Goal: Navigation & Orientation: Find specific page/section

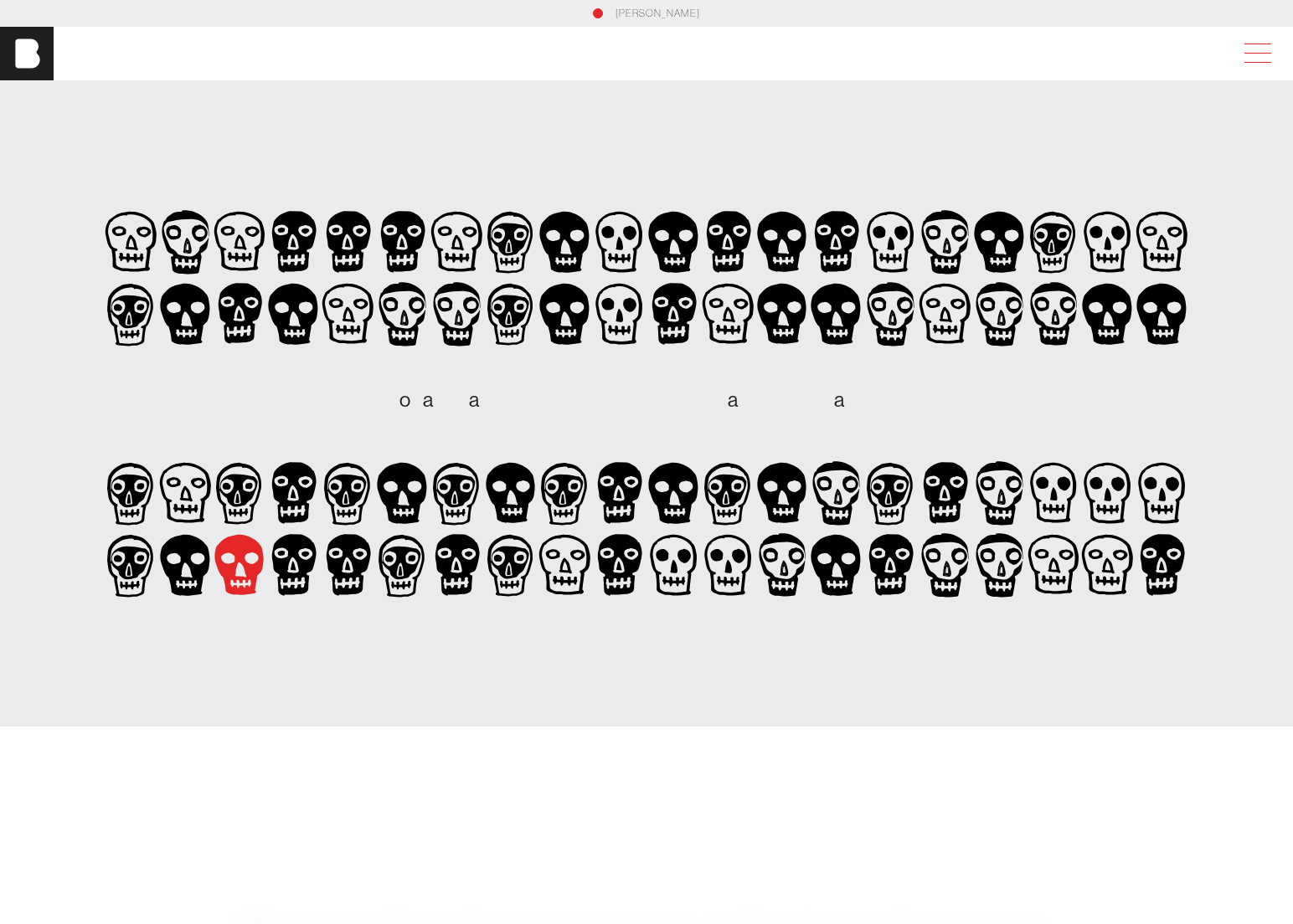
click at [1266, 56] on span at bounding box center [1254, 53] width 38 height 30
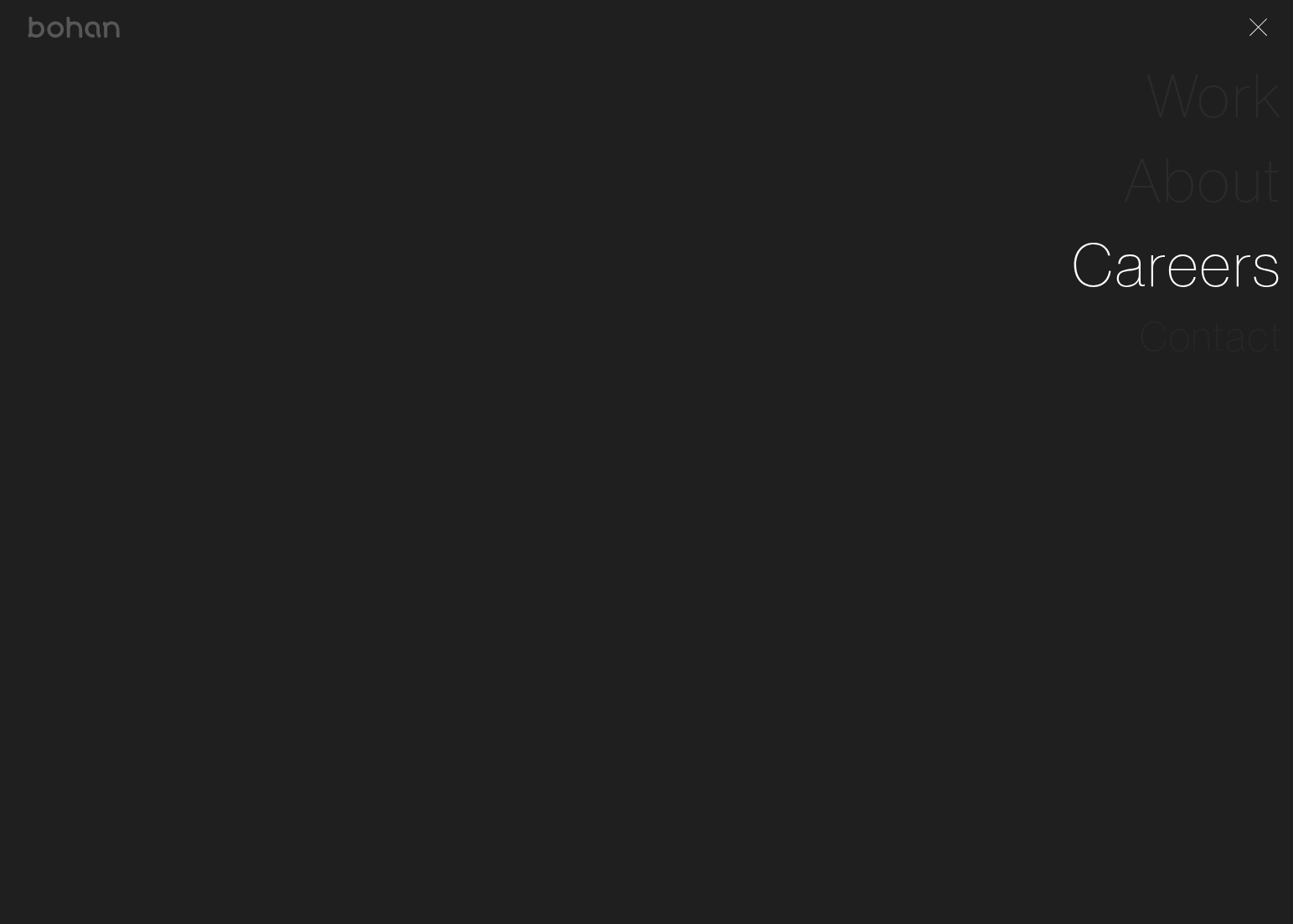
click at [1169, 268] on link "Careers" at bounding box center [1177, 265] width 211 height 85
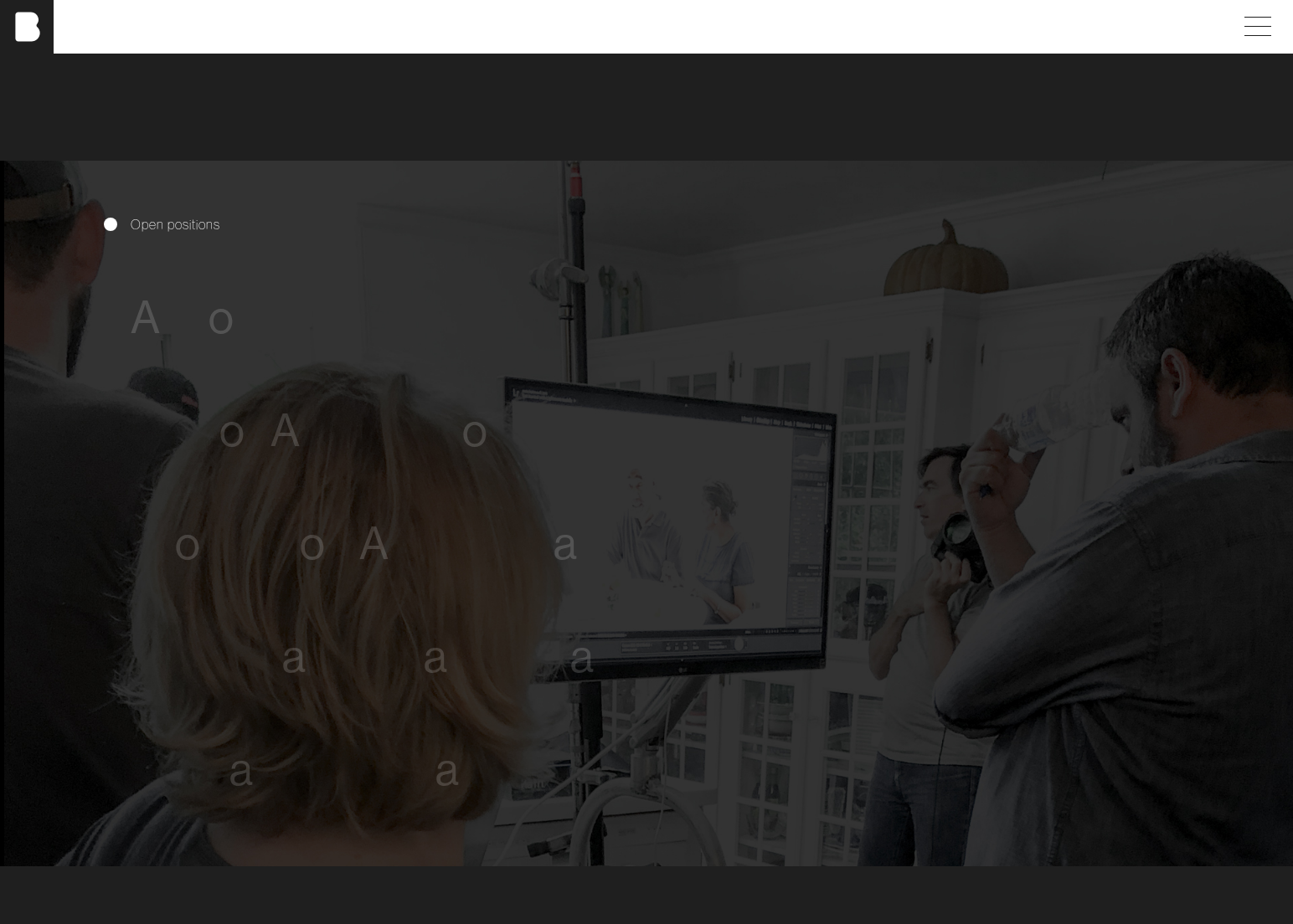
scroll to position [804, 0]
click at [202, 307] on span "c" at bounding box center [196, 317] width 25 height 51
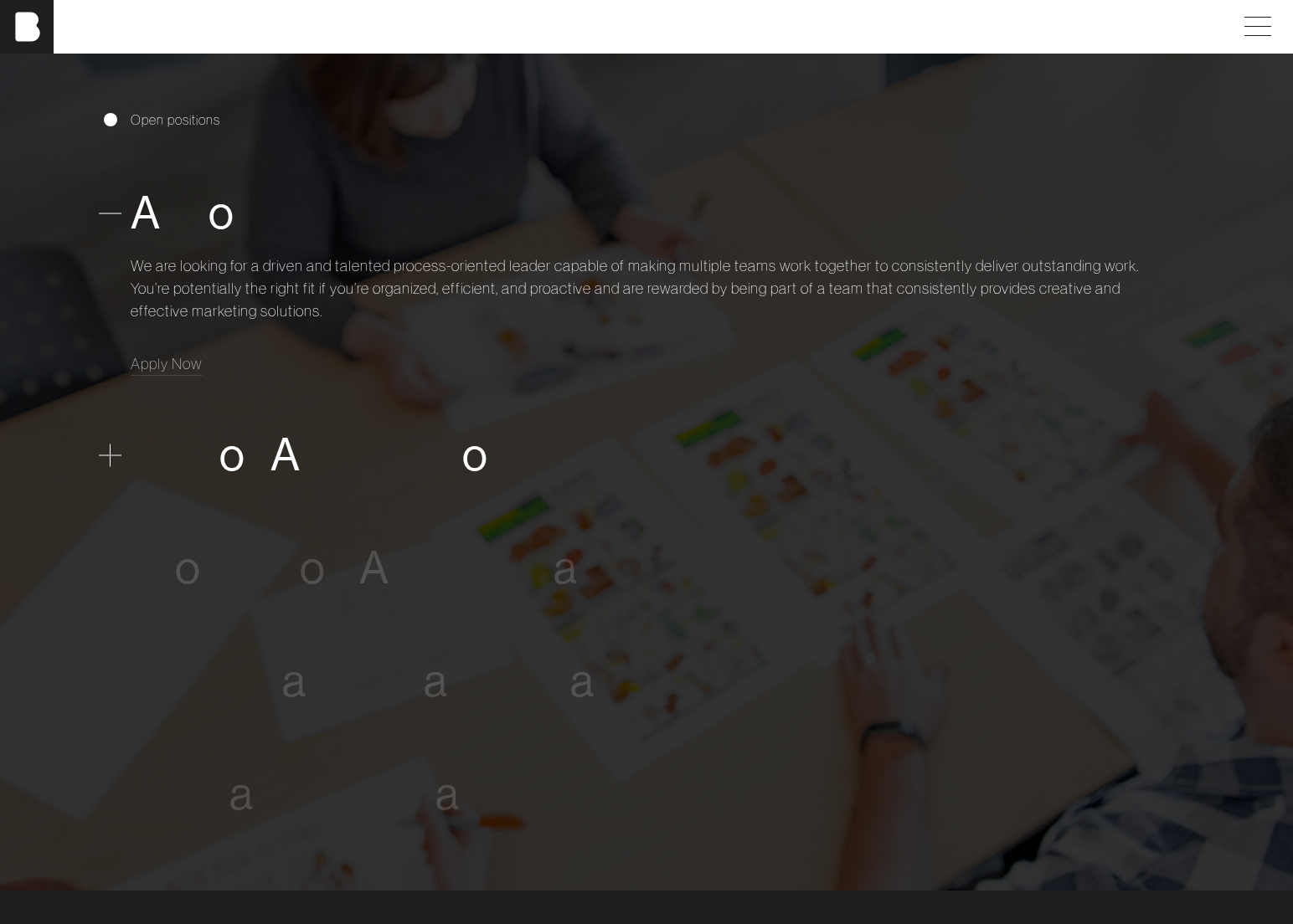
scroll to position [906, 0]
click at [113, 211] on span at bounding box center [110, 213] width 23 height 23
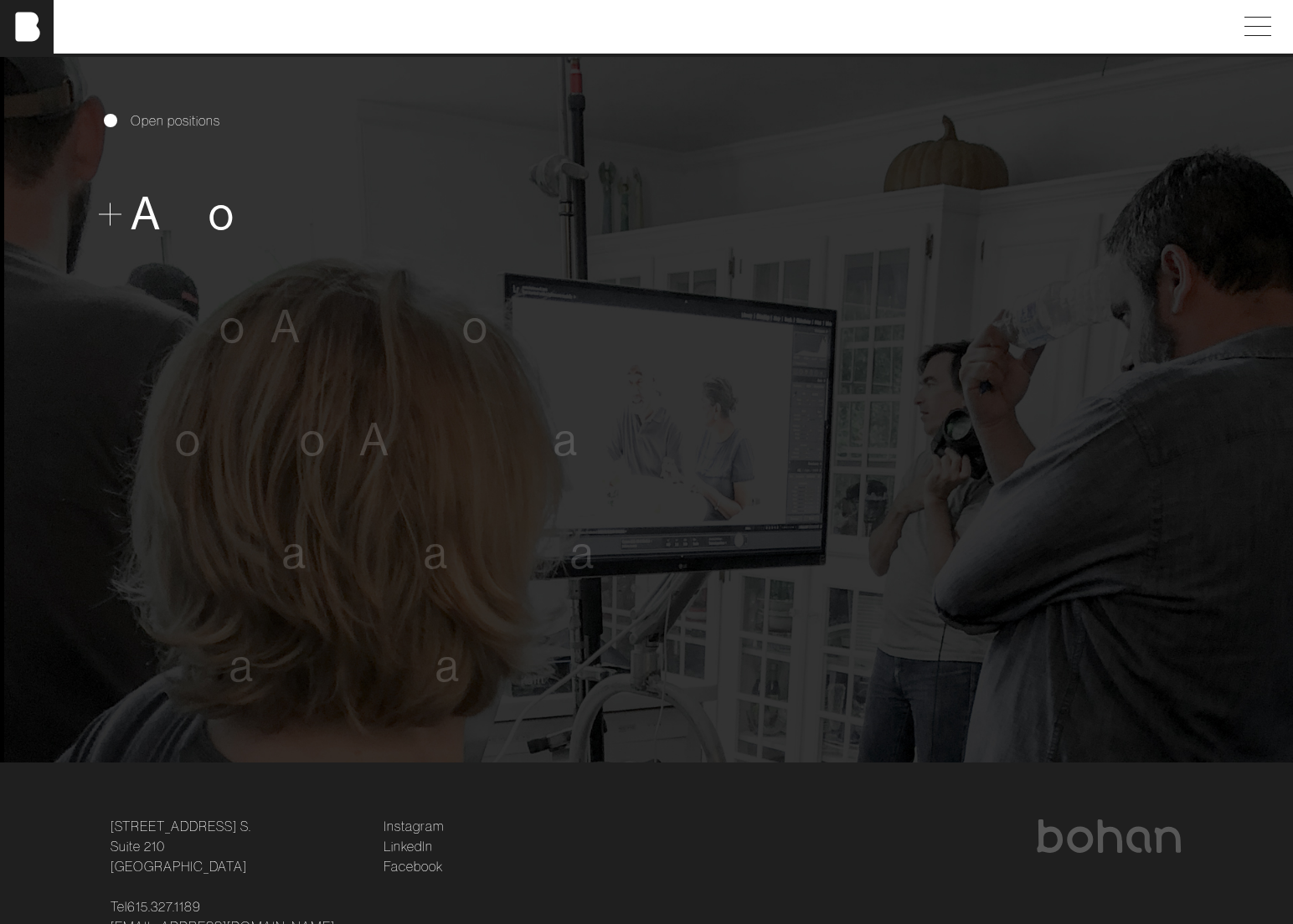
click at [109, 217] on span at bounding box center [110, 213] width 23 height 23
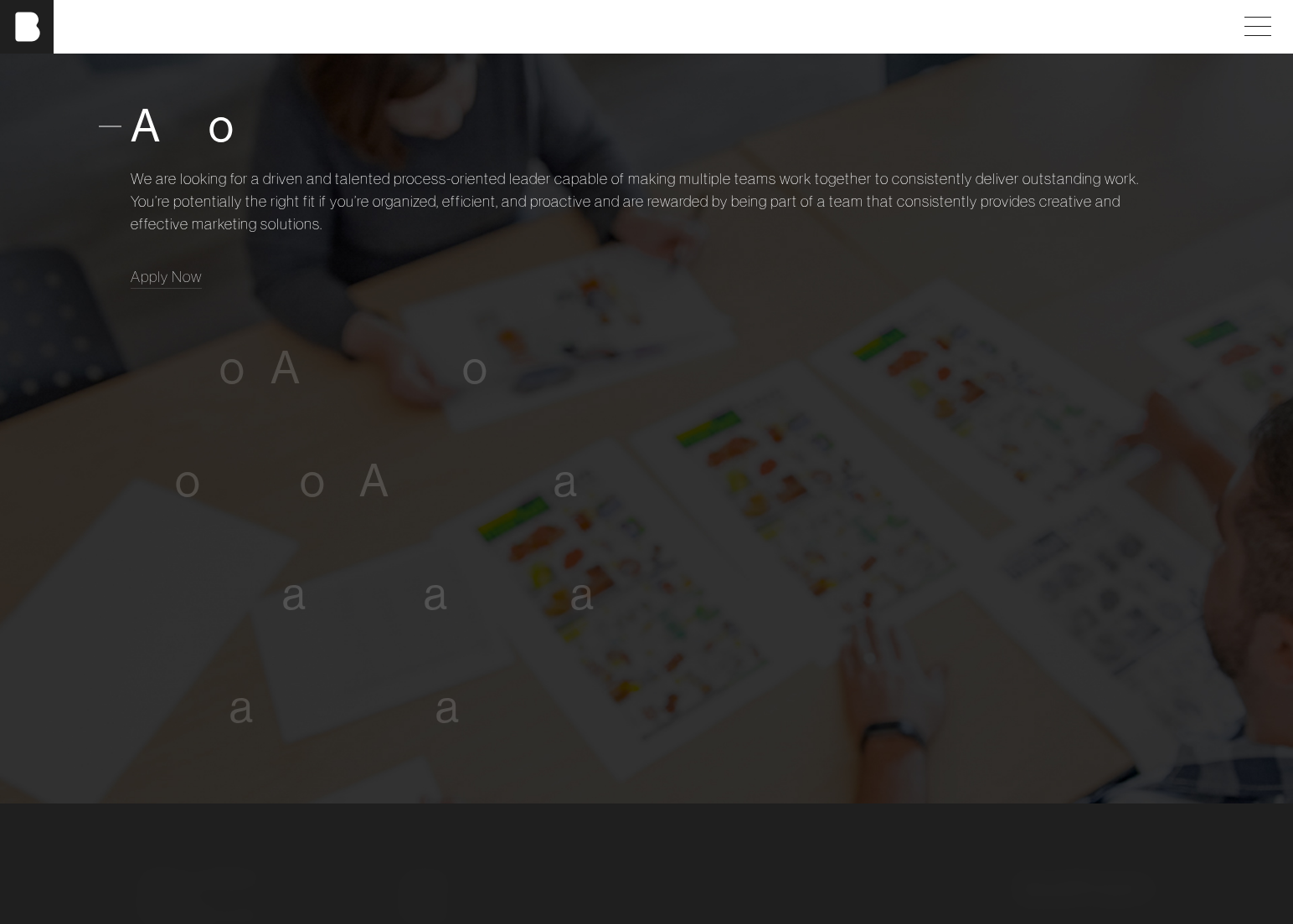
scroll to position [998, 0]
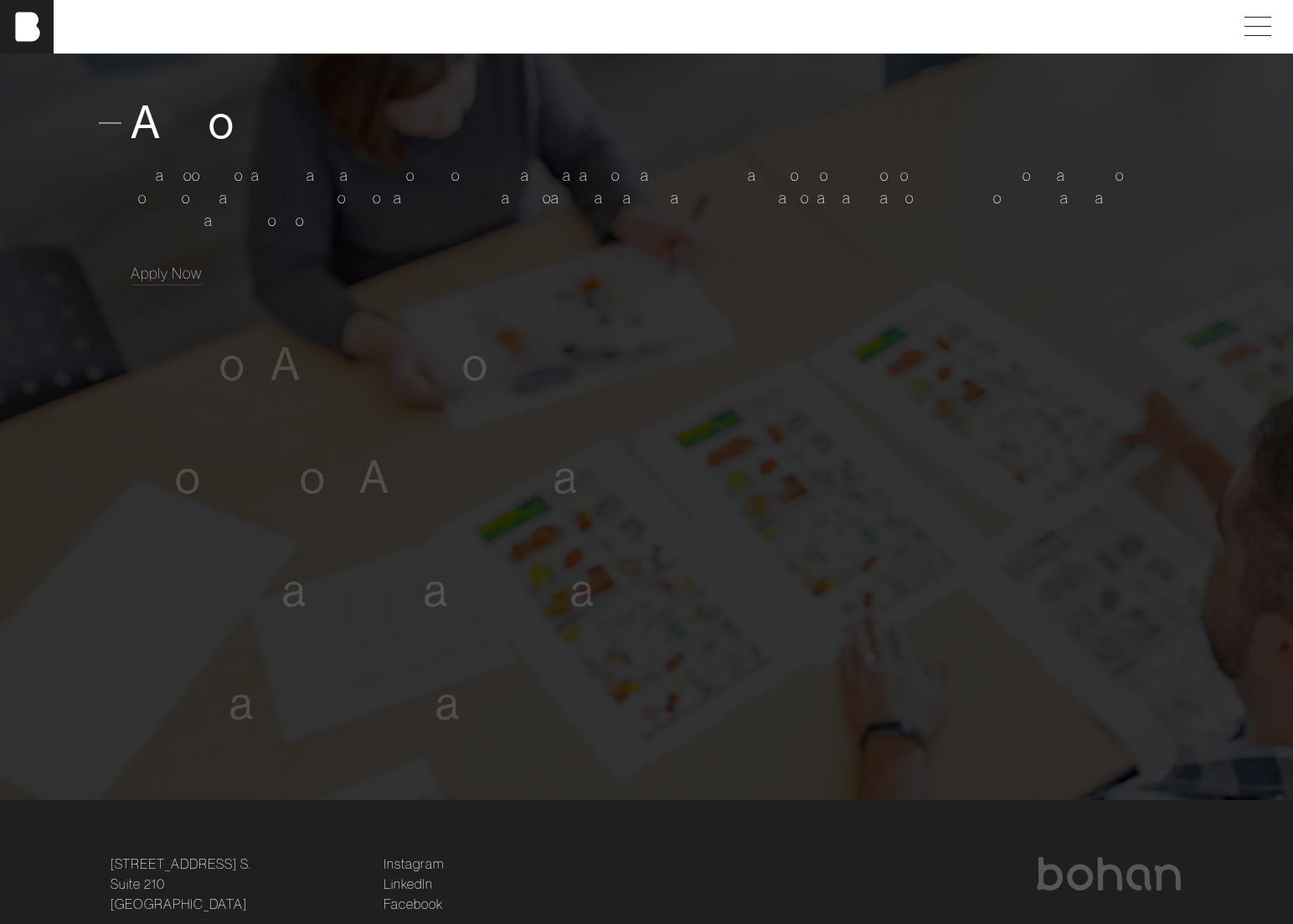
click at [112, 123] on span at bounding box center [110, 122] width 23 height 23
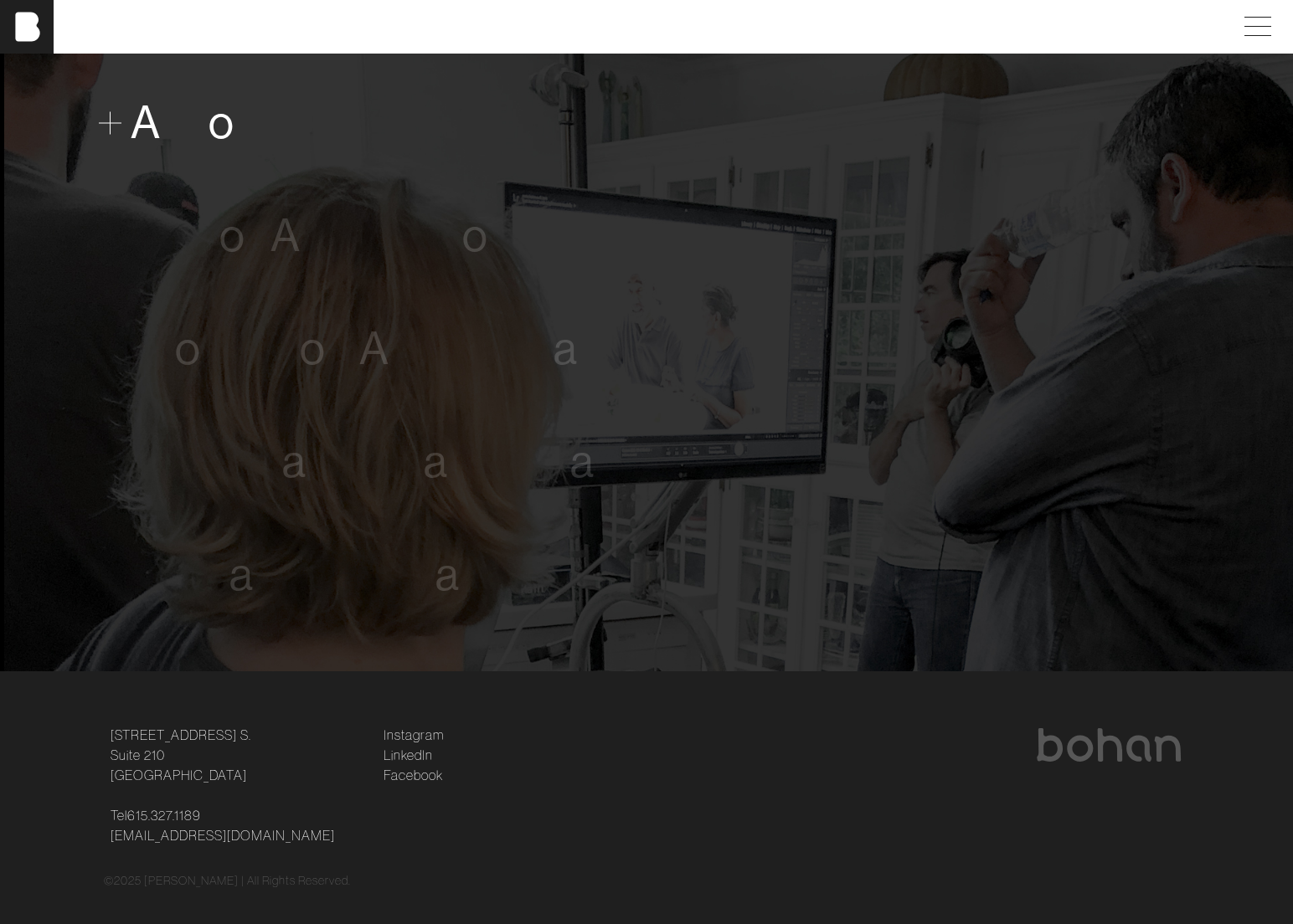
click at [105, 121] on span at bounding box center [110, 122] width 23 height 23
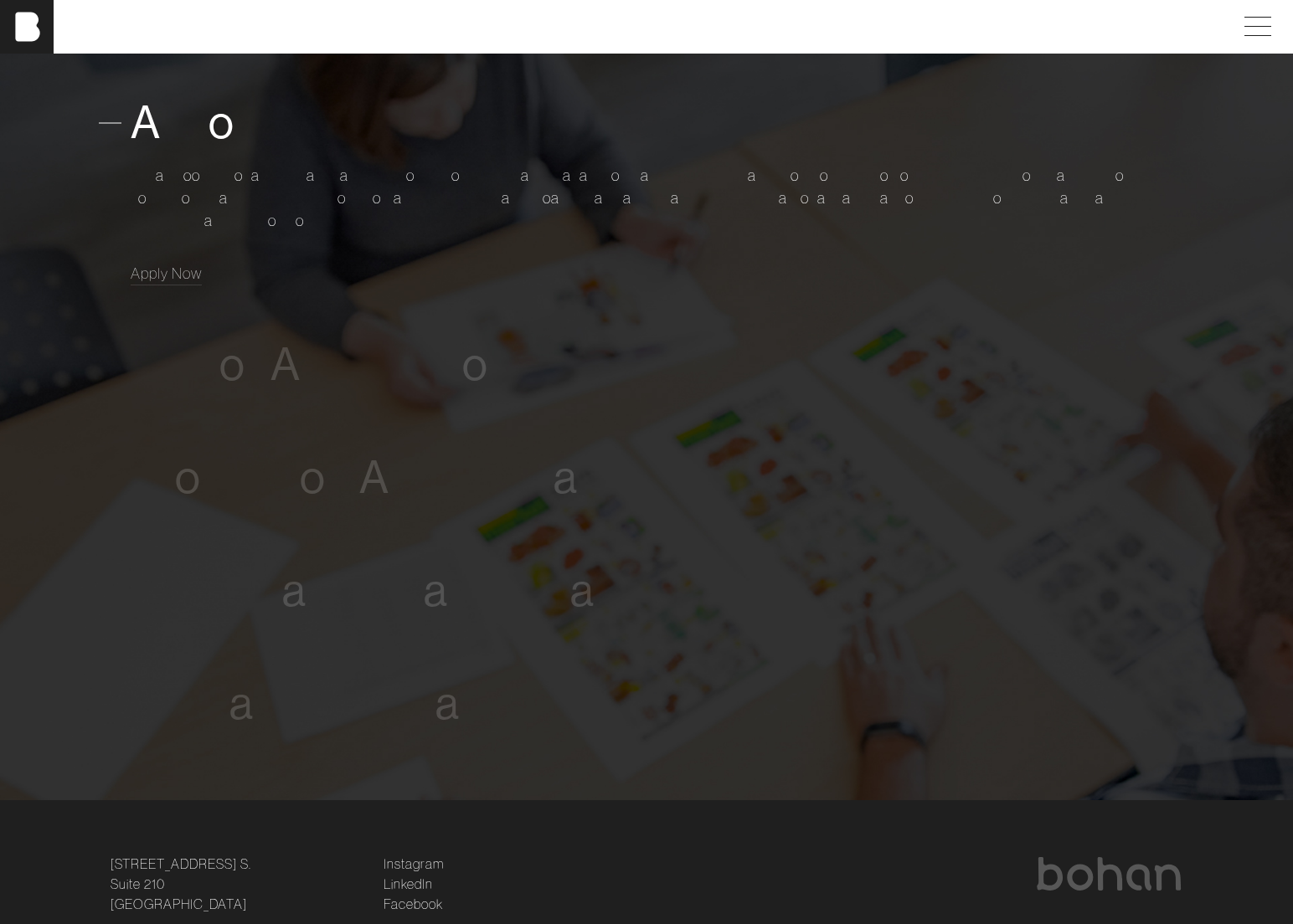
scroll to position [993, 0]
click at [105, 121] on span at bounding box center [110, 126] width 23 height 23
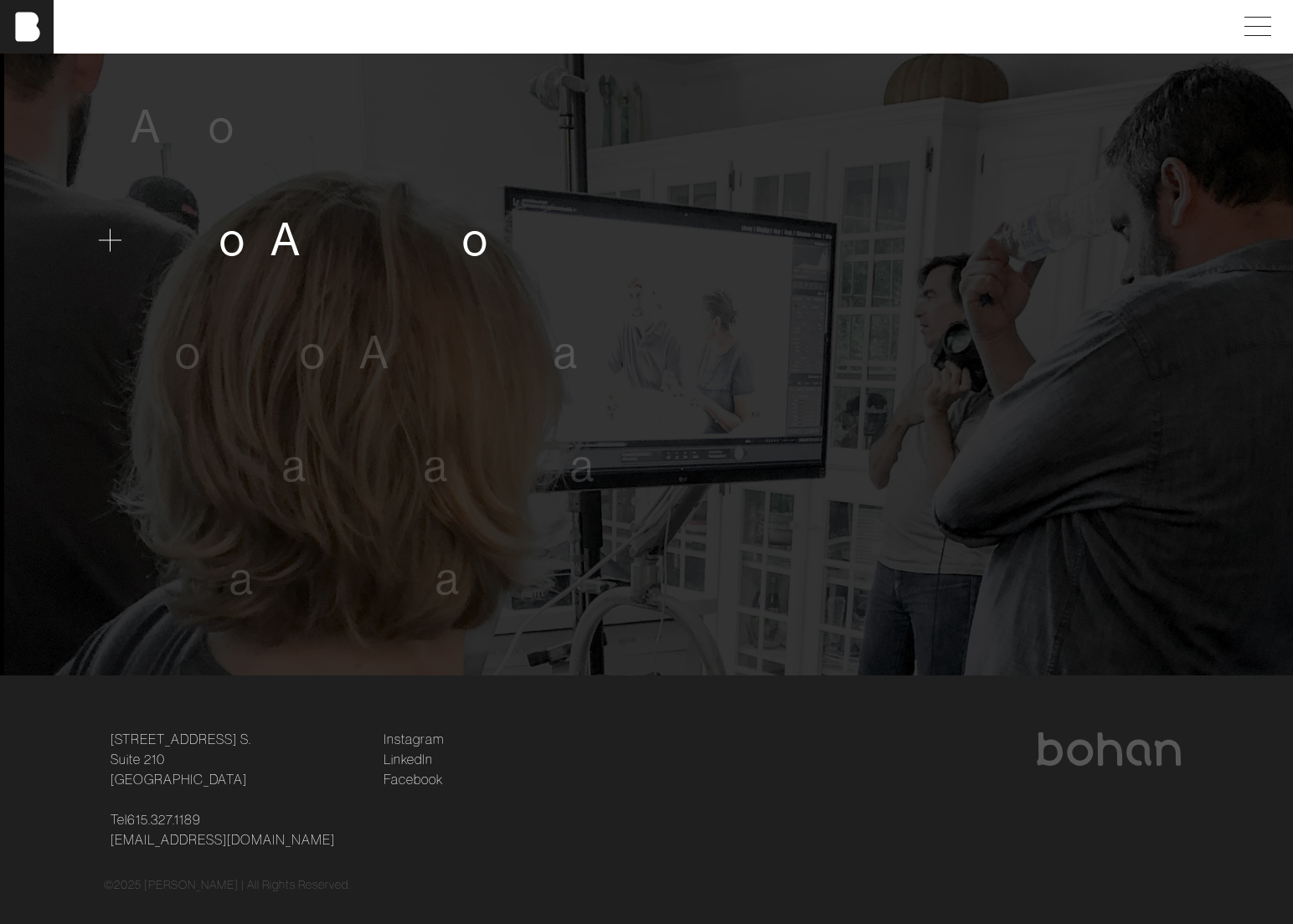
click at [242, 246] on span "o" at bounding box center [232, 240] width 26 height 51
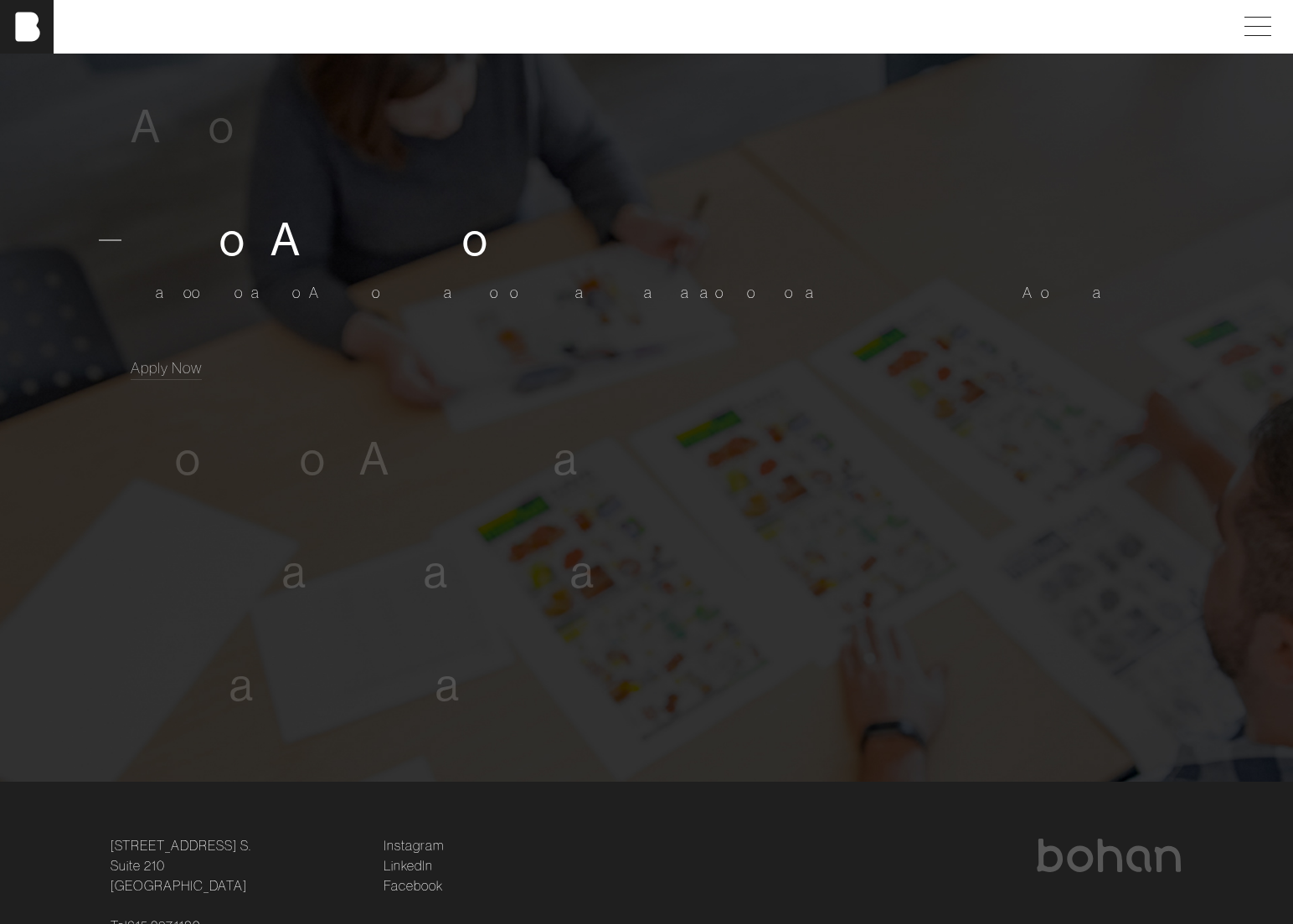
scroll to position [1016, 0]
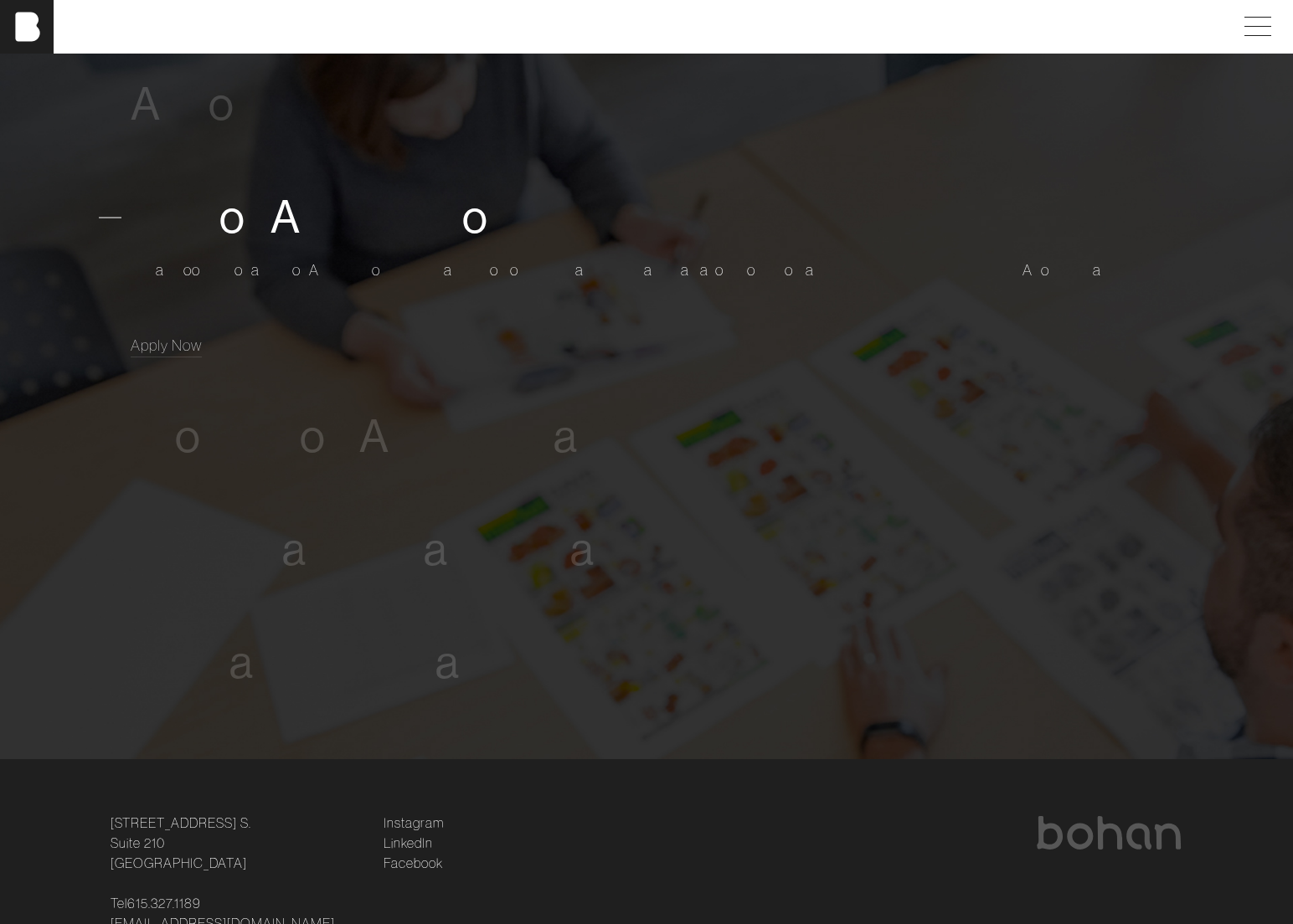
click at [242, 224] on span "o" at bounding box center [232, 217] width 26 height 51
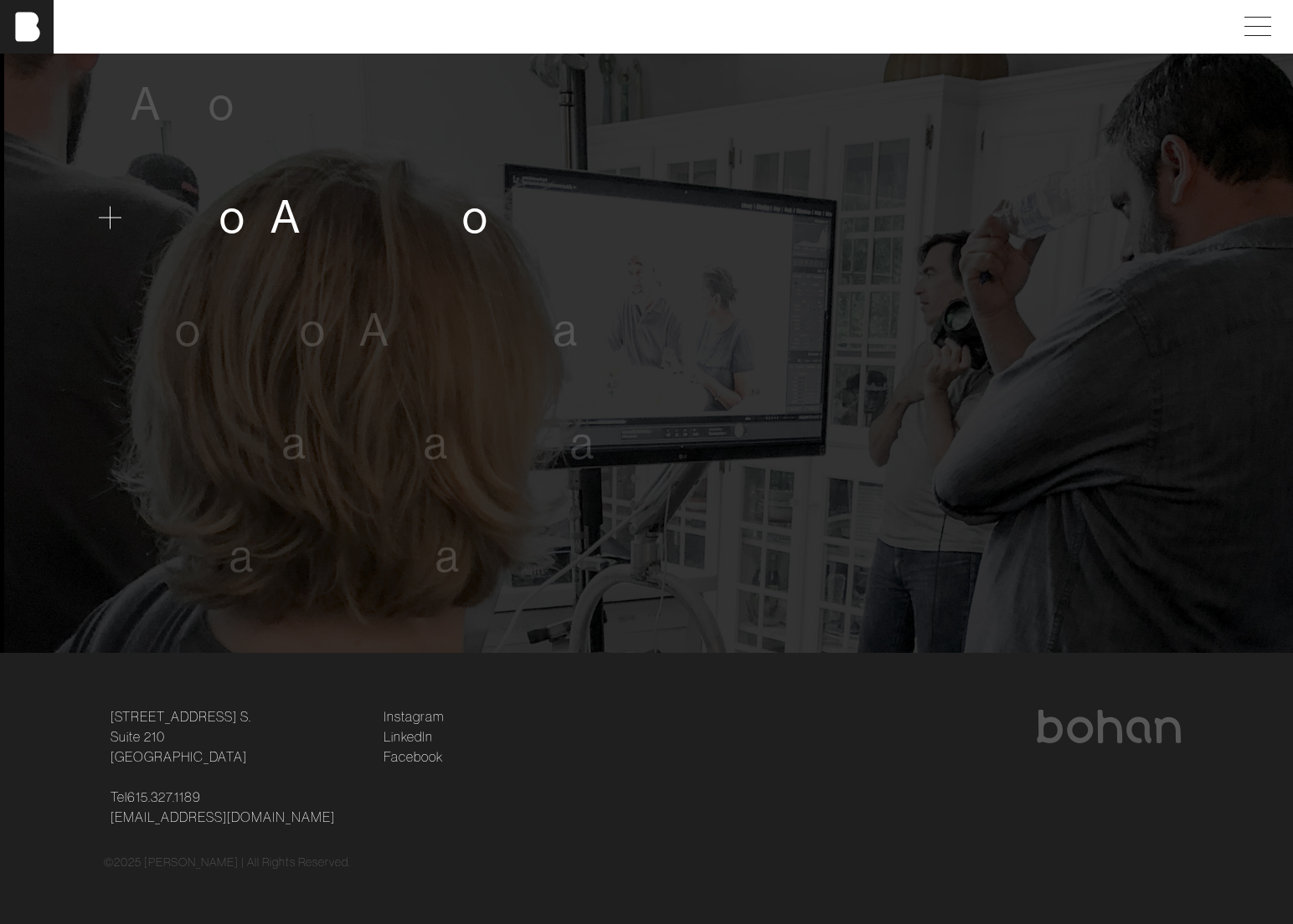
click at [242, 224] on span "o" at bounding box center [232, 217] width 26 height 51
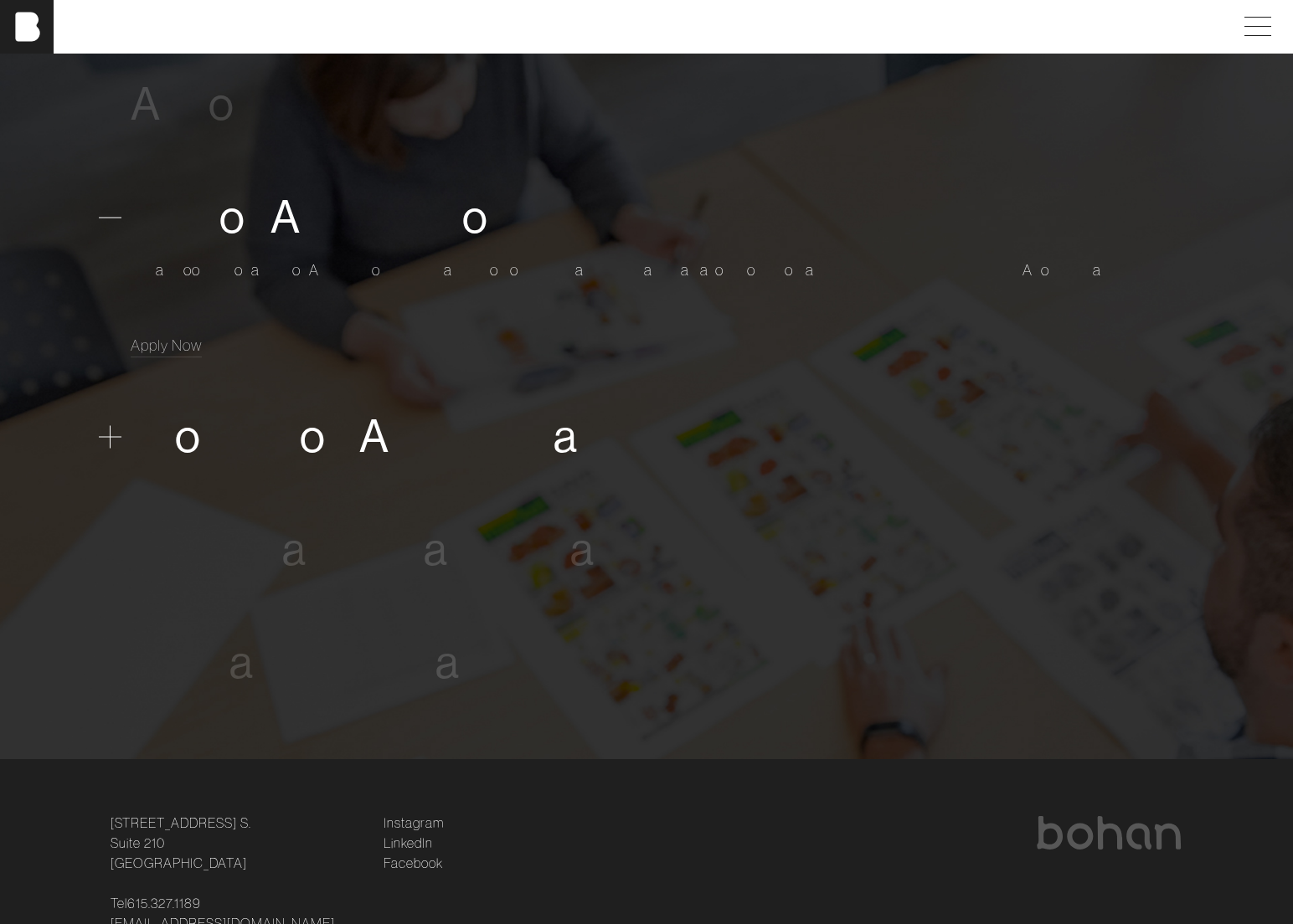
click at [285, 426] on span "t" at bounding box center [283, 436] width 15 height 51
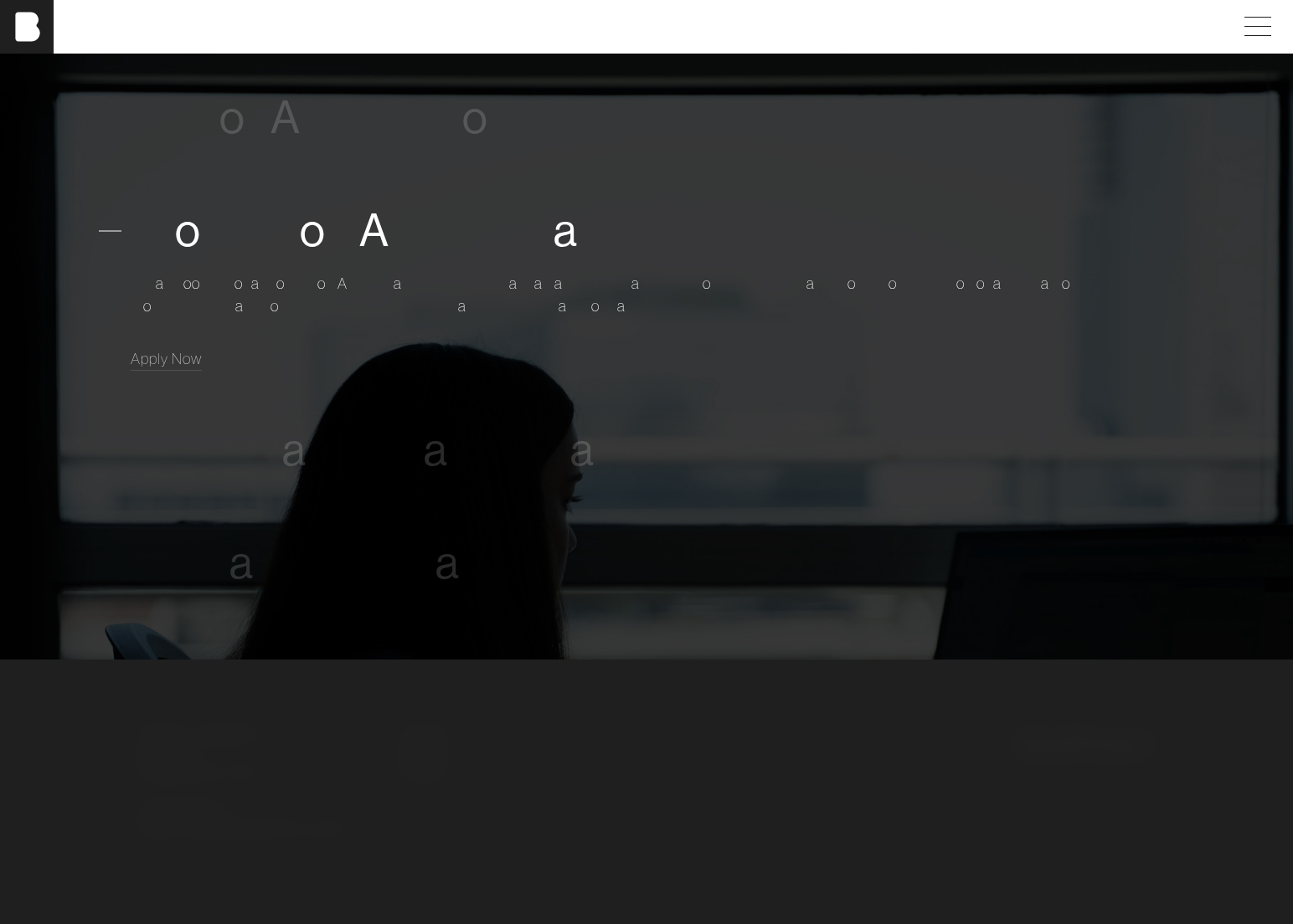
scroll to position [1122, 0]
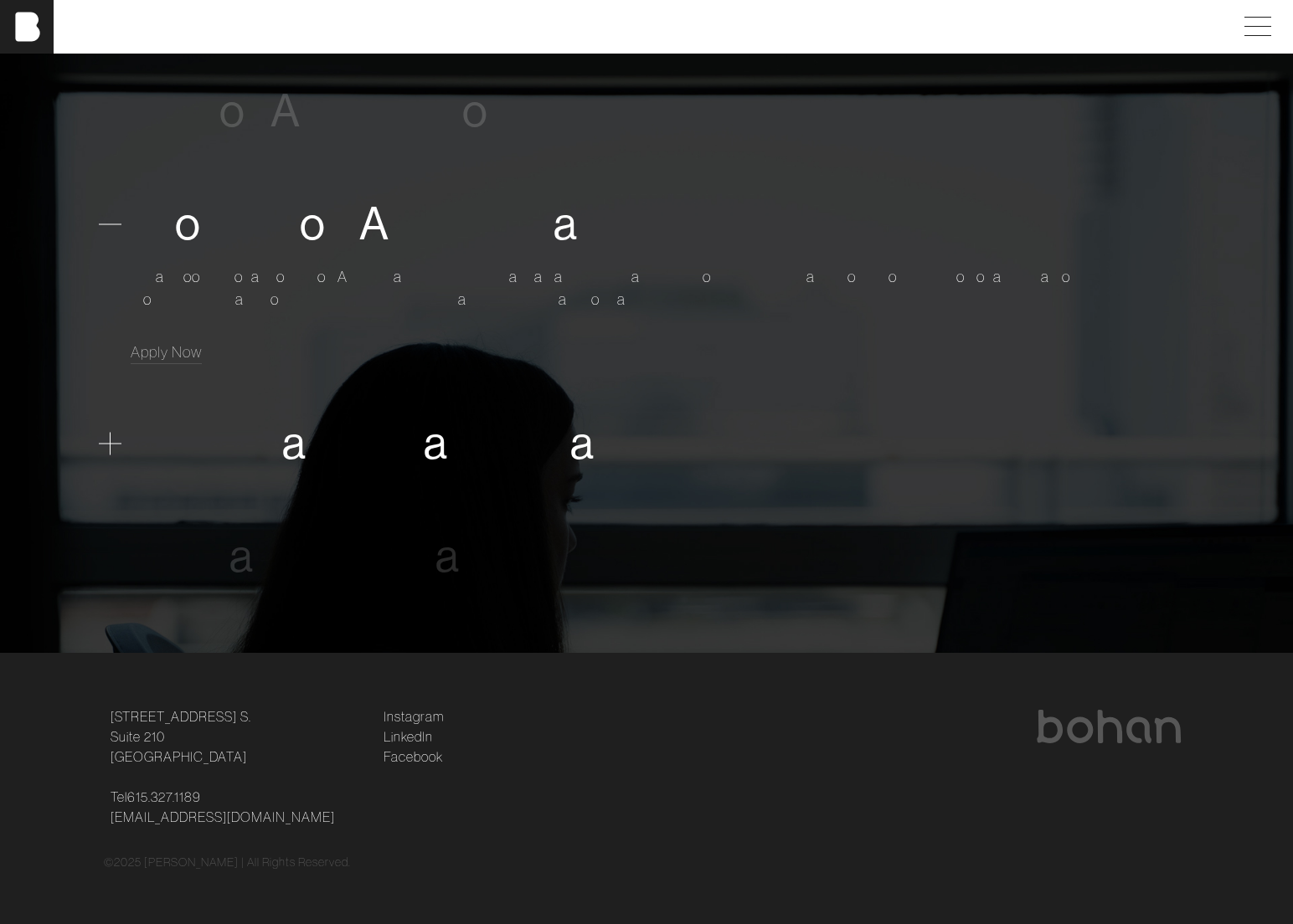
click at [301, 436] on span "a" at bounding box center [294, 443] width 25 height 51
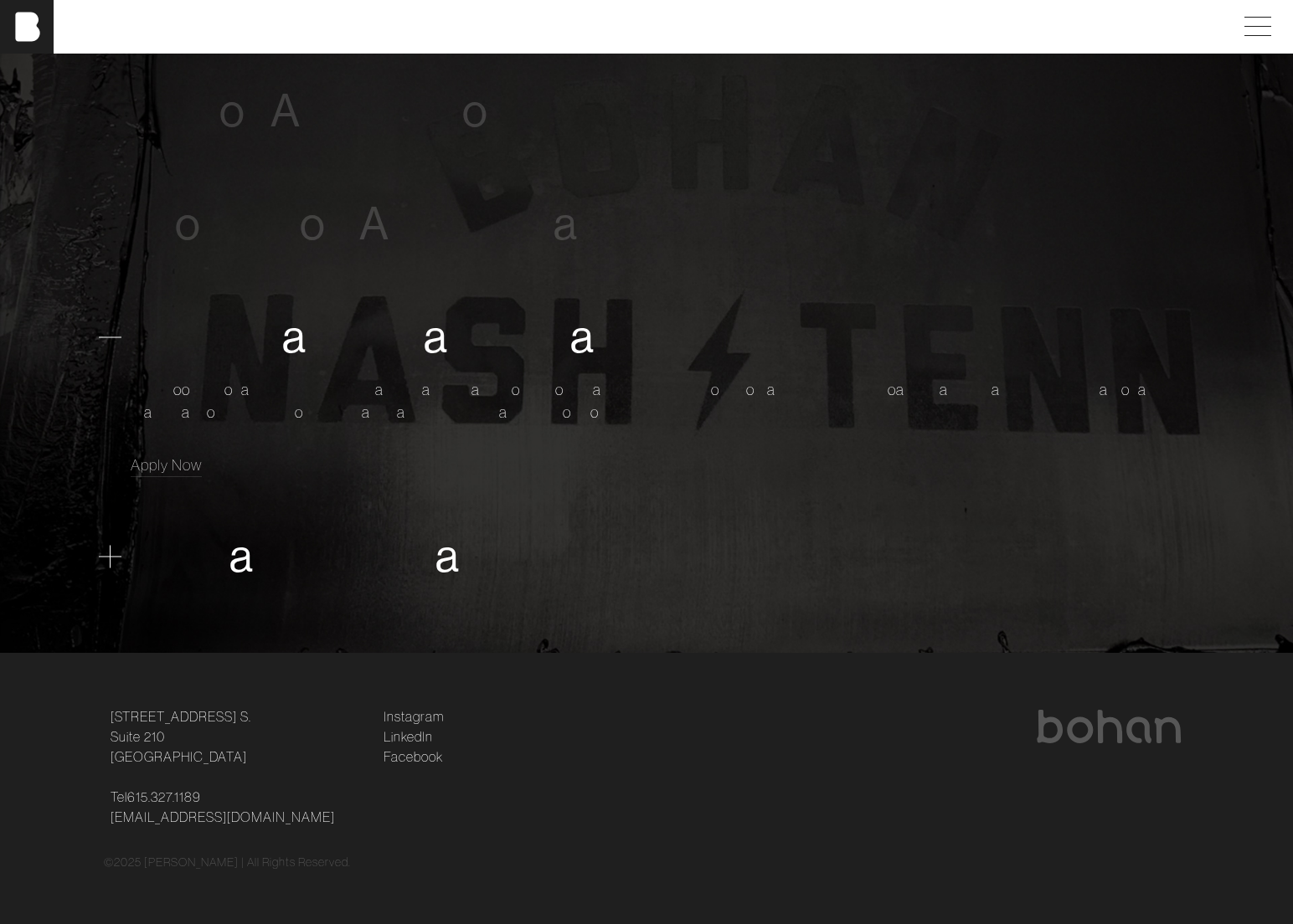
click at [250, 562] on span "a" at bounding box center [241, 556] width 25 height 51
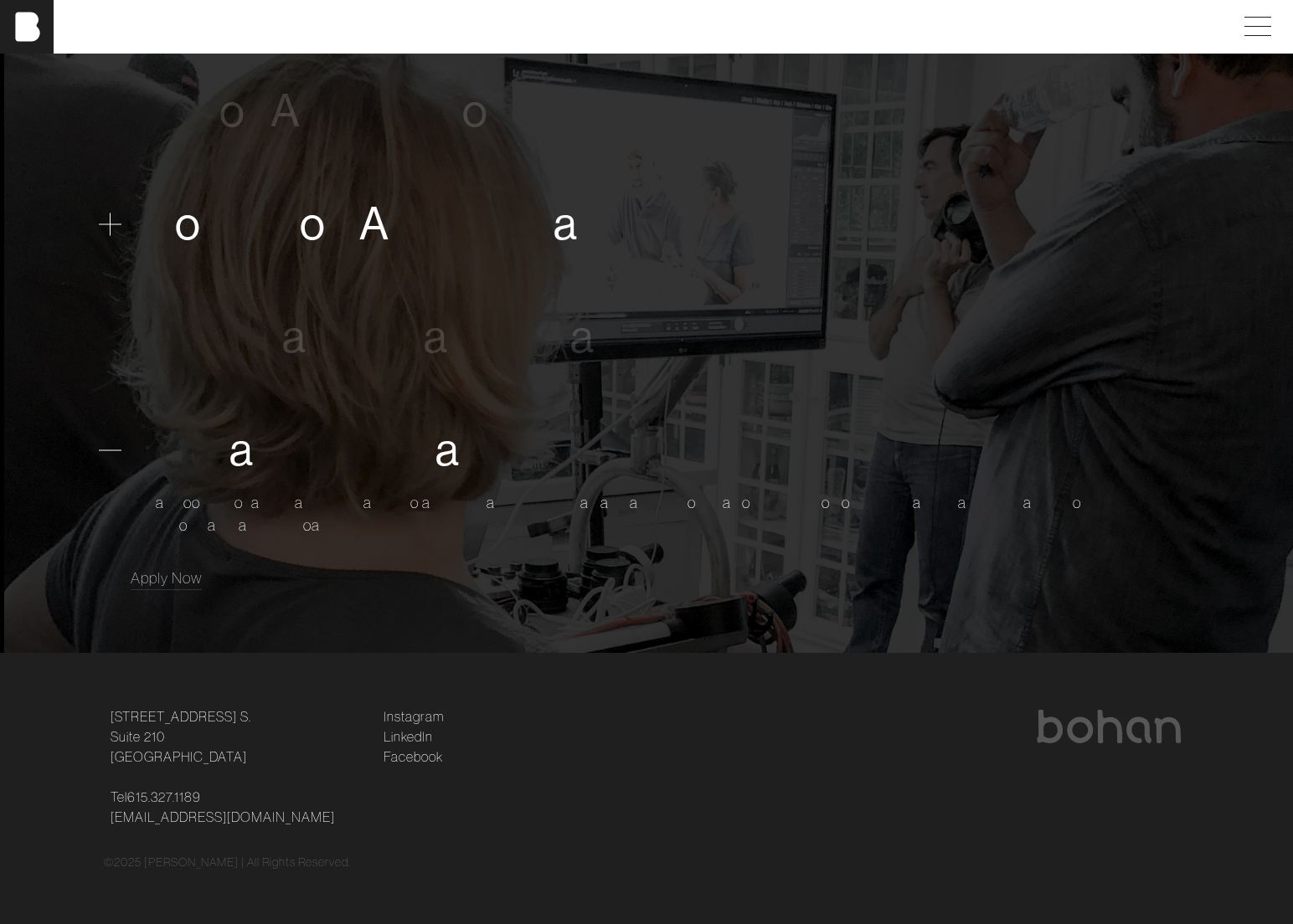
click at [112, 221] on span at bounding box center [110, 224] width 23 height 23
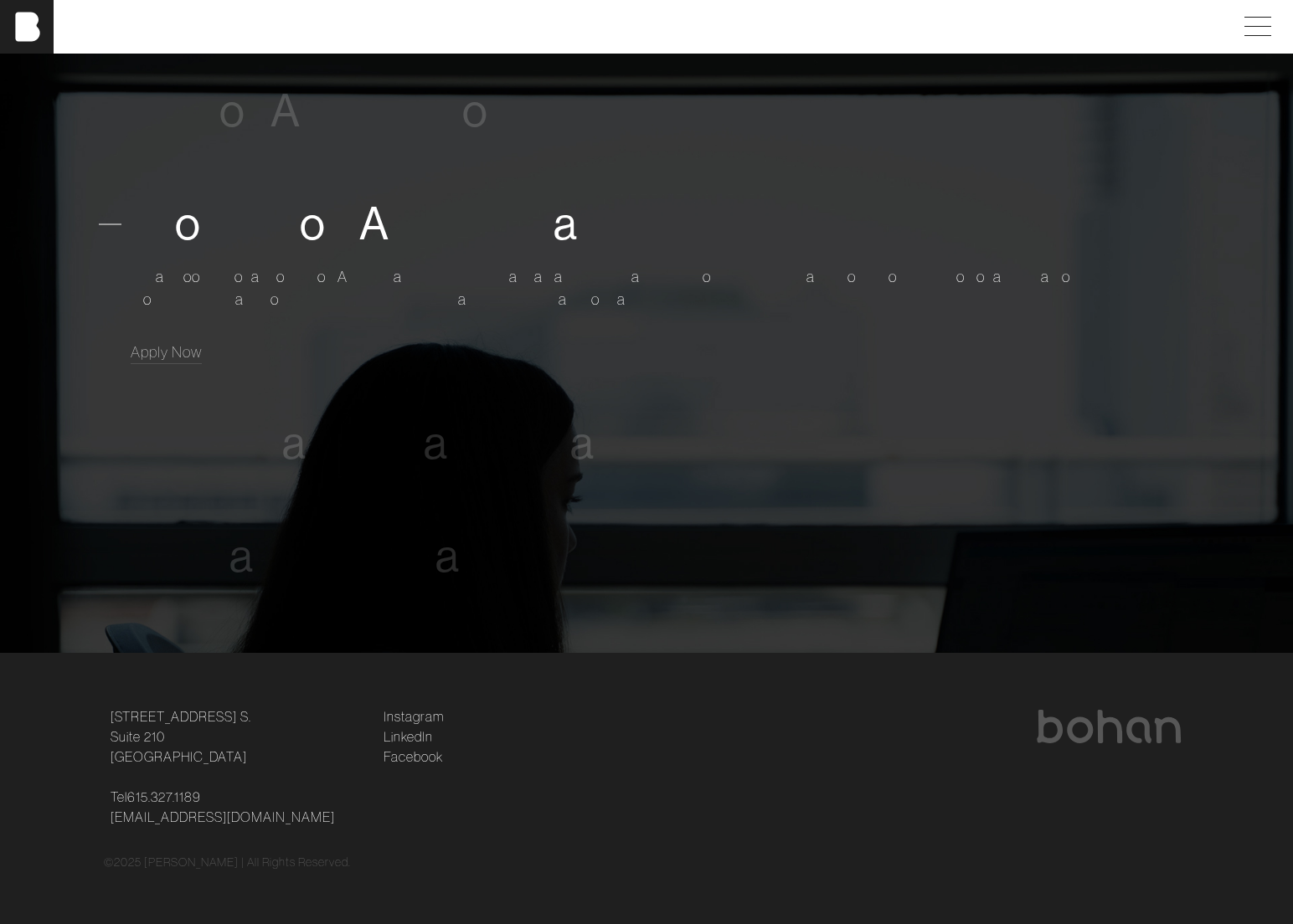
click at [112, 221] on span at bounding box center [110, 224] width 23 height 23
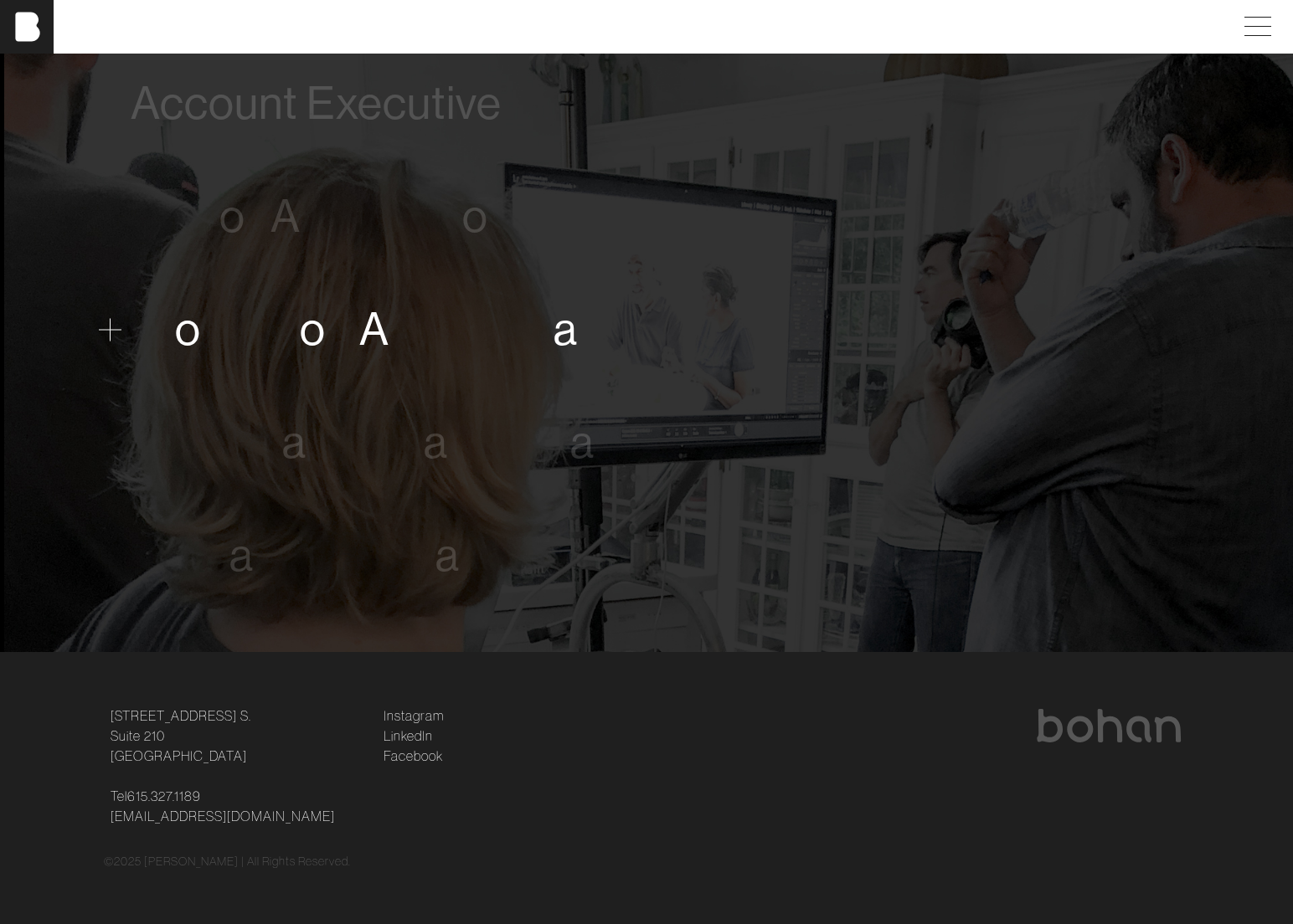
scroll to position [1016, 0]
click at [112, 223] on span at bounding box center [110, 217] width 23 height 23
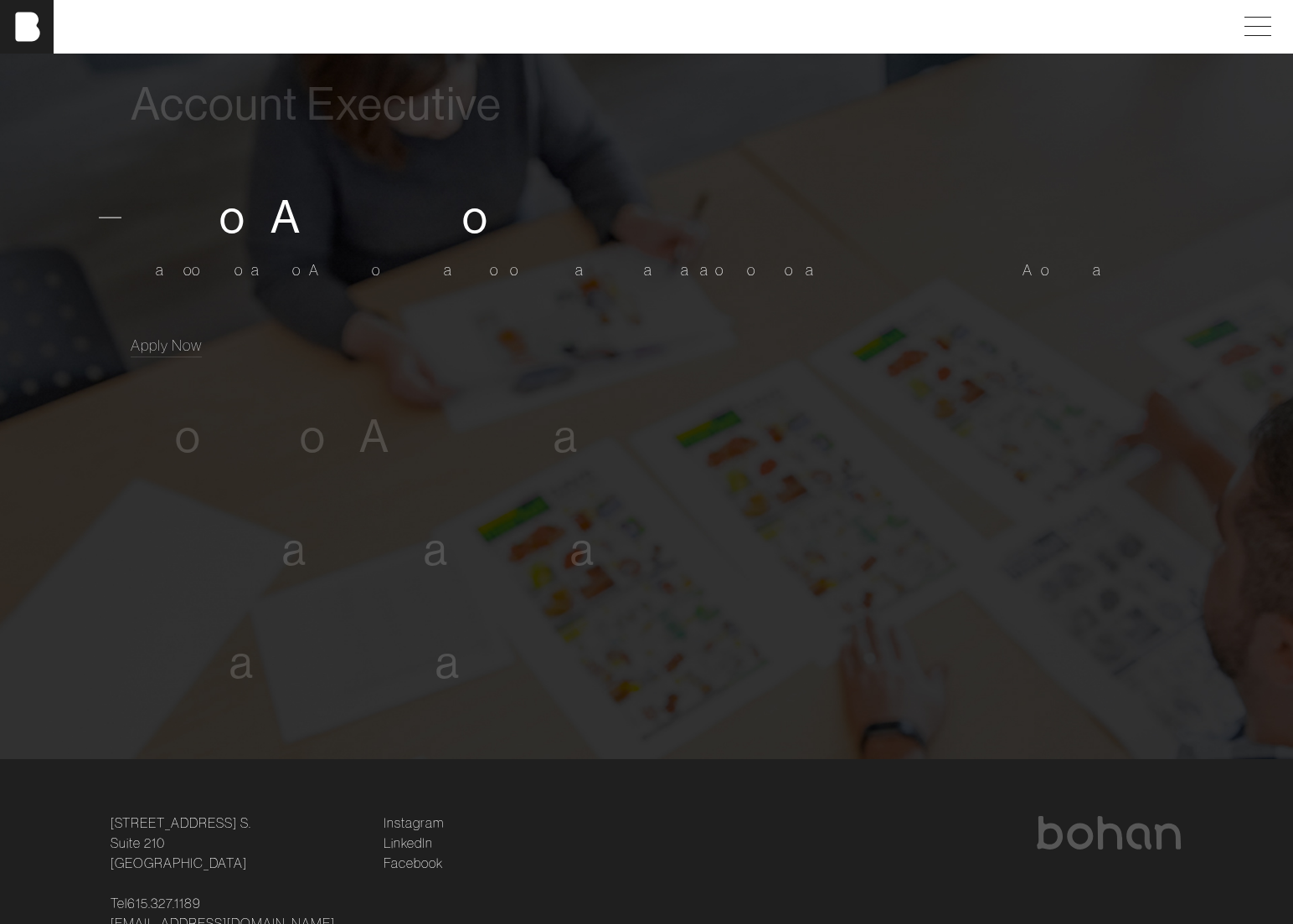
scroll to position [1122, 0]
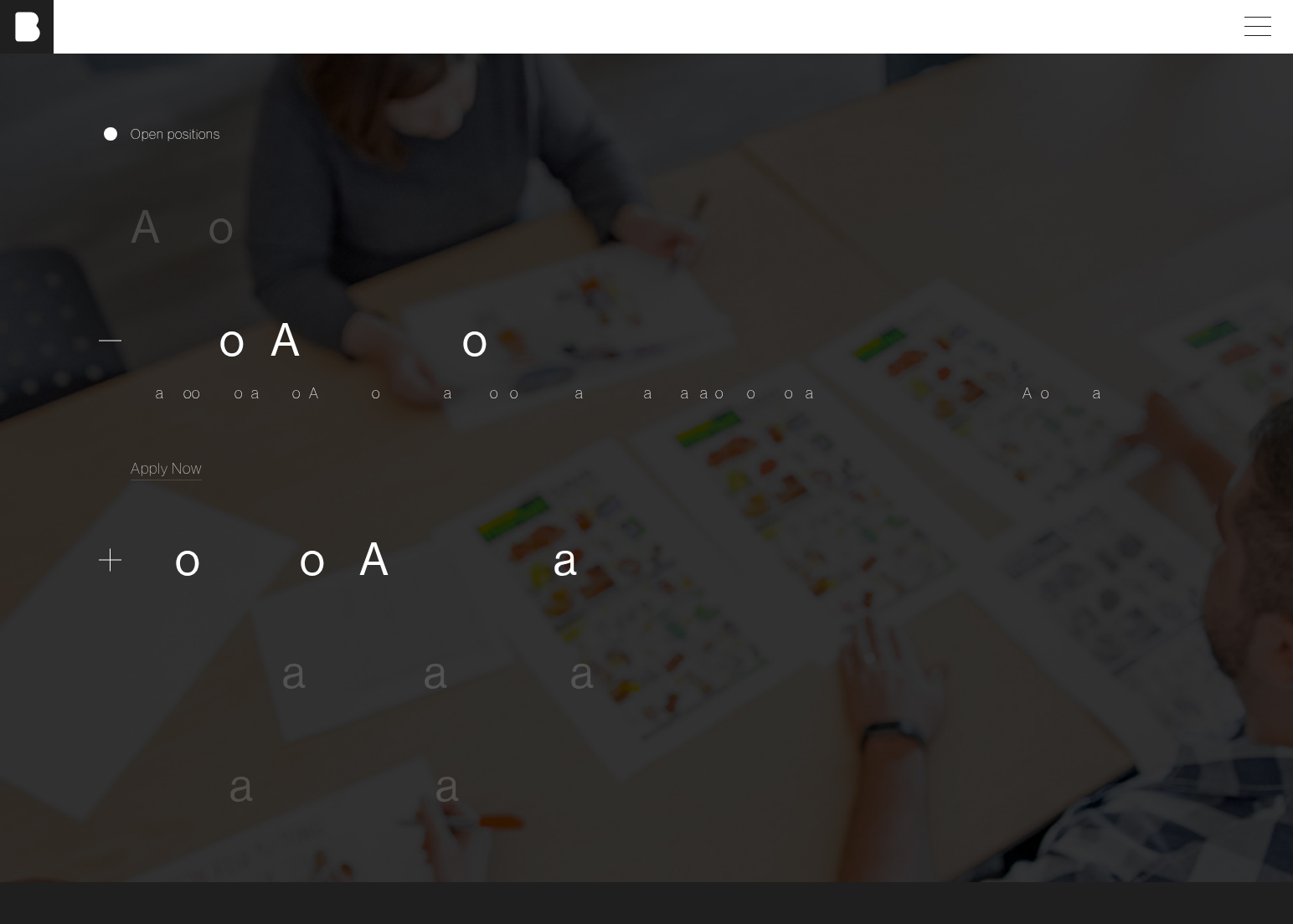
click at [110, 564] on span at bounding box center [110, 559] width 23 height 23
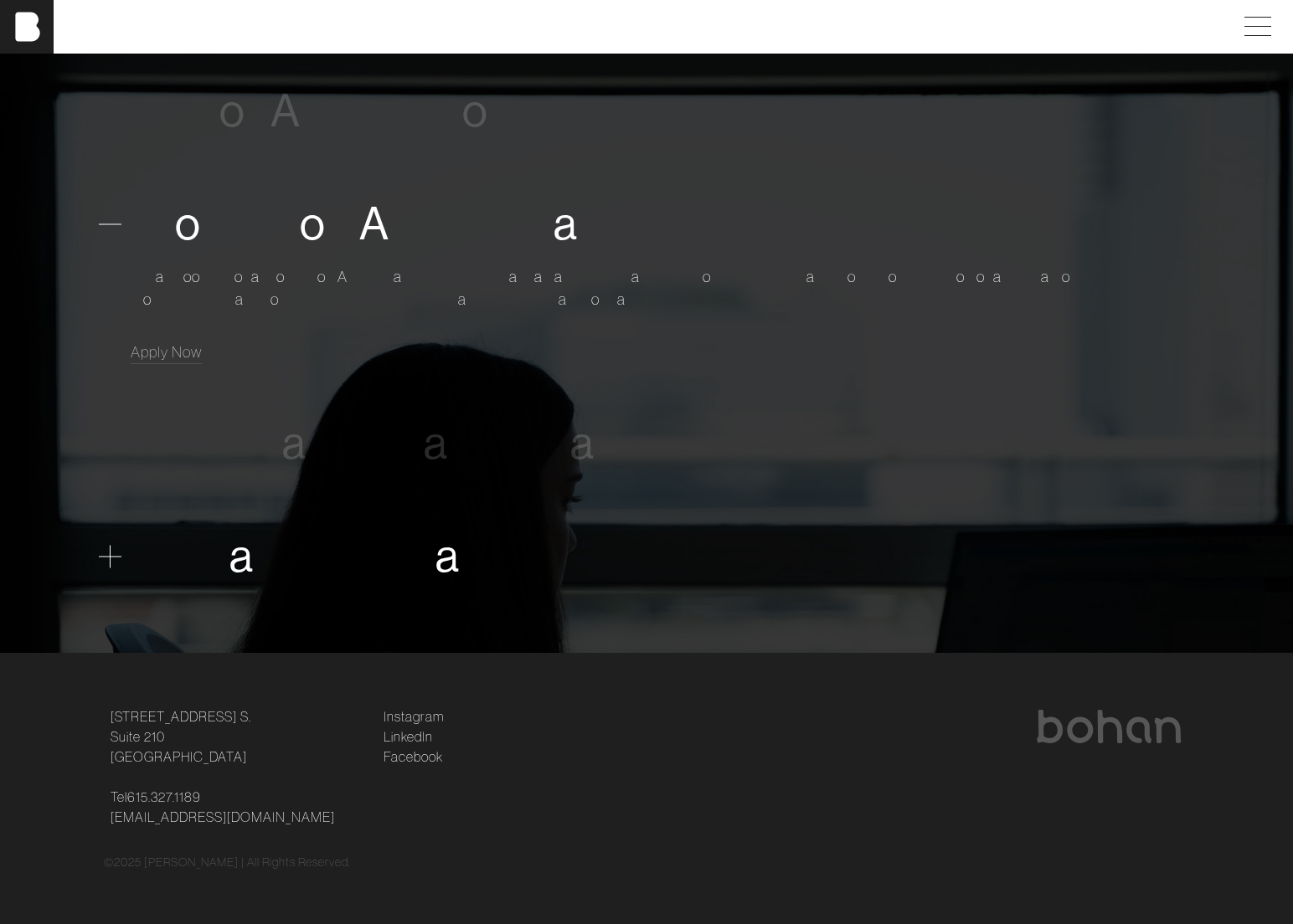
click at [101, 567] on span at bounding box center [110, 556] width 23 height 23
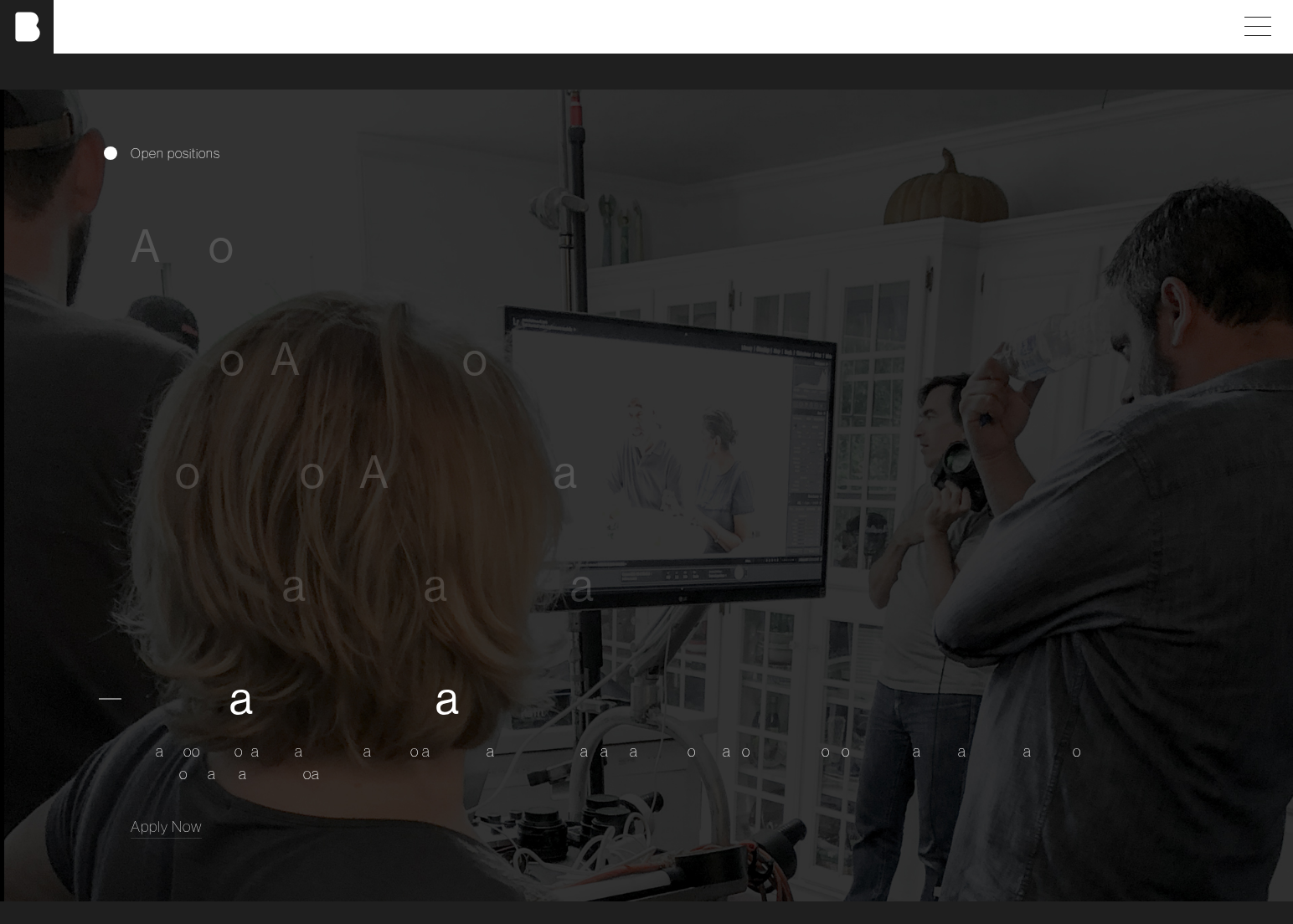
scroll to position [875, 0]
click at [266, 494] on span "c" at bounding box center [263, 472] width 25 height 51
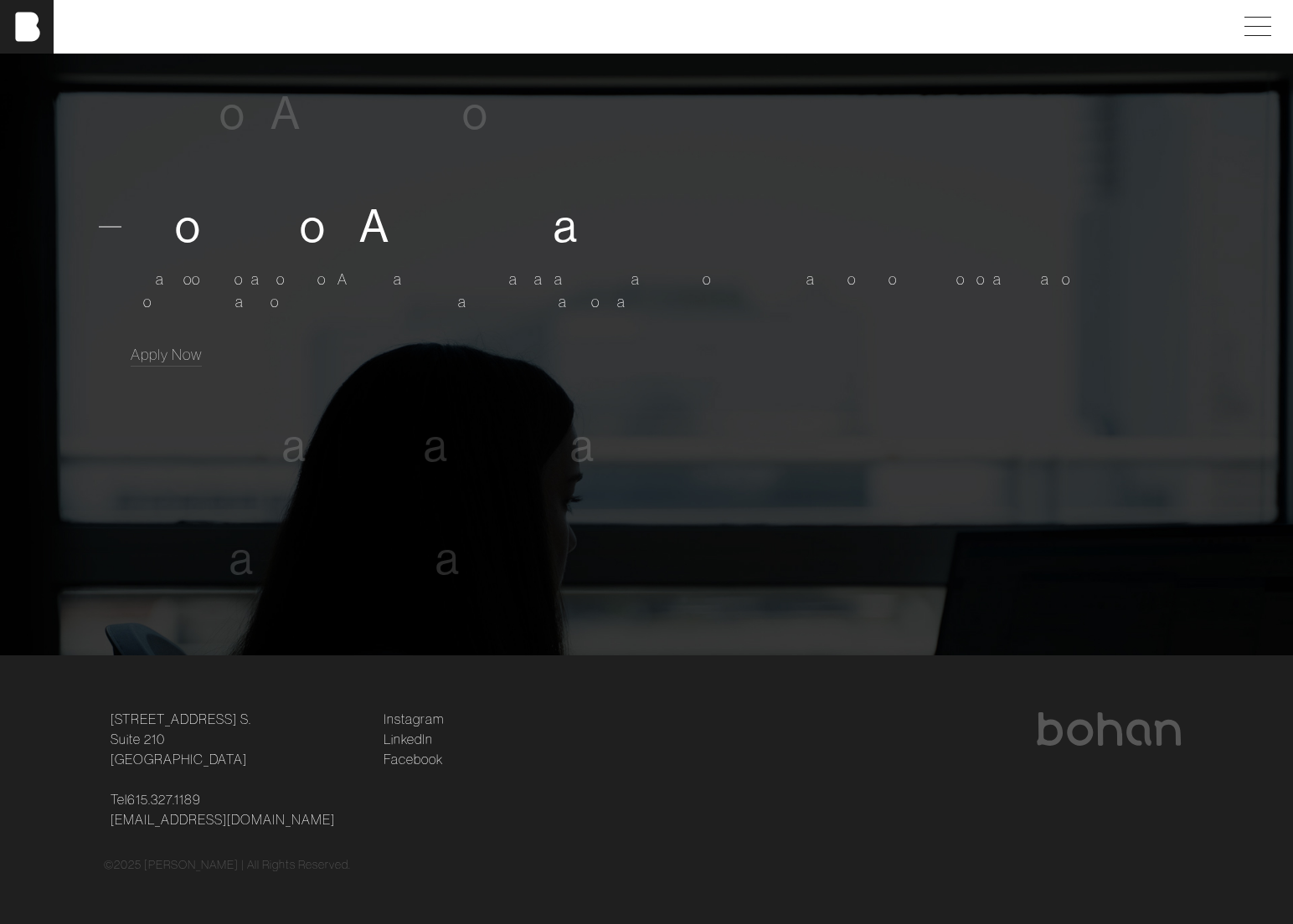
scroll to position [1122, 0]
click at [297, 444] on span "a" at bounding box center [294, 443] width 25 height 51
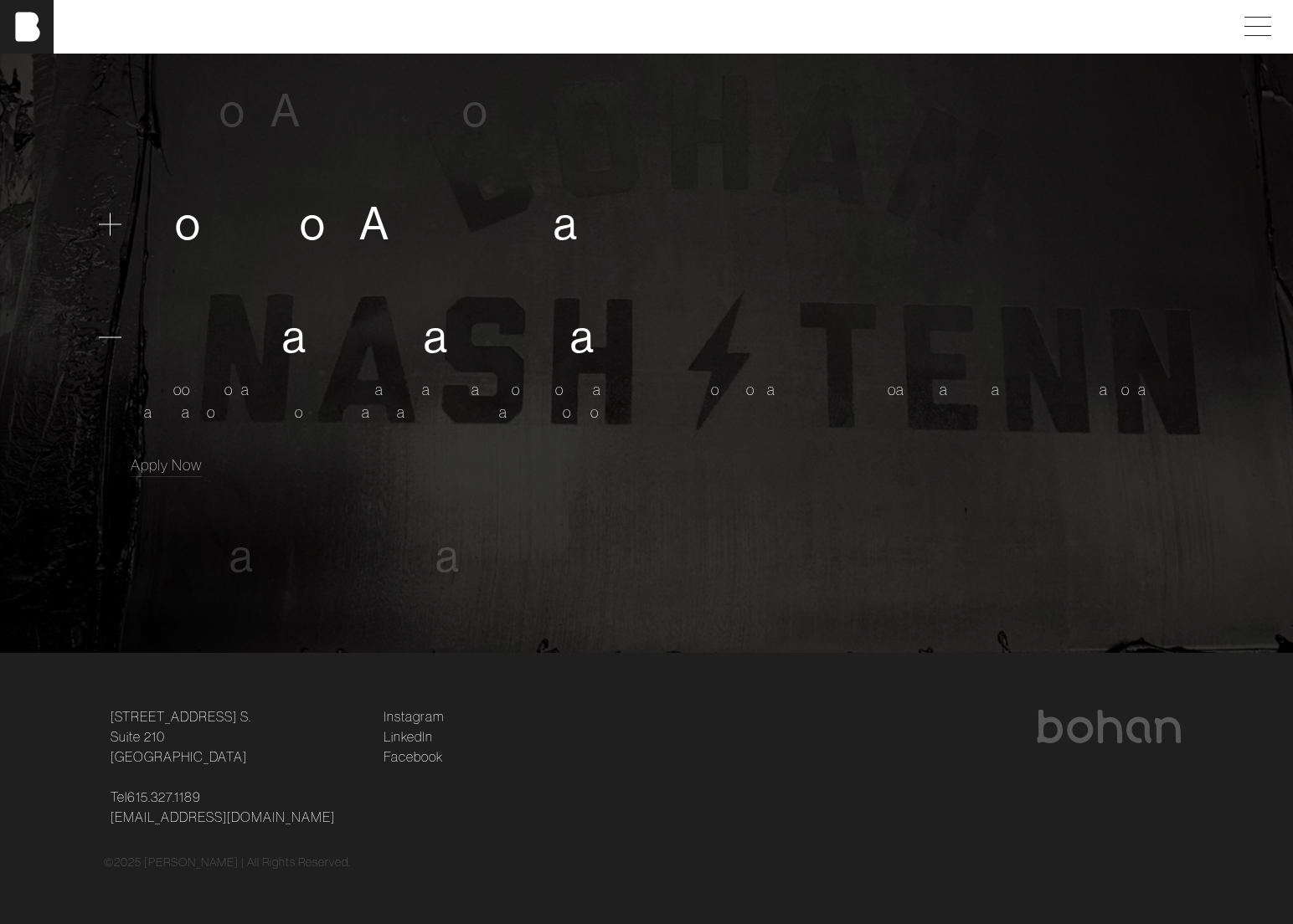
click at [257, 235] on span "c" at bounding box center [263, 224] width 25 height 51
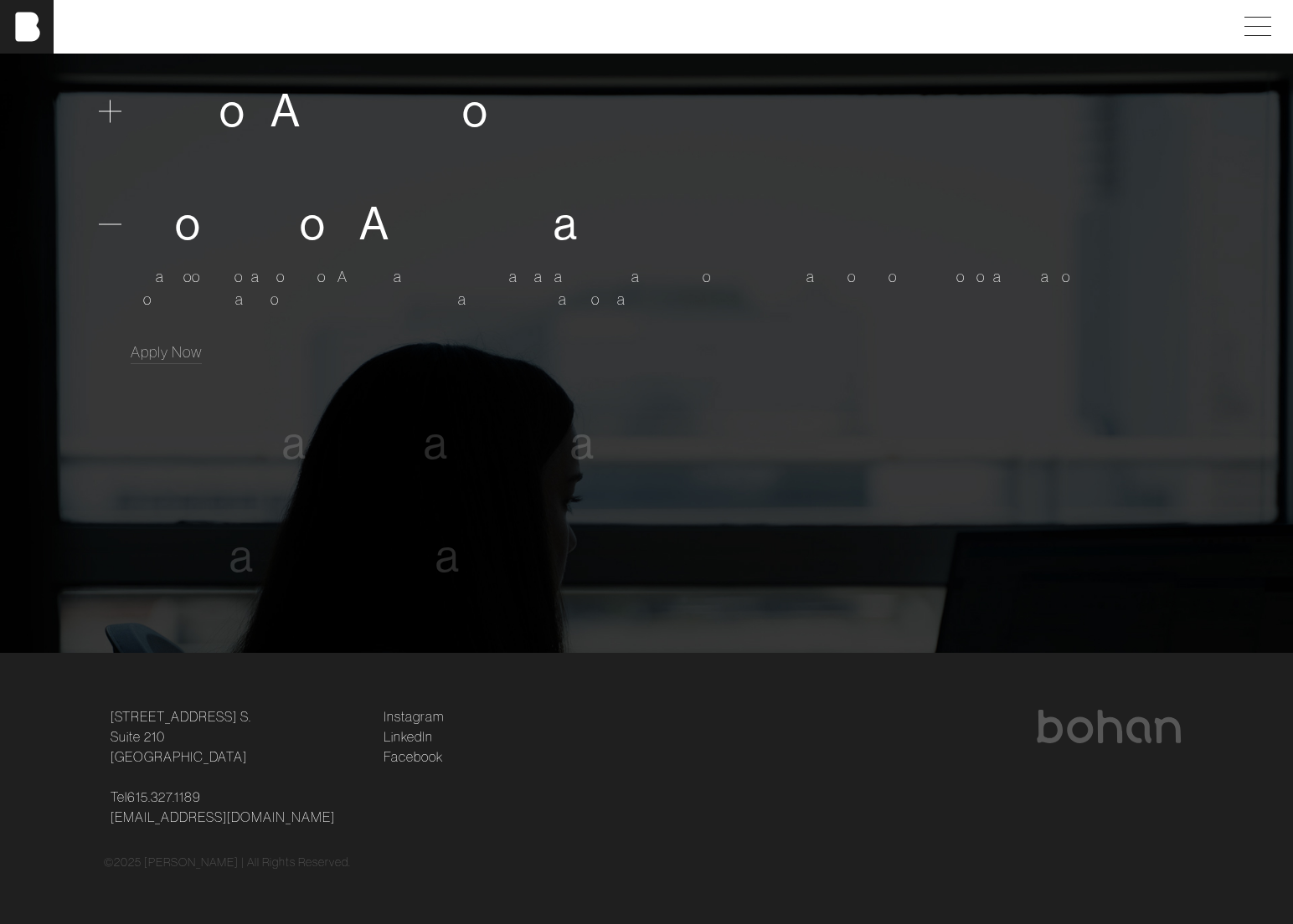
click at [406, 125] on span "e" at bounding box center [410, 111] width 25 height 51
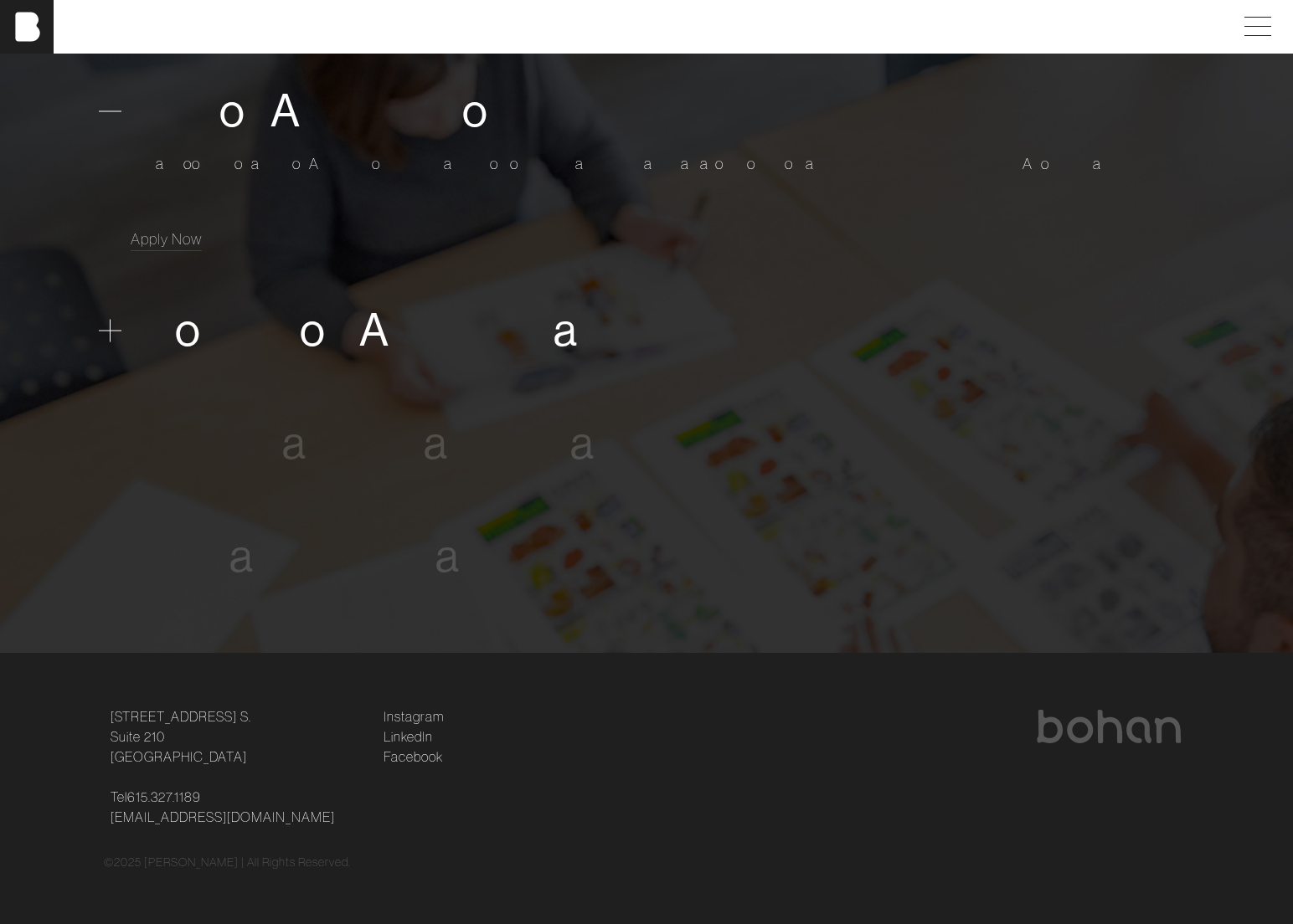
click at [384, 313] on span "A" at bounding box center [375, 330] width 31 height 51
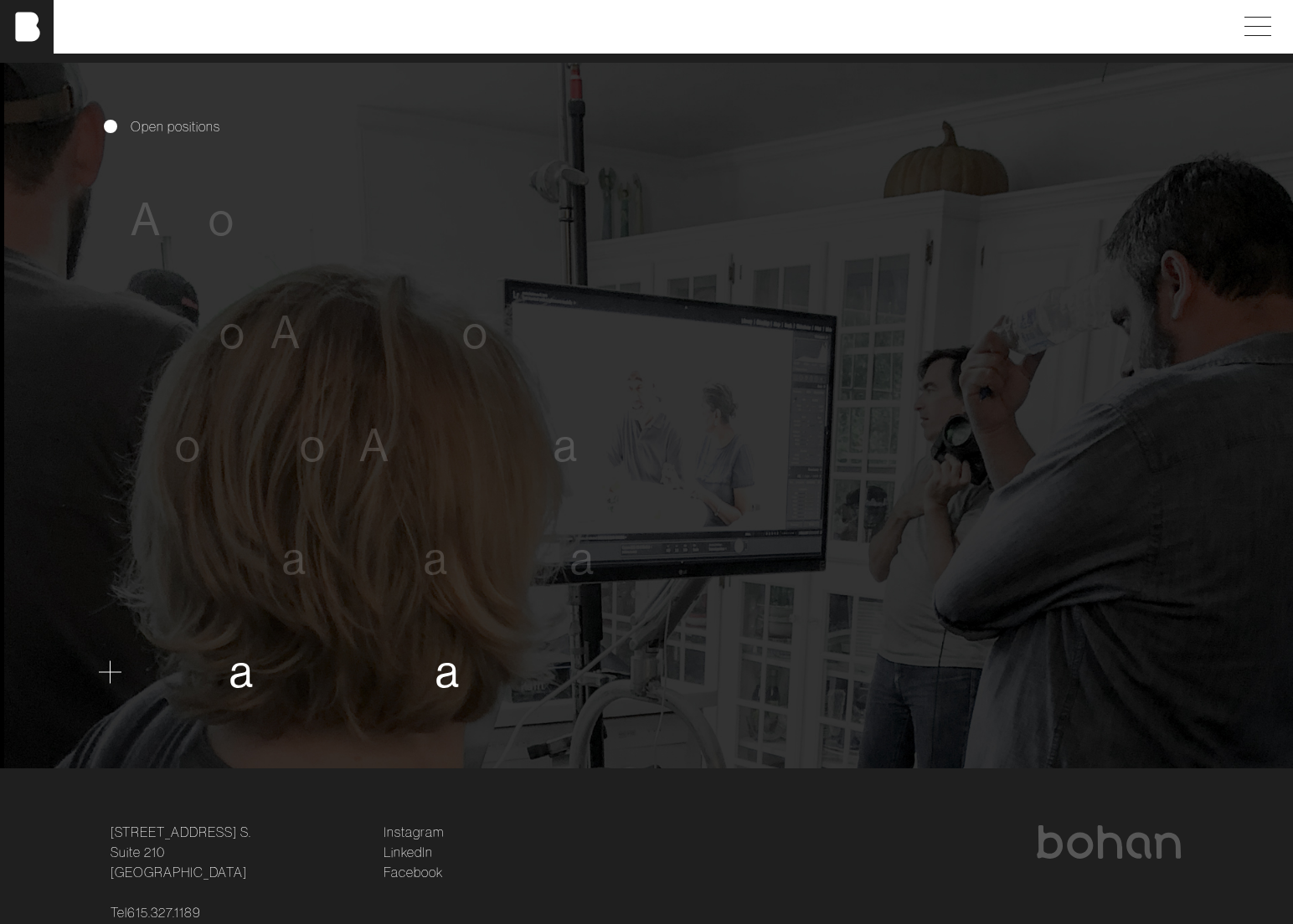
click at [430, 663] on span "l" at bounding box center [430, 672] width 10 height 51
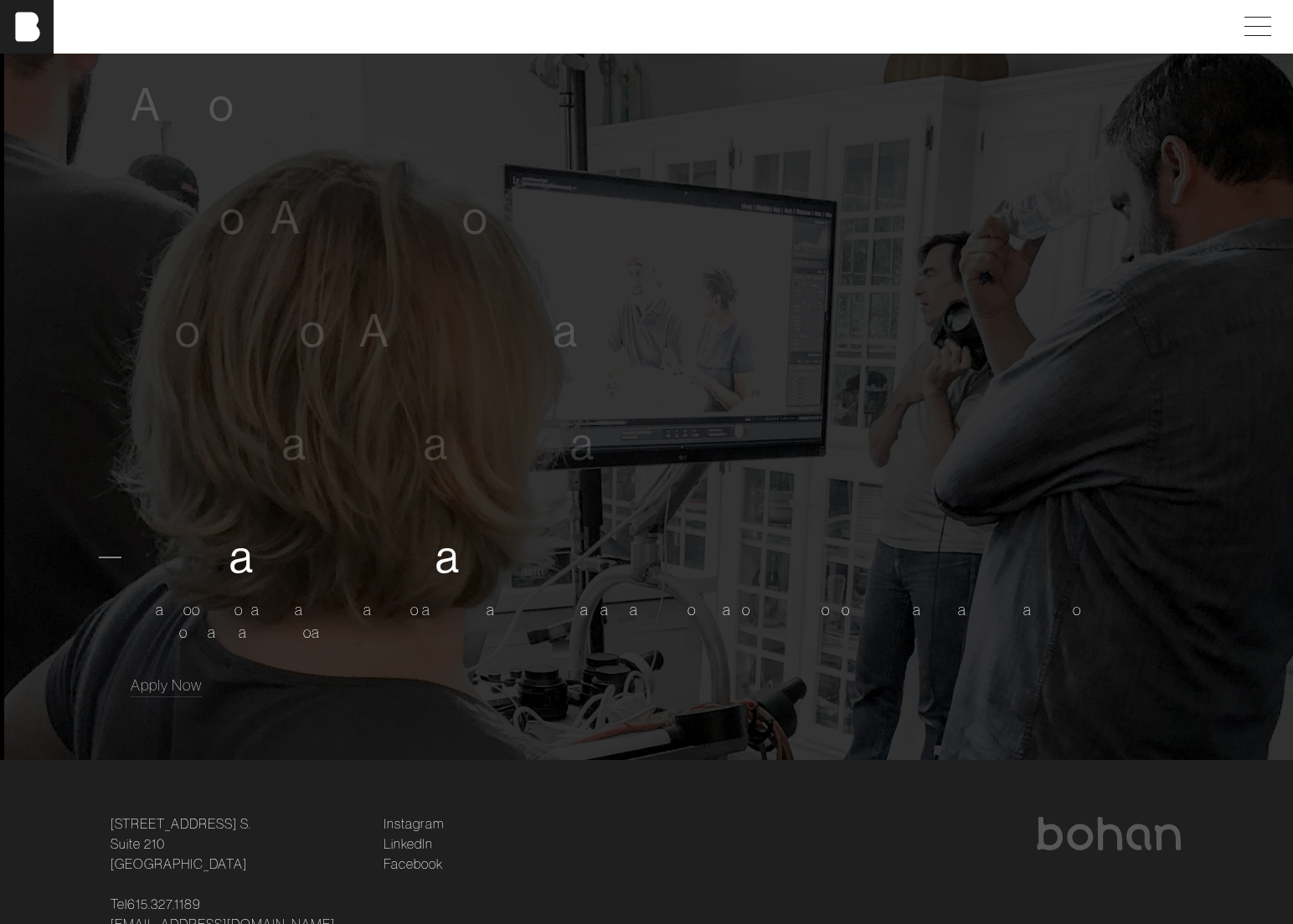
scroll to position [1016, 0]
click at [458, 329] on span "t" at bounding box center [460, 330] width 15 height 51
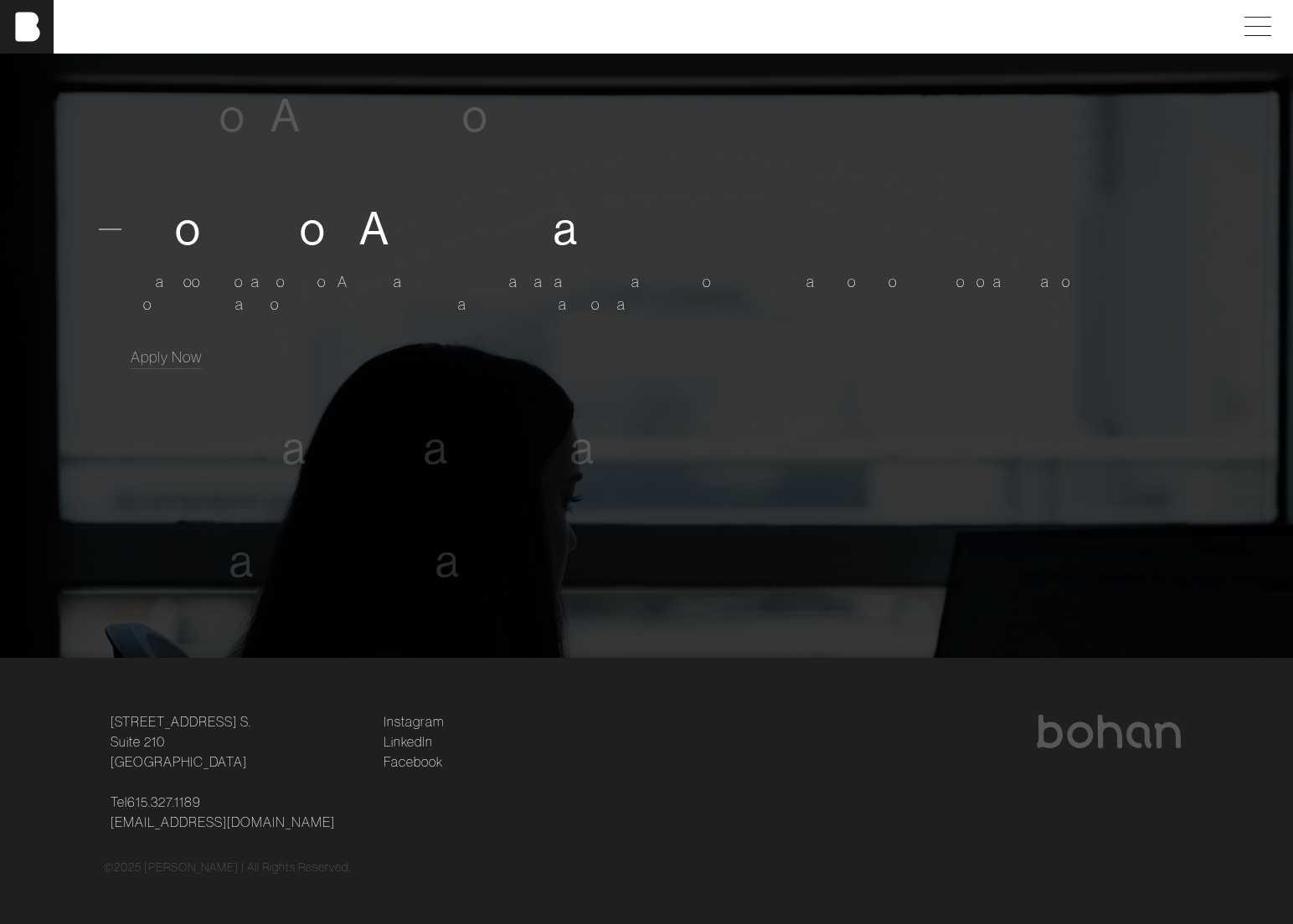
scroll to position [1122, 0]
click at [448, 234] on span "s" at bounding box center [441, 224] width 22 height 51
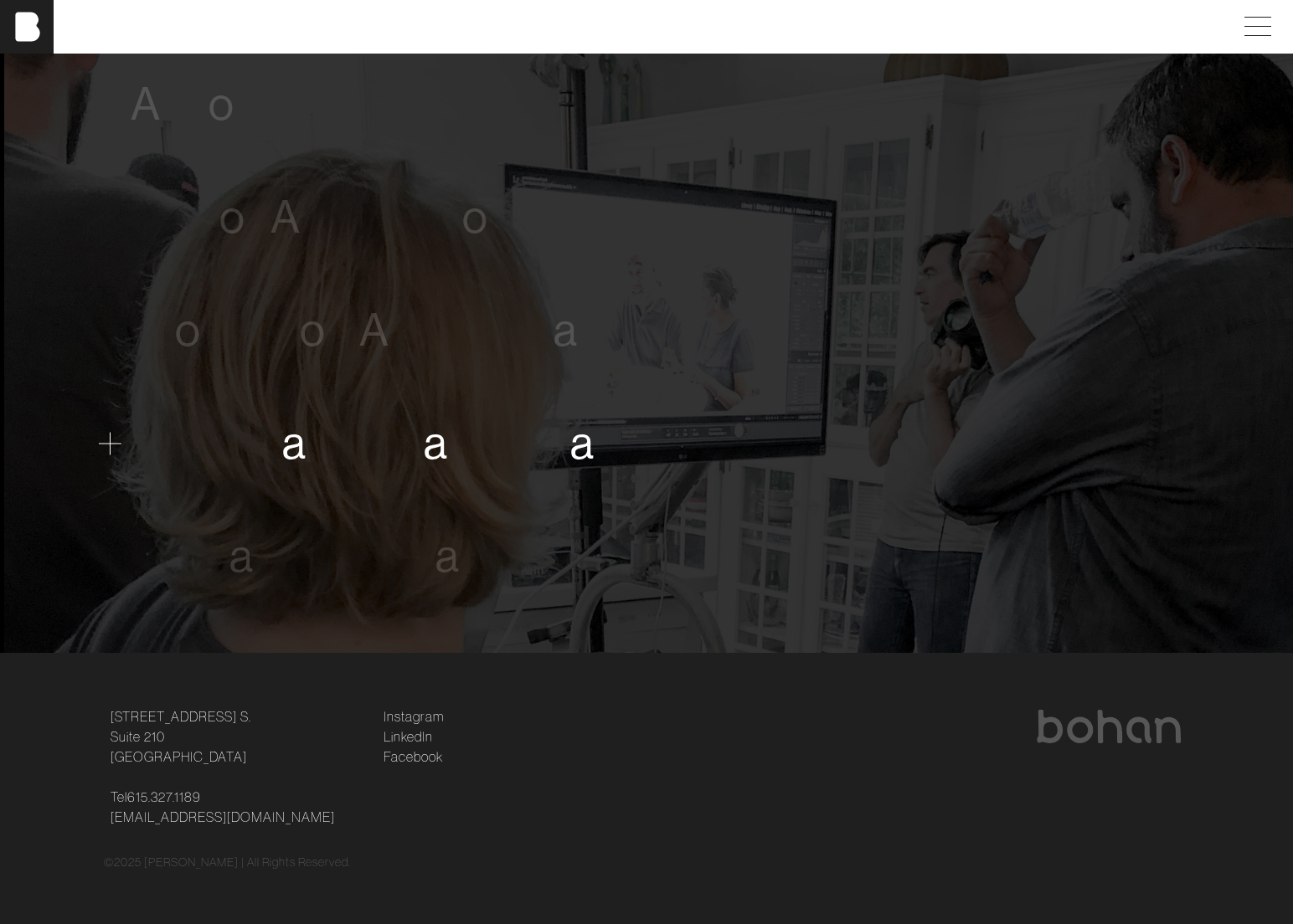
click at [434, 445] on span "a" at bounding box center [436, 443] width 25 height 51
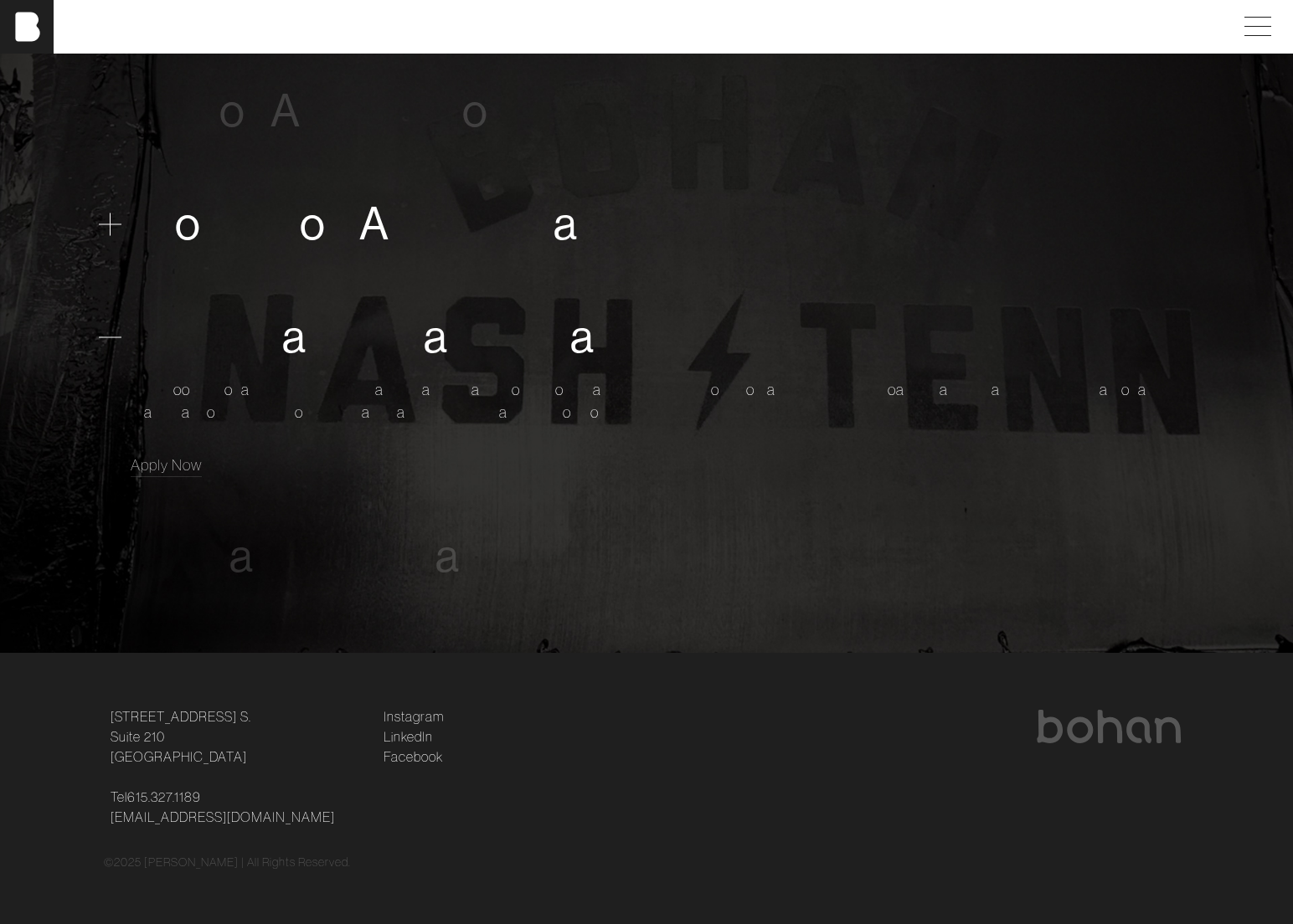
click at [417, 247] on span "t" at bounding box center [413, 224] width 15 height 51
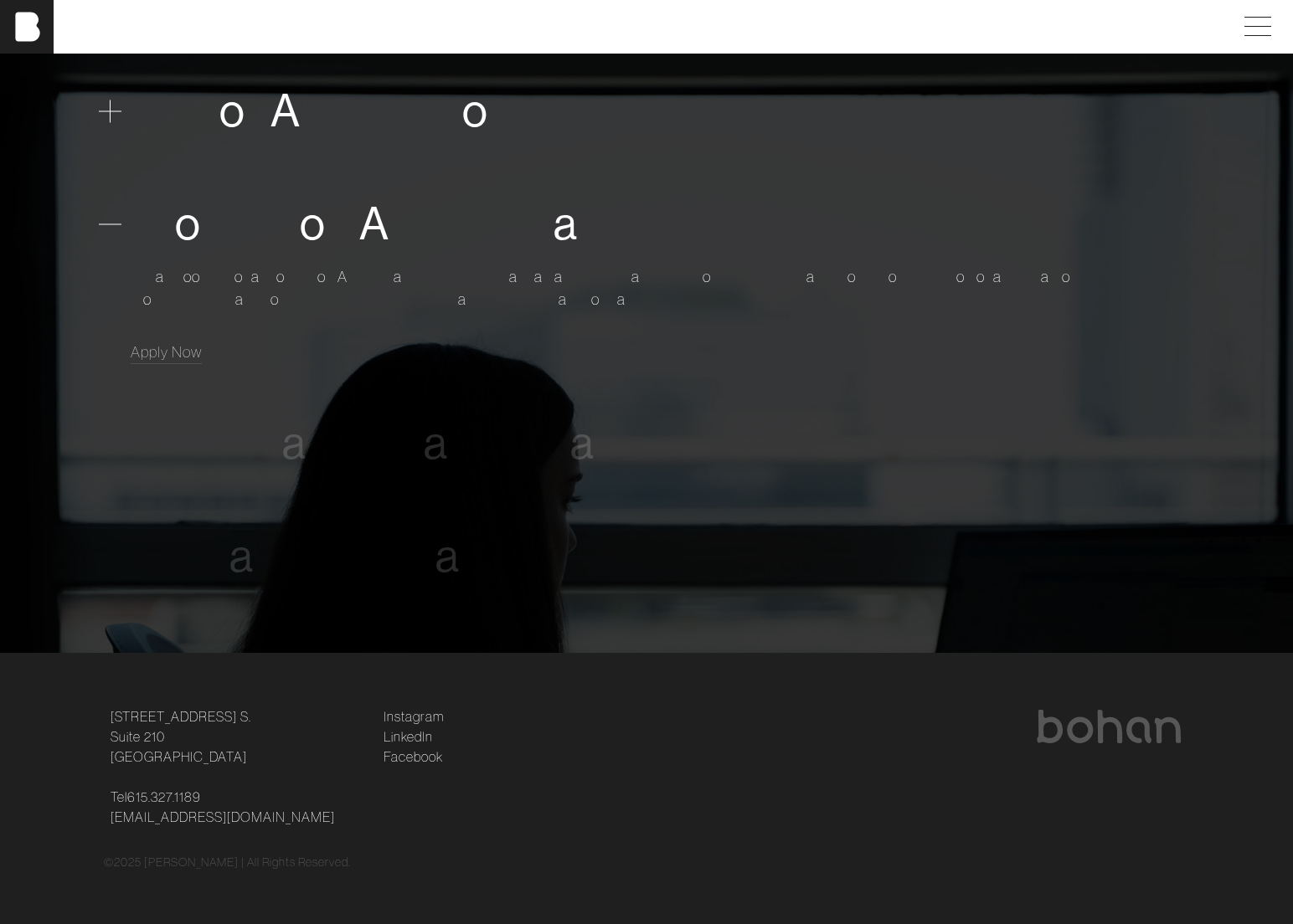
click at [411, 142] on div "S e n i o r A r t D i r e c t o r" at bounding box center [646, 111] width 1031 height 68
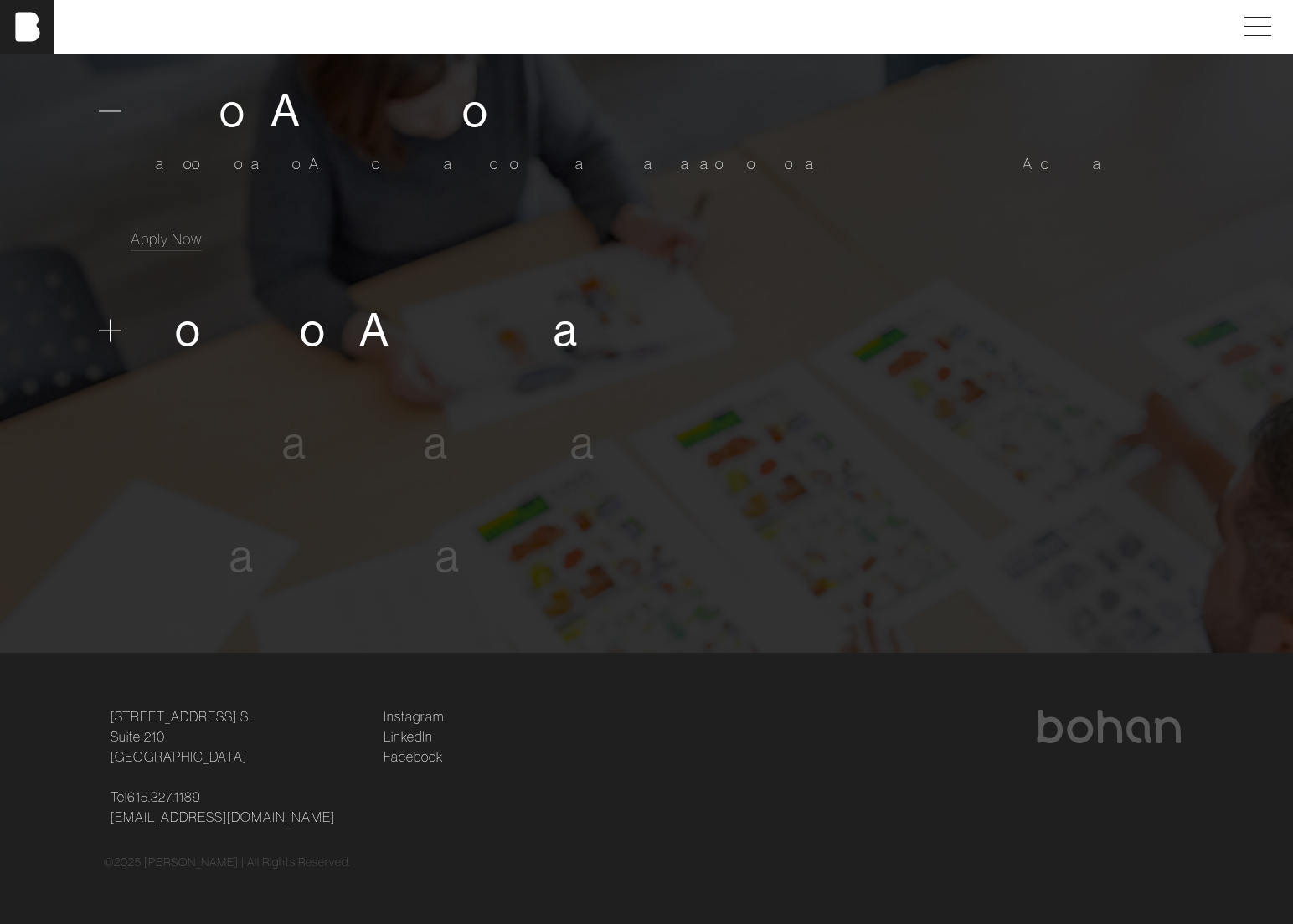
click at [375, 344] on span "A" at bounding box center [375, 330] width 31 height 51
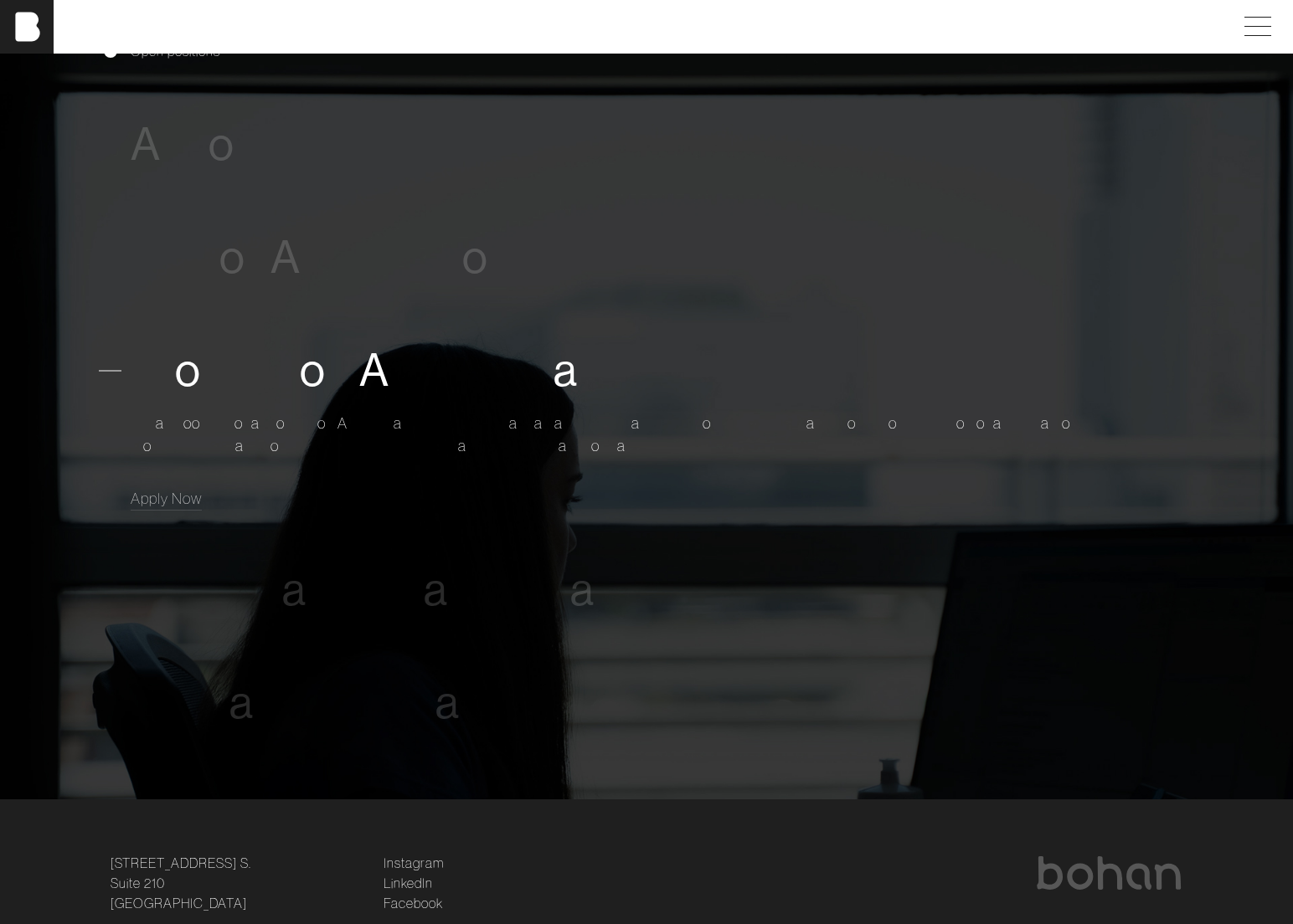
scroll to position [979, 0]
click at [325, 580] on span "M" at bounding box center [343, 586] width 38 height 51
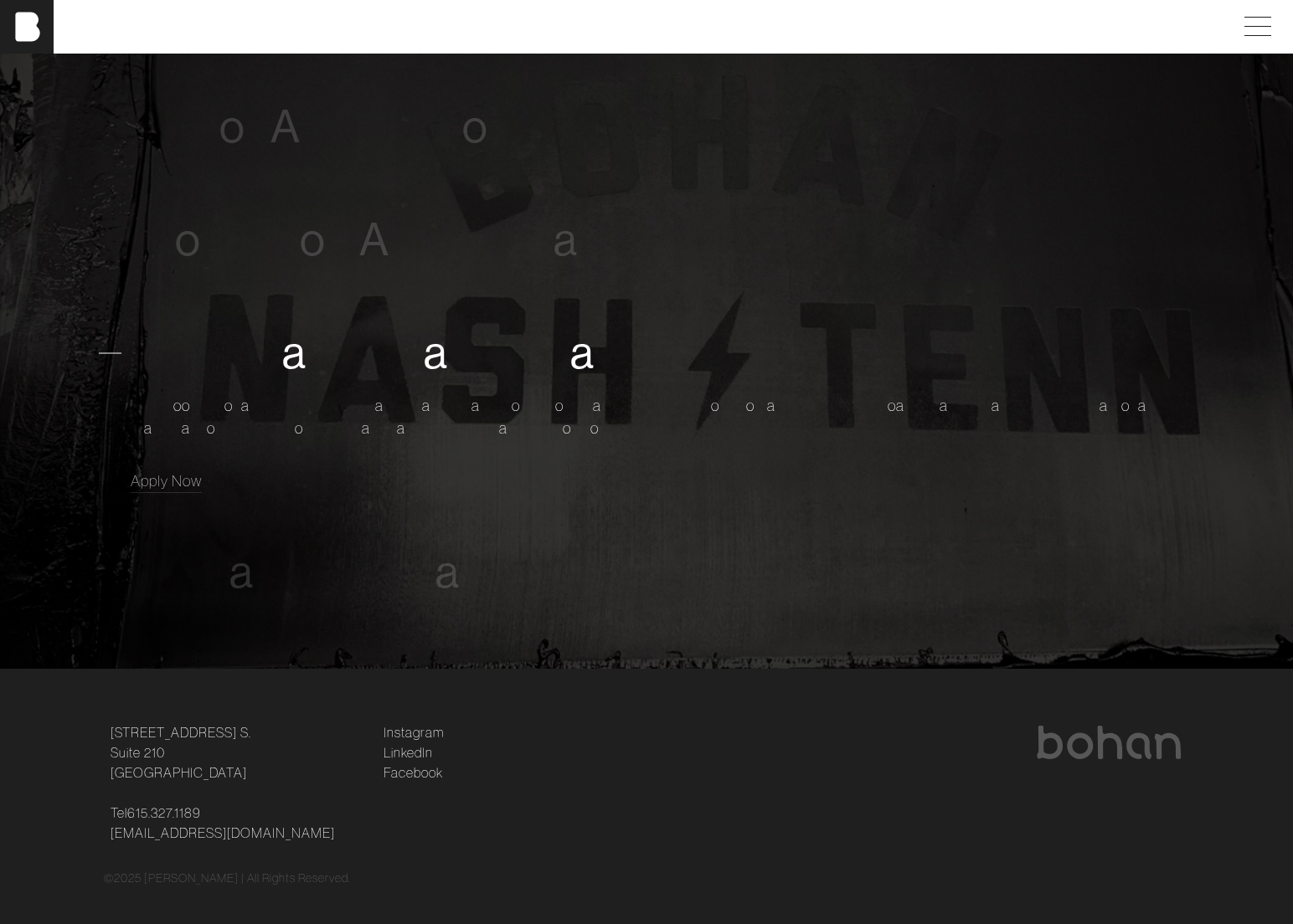
scroll to position [1122, 0]
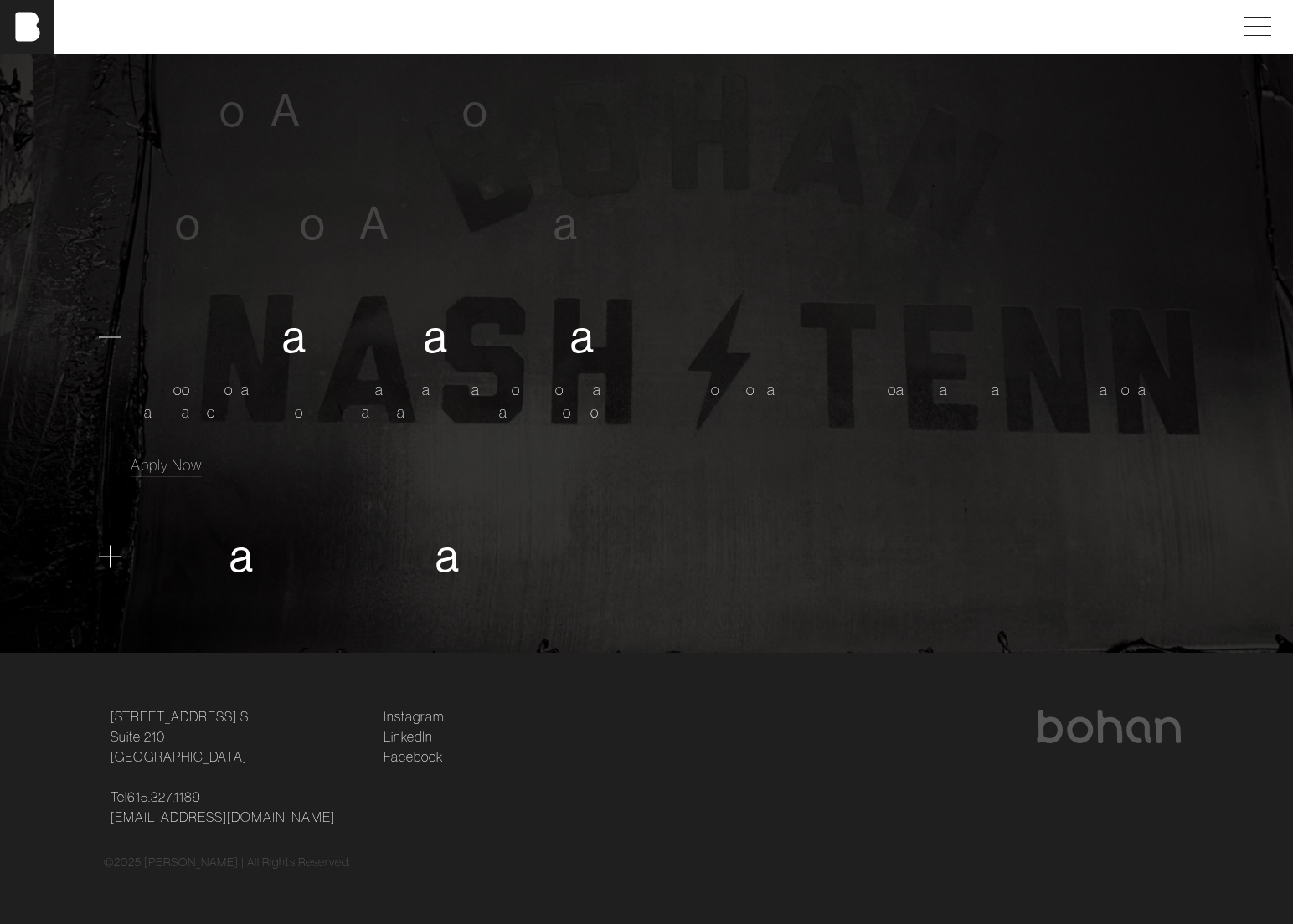
click at [292, 563] on span "u" at bounding box center [304, 556] width 25 height 51
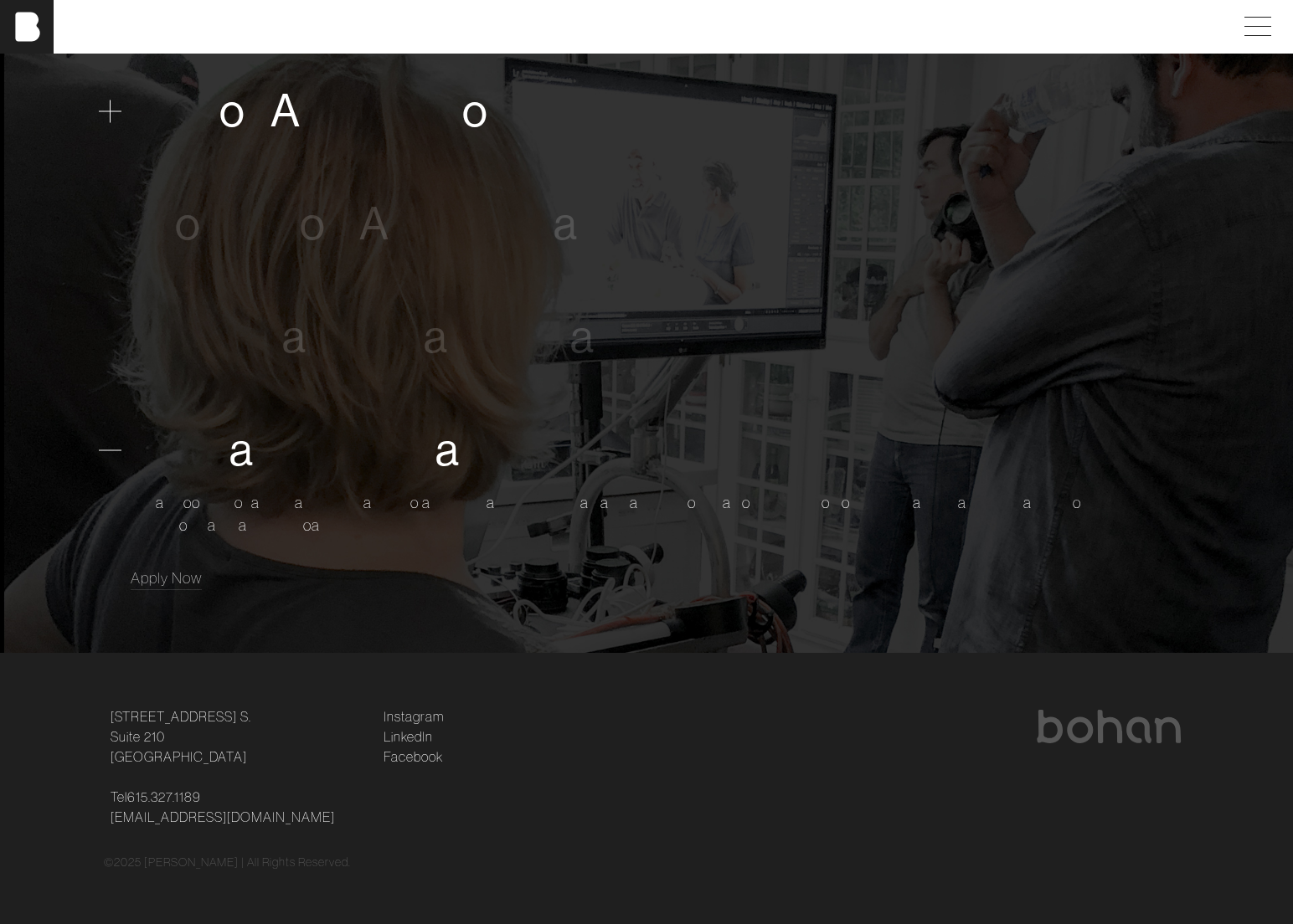
click at [285, 102] on span "A" at bounding box center [286, 111] width 31 height 51
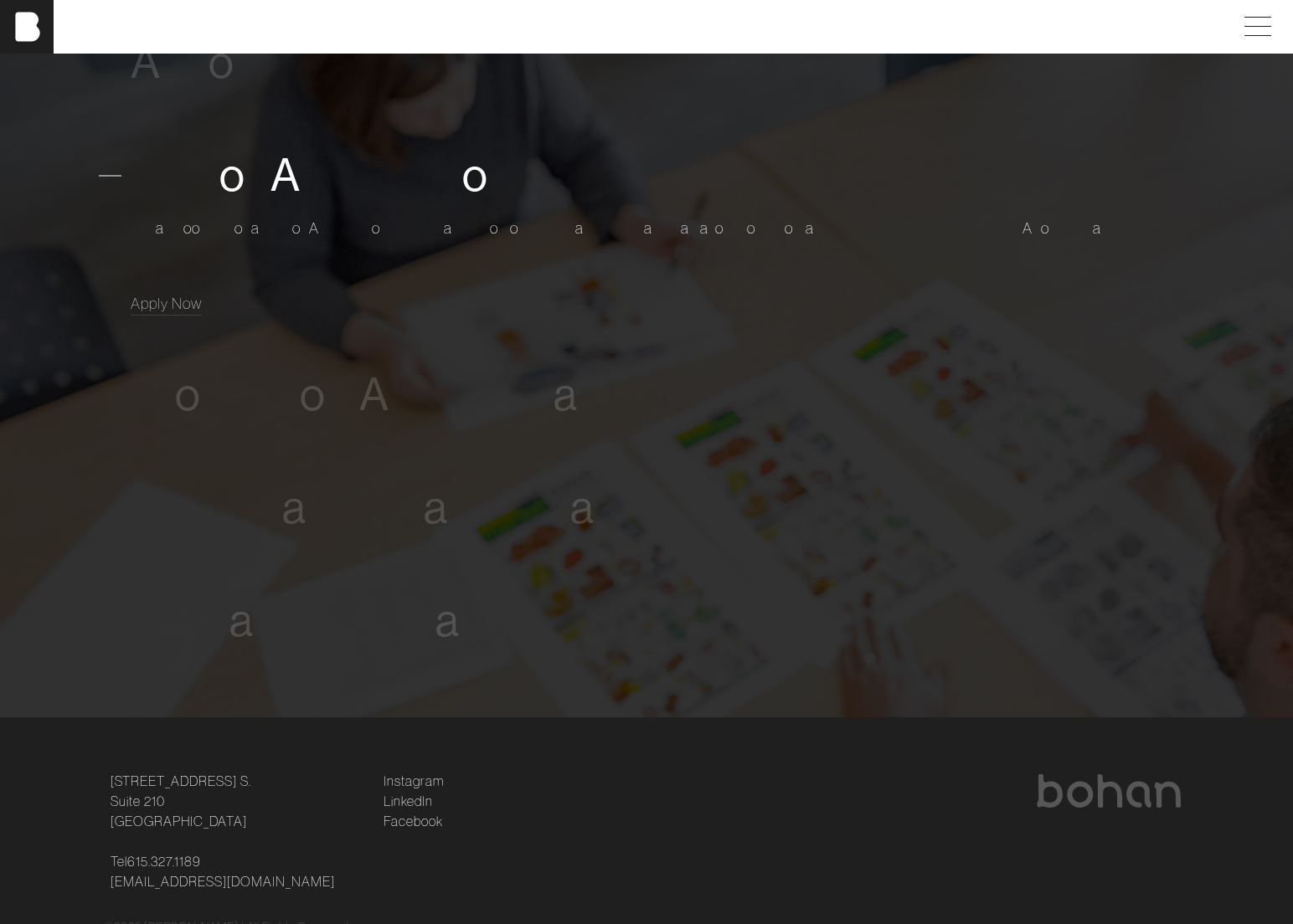
scroll to position [1082, 0]
click at [232, 66] on span "o" at bounding box center [221, 55] width 26 height 51
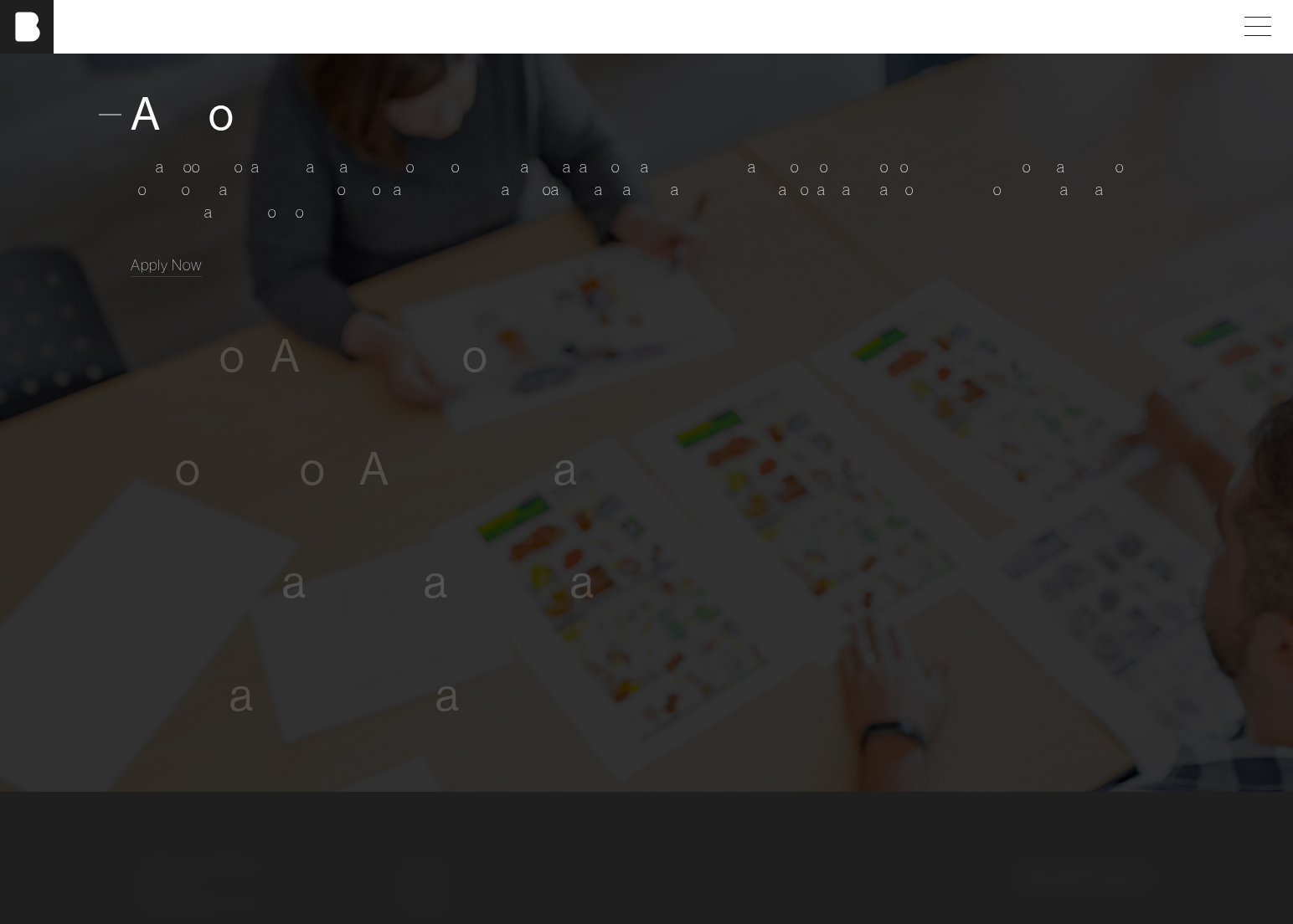
scroll to position [1006, 0]
click at [224, 127] on span "o" at bounding box center [221, 114] width 26 height 51
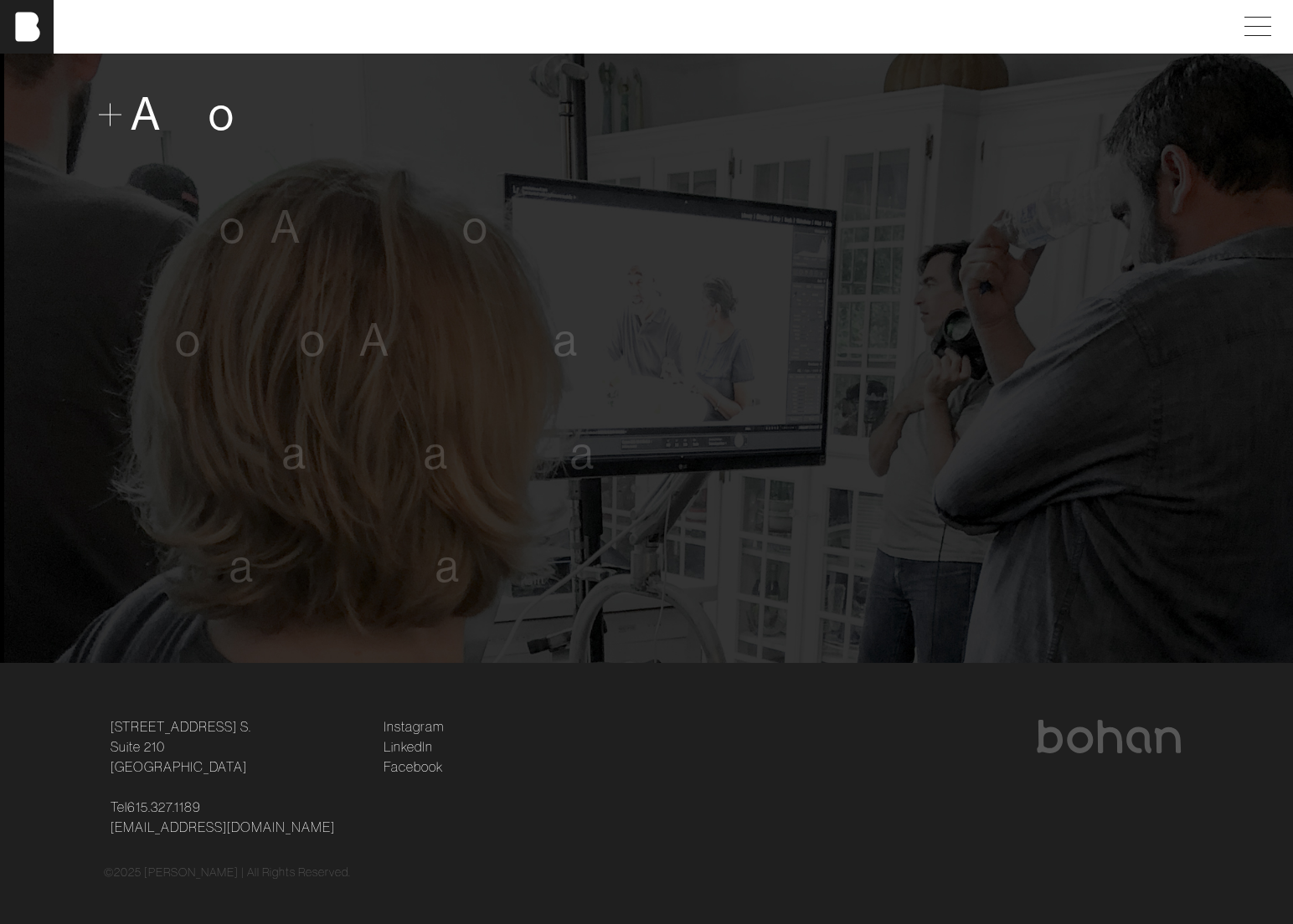
scroll to position [1016, 0]
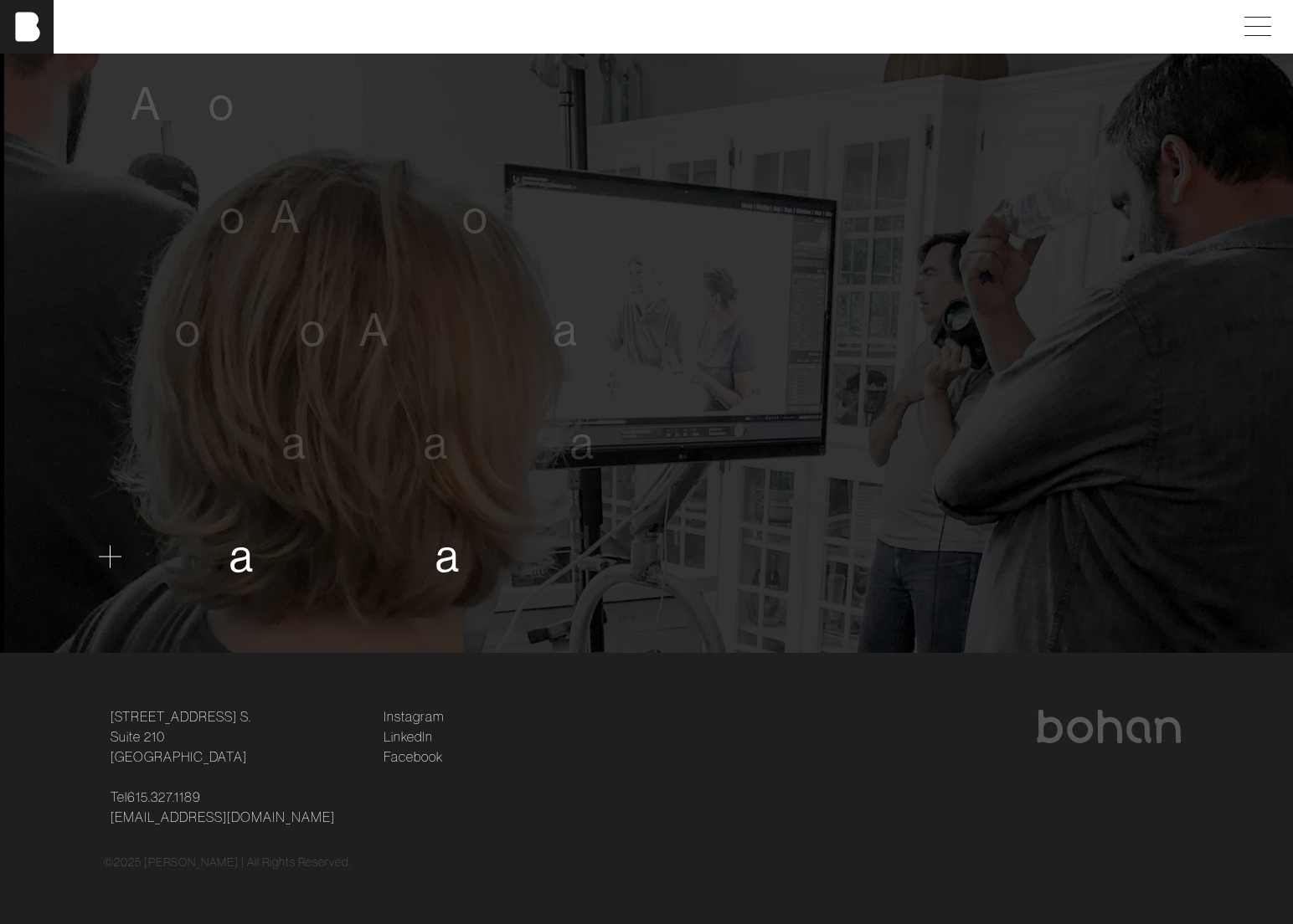
click at [236, 555] on span "a" at bounding box center [241, 556] width 25 height 51
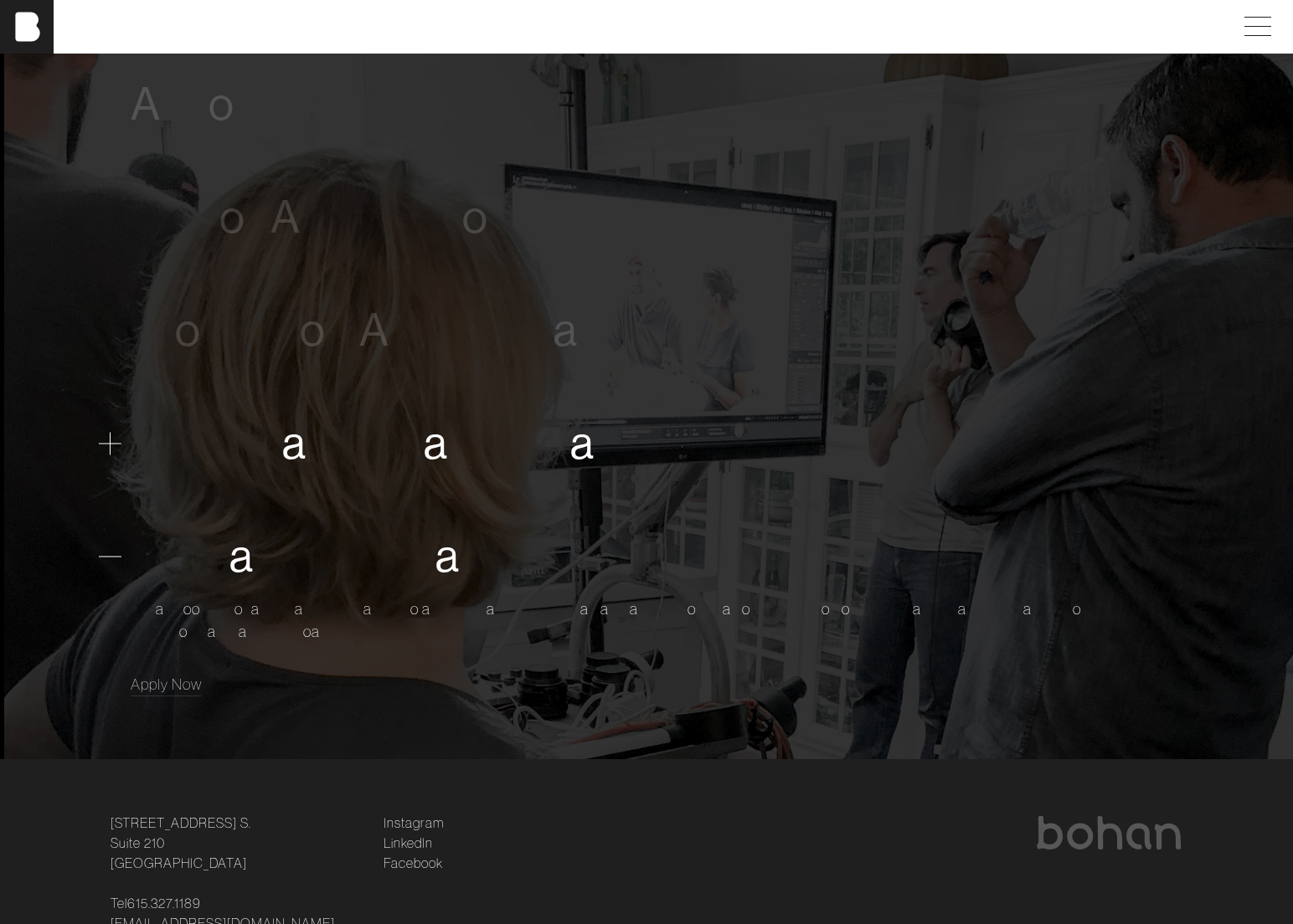
click at [308, 455] on span "l" at bounding box center [312, 443] width 10 height 51
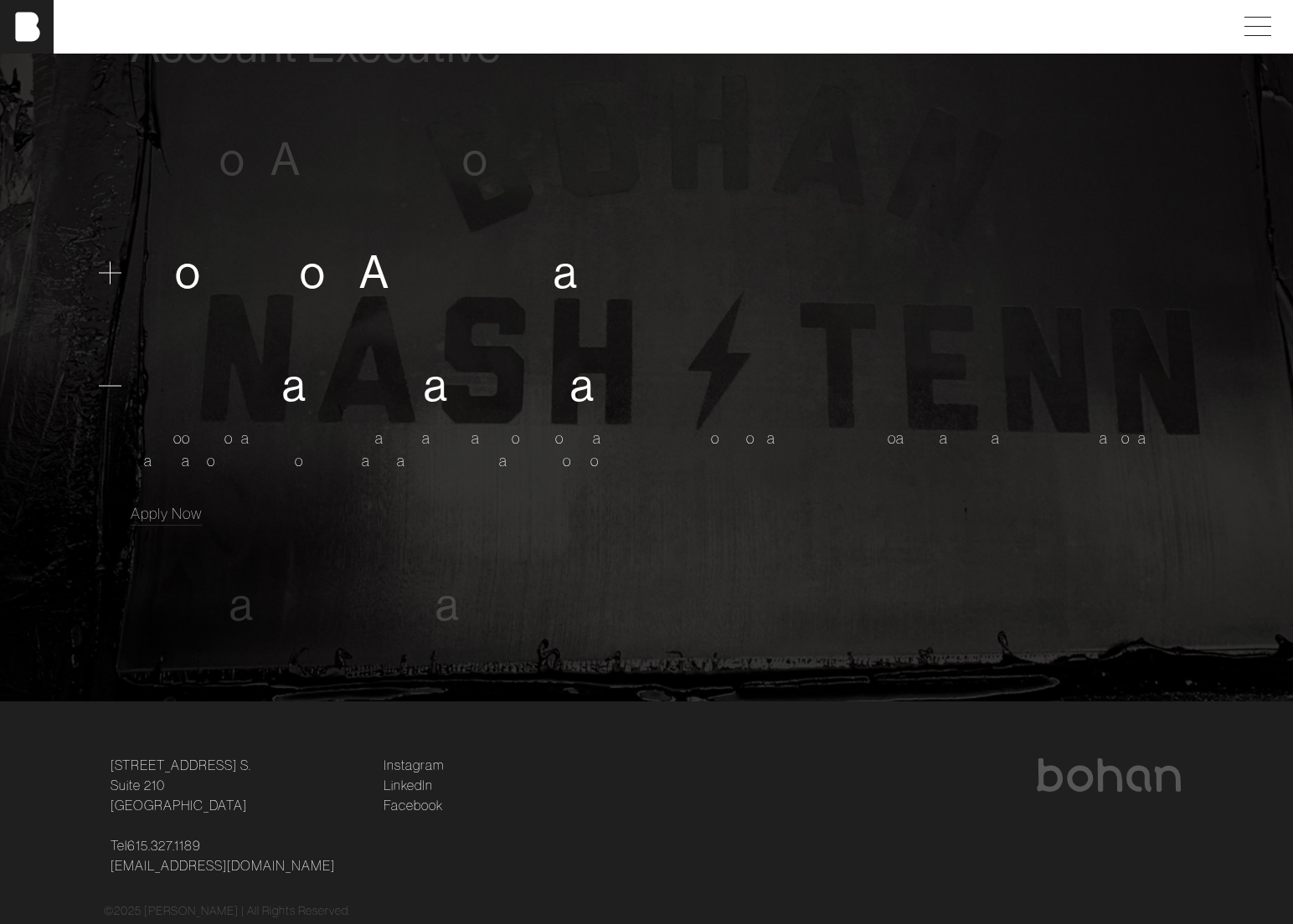
scroll to position [1077, 0]
click at [220, 56] on span "o" at bounding box center [221, 43] width 26 height 51
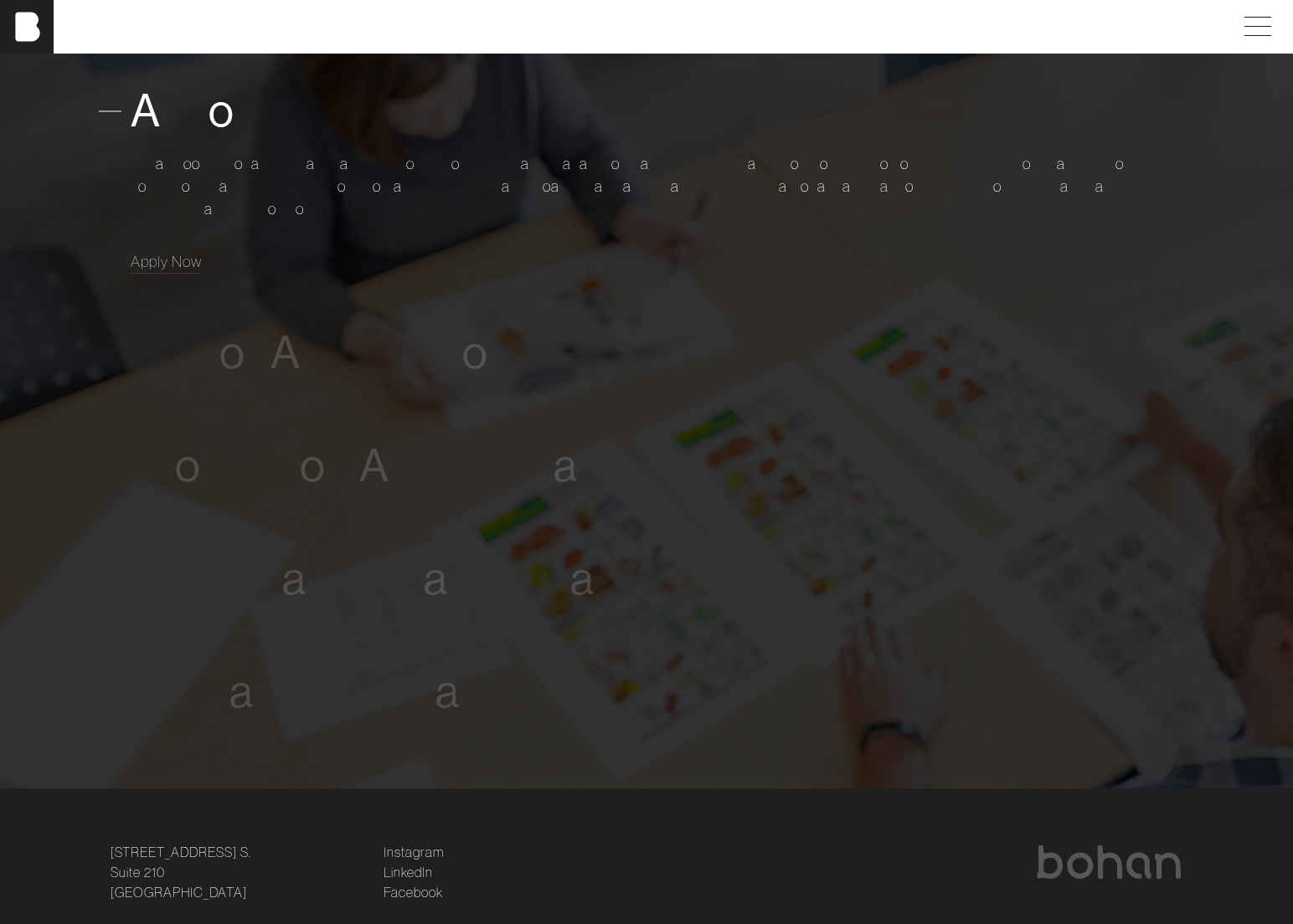
scroll to position [1009, 0]
click at [248, 363] on span "r" at bounding box center [254, 353] width 17 height 51
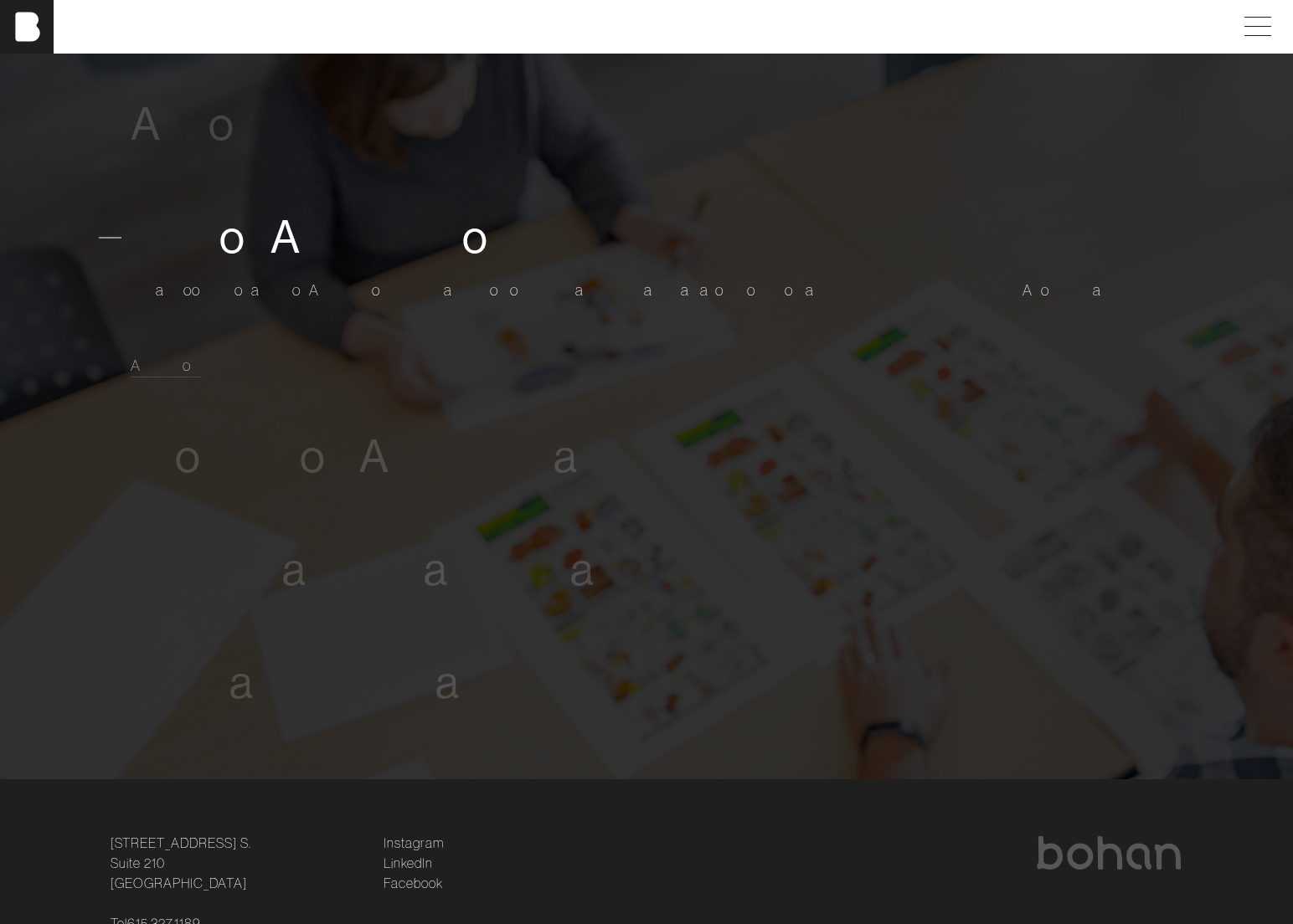
scroll to position [994, 0]
click at [318, 254] on span "t" at bounding box center [325, 239] width 15 height 51
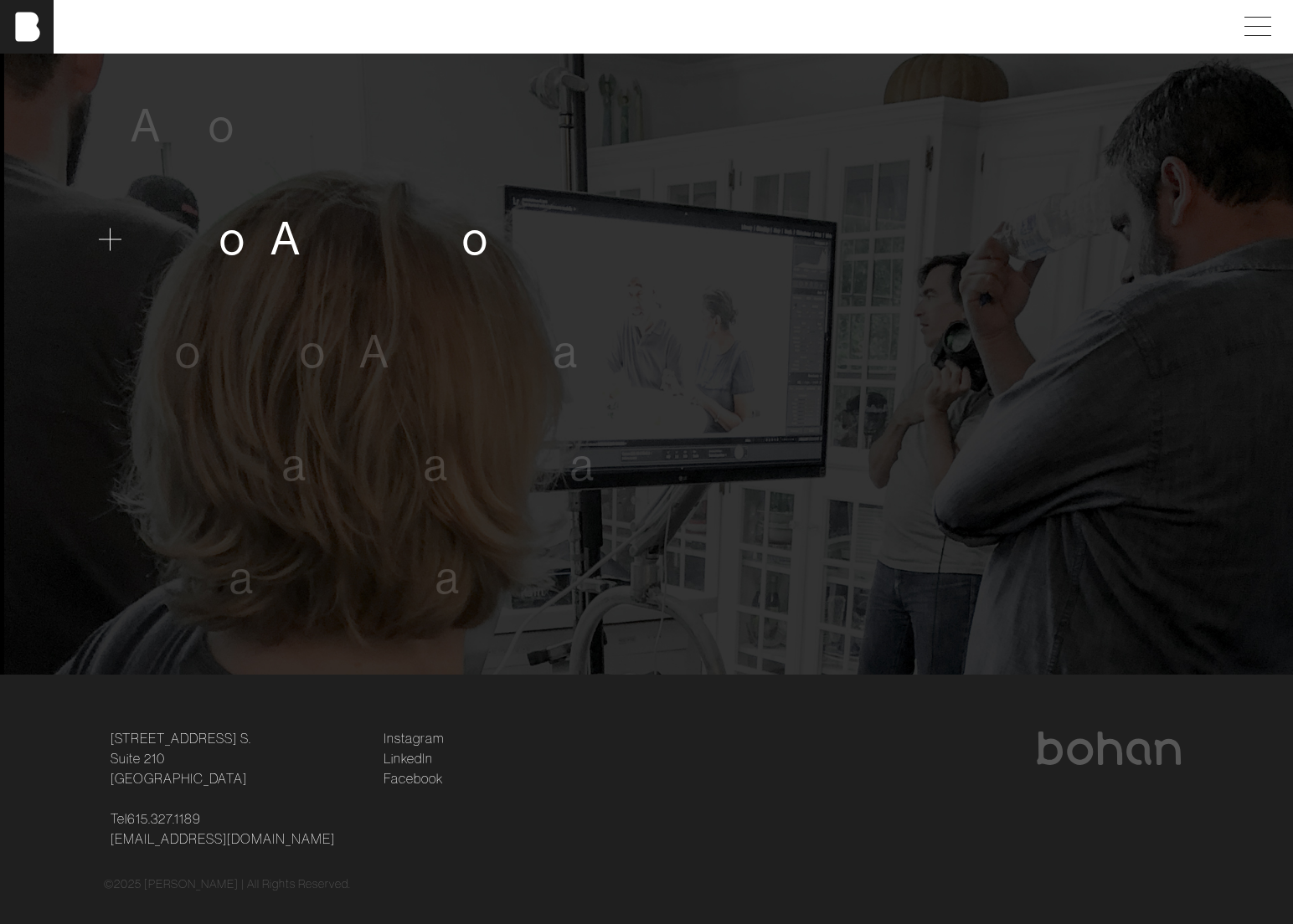
click at [314, 254] on span "r" at bounding box center [309, 239] width 17 height 51
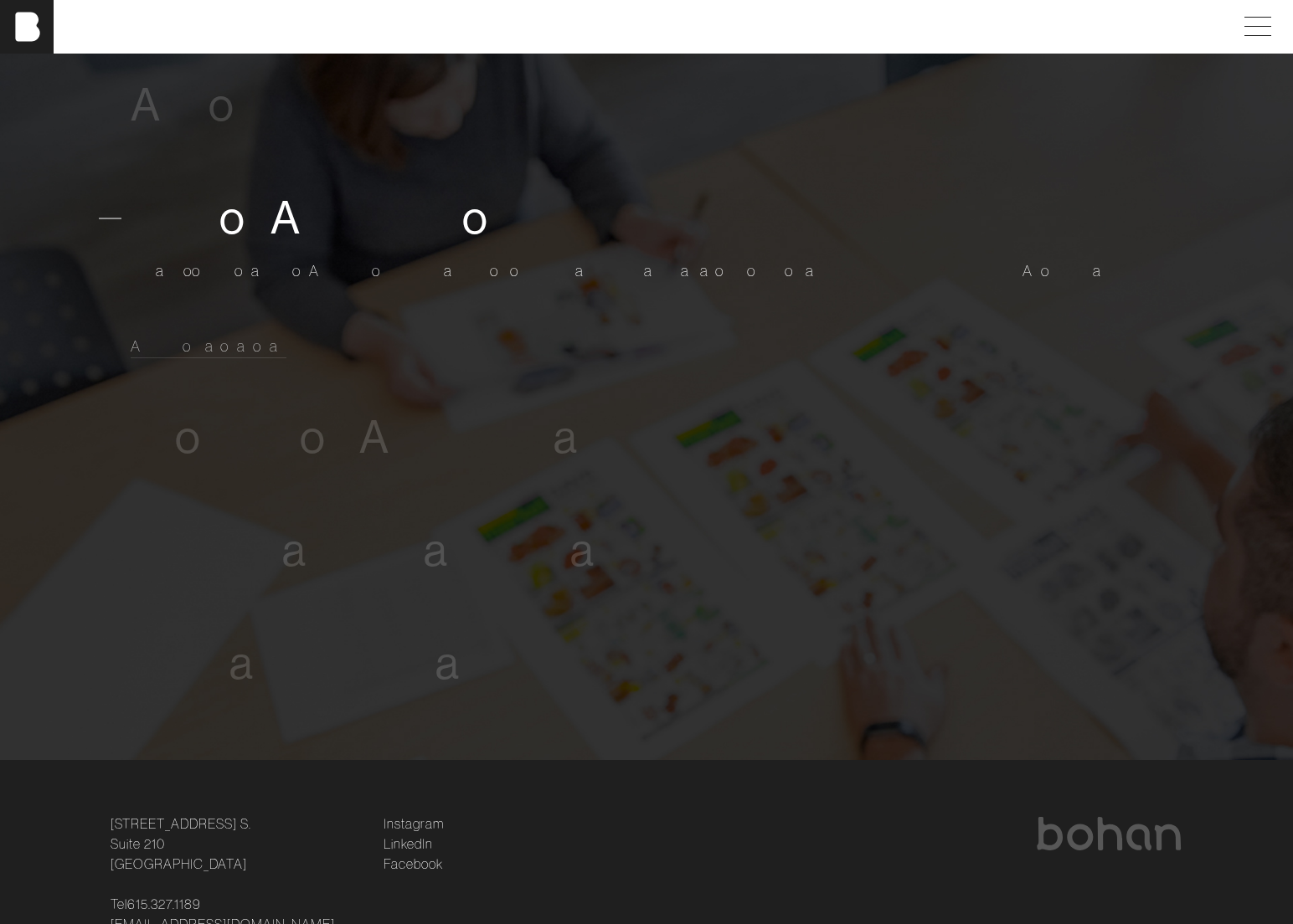
scroll to position [1016, 0]
click at [325, 419] on span "n" at bounding box center [338, 436] width 25 height 51
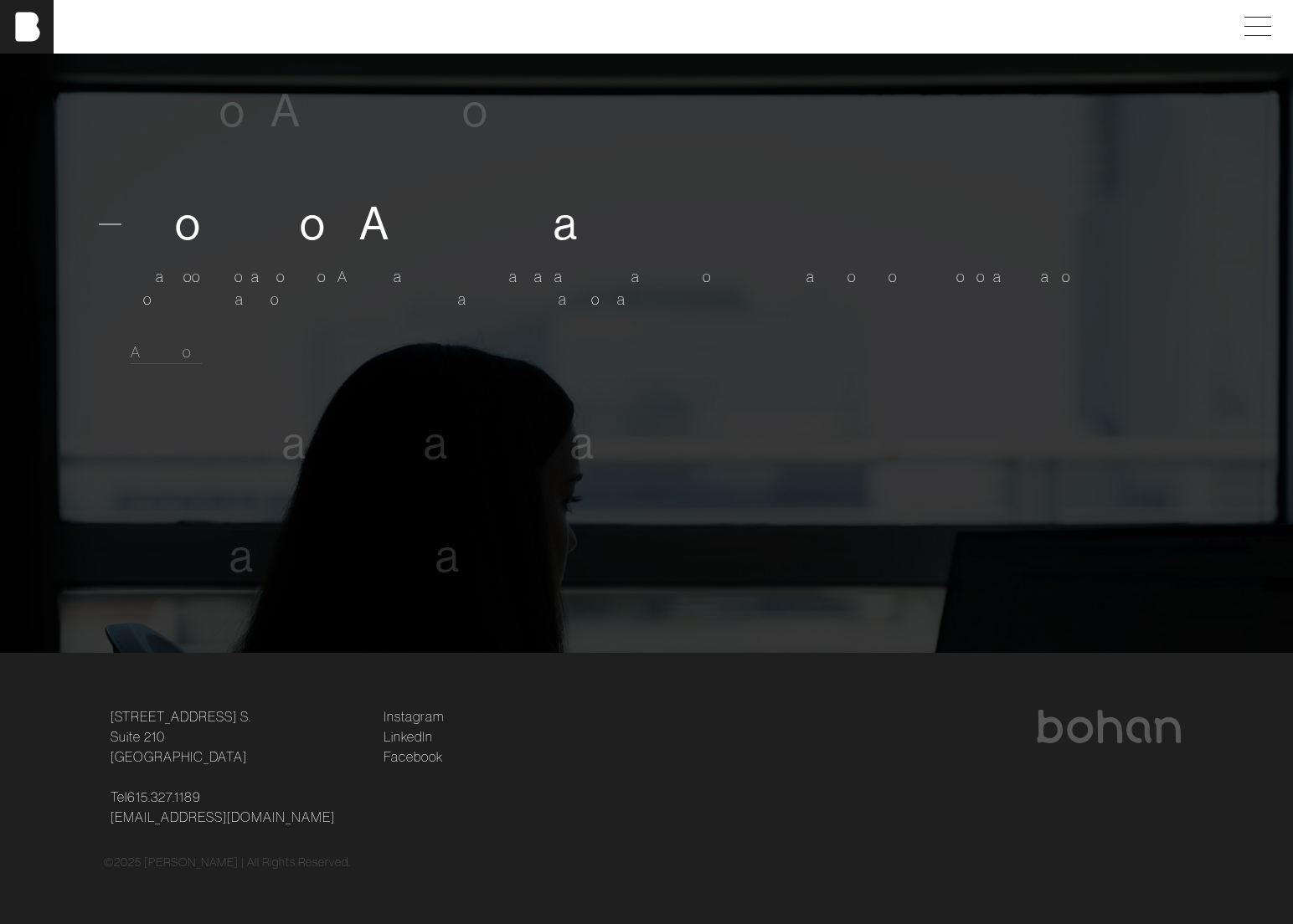
scroll to position [1122, 0]
click at [374, 100] on span "i" at bounding box center [377, 111] width 9 height 51
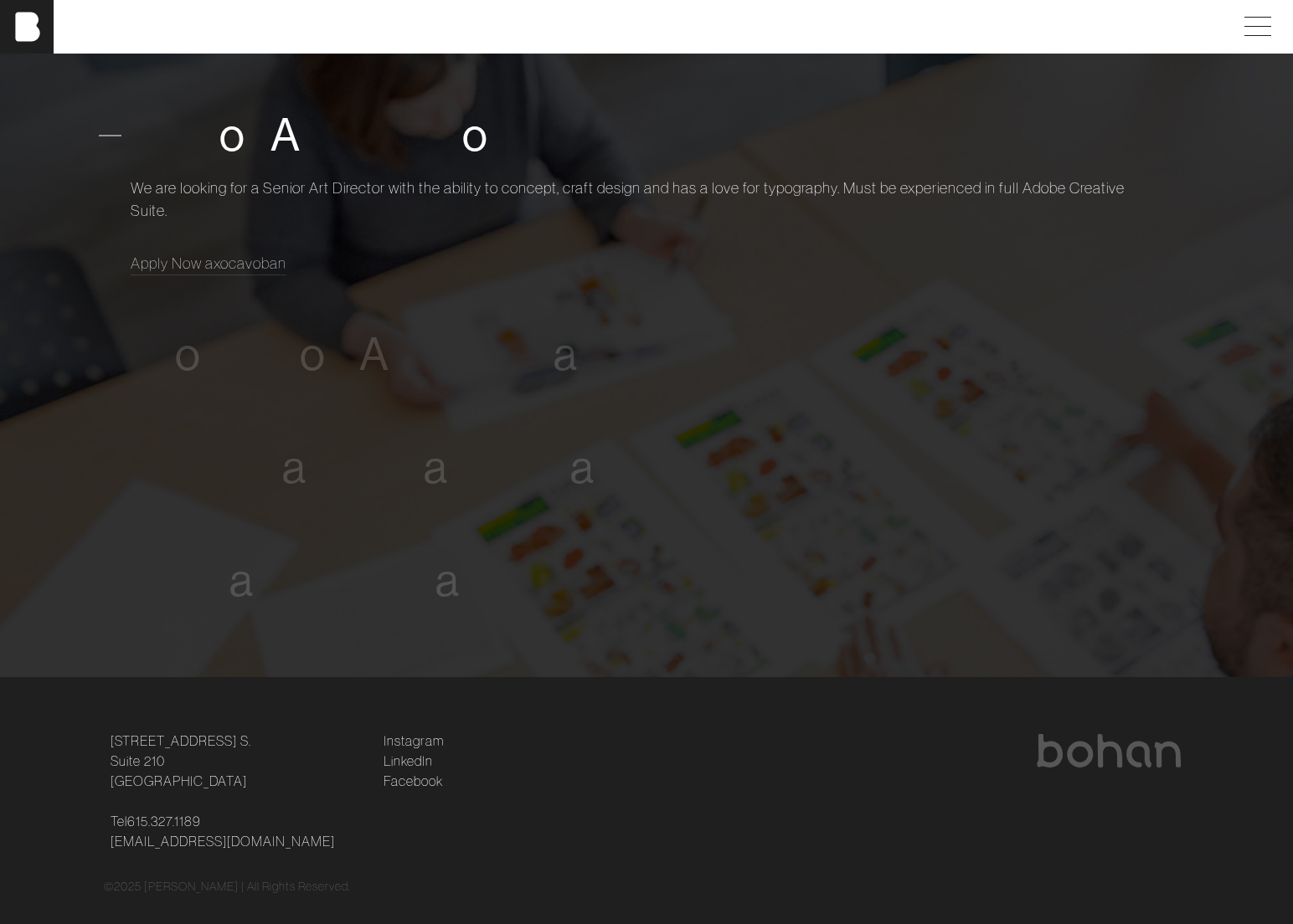
scroll to position [1097, 0]
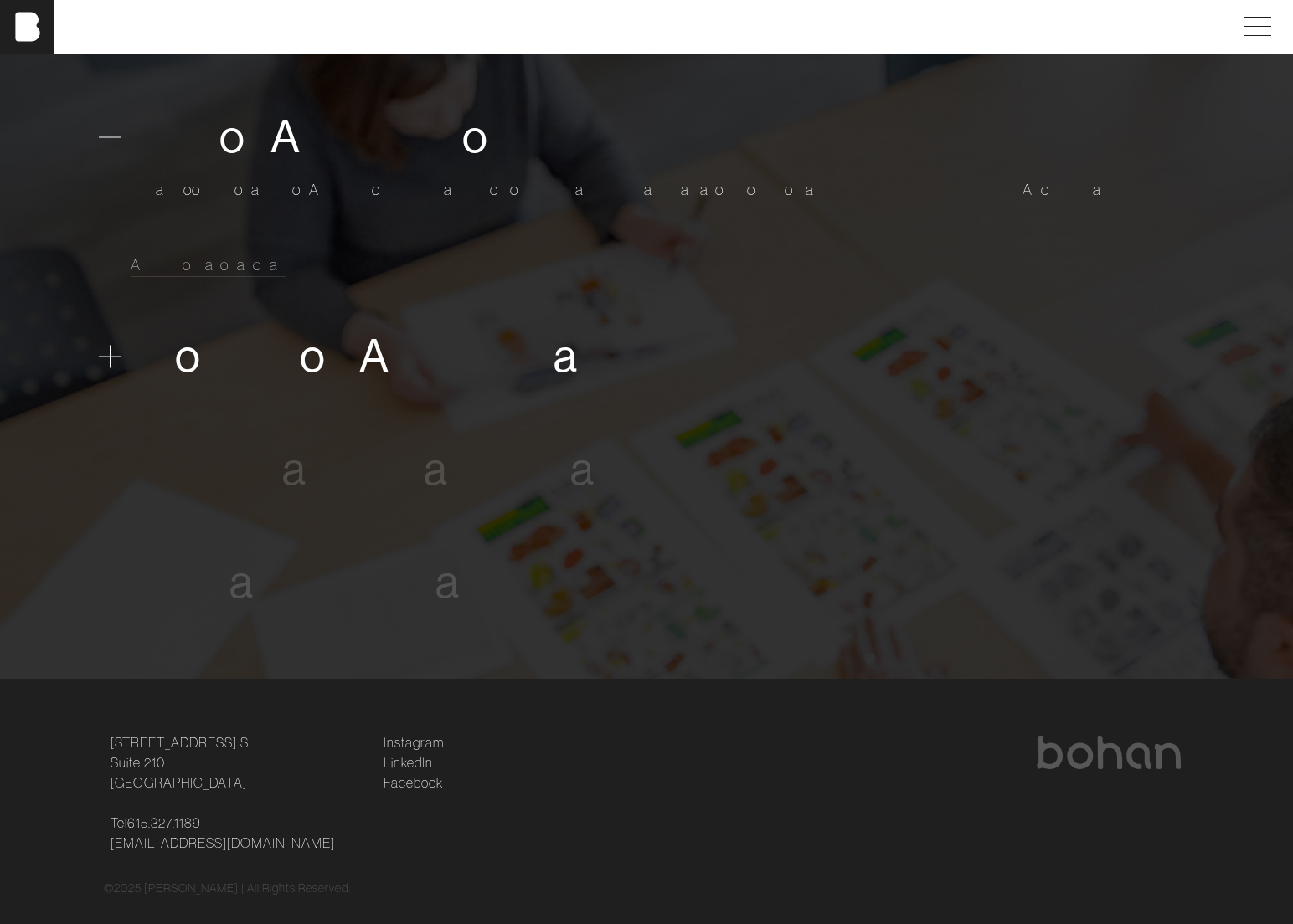
click at [351, 353] on span at bounding box center [355, 356] width 8 height 51
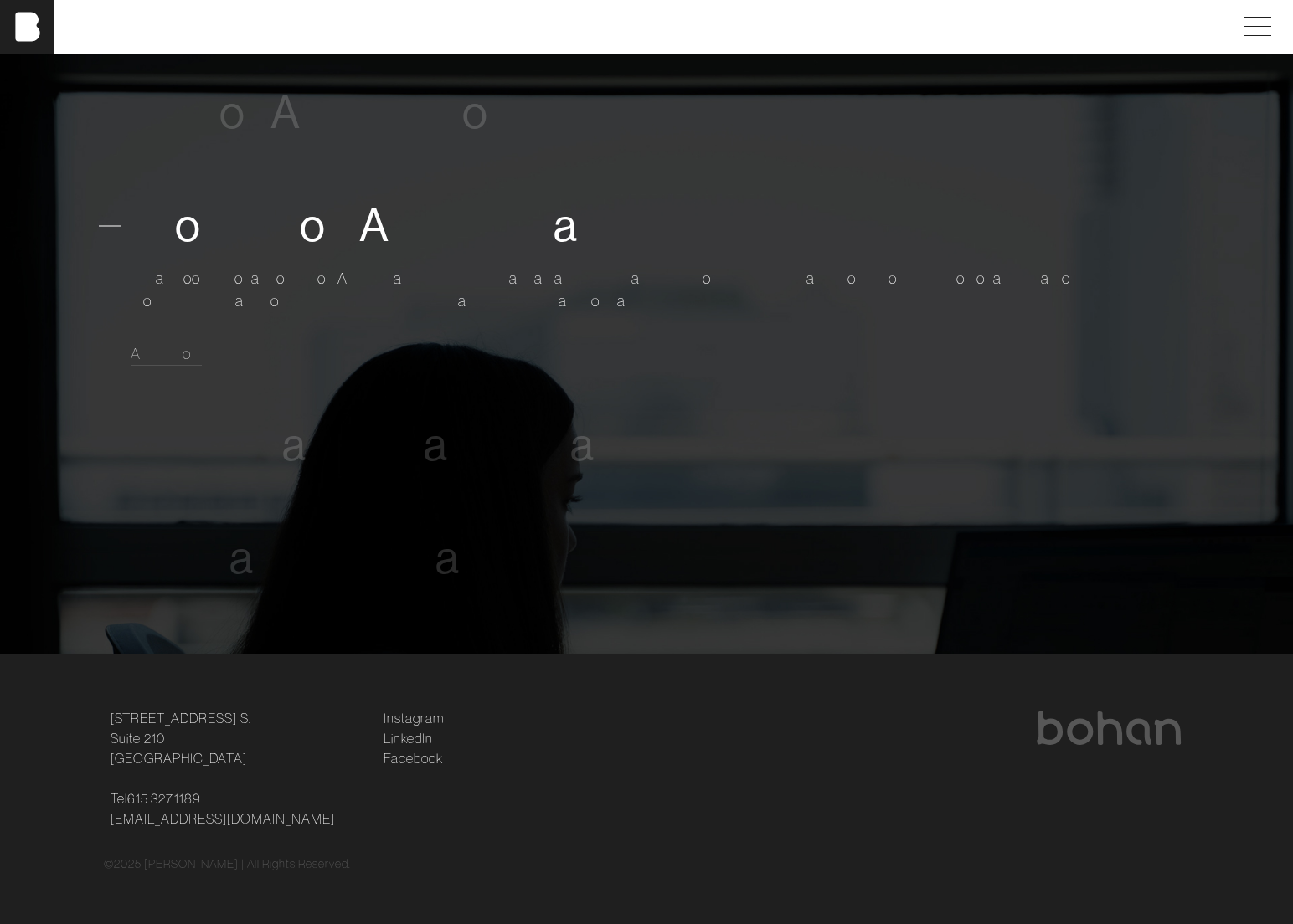
scroll to position [1122, 0]
click at [350, 426] on span "M" at bounding box center [343, 443] width 38 height 51
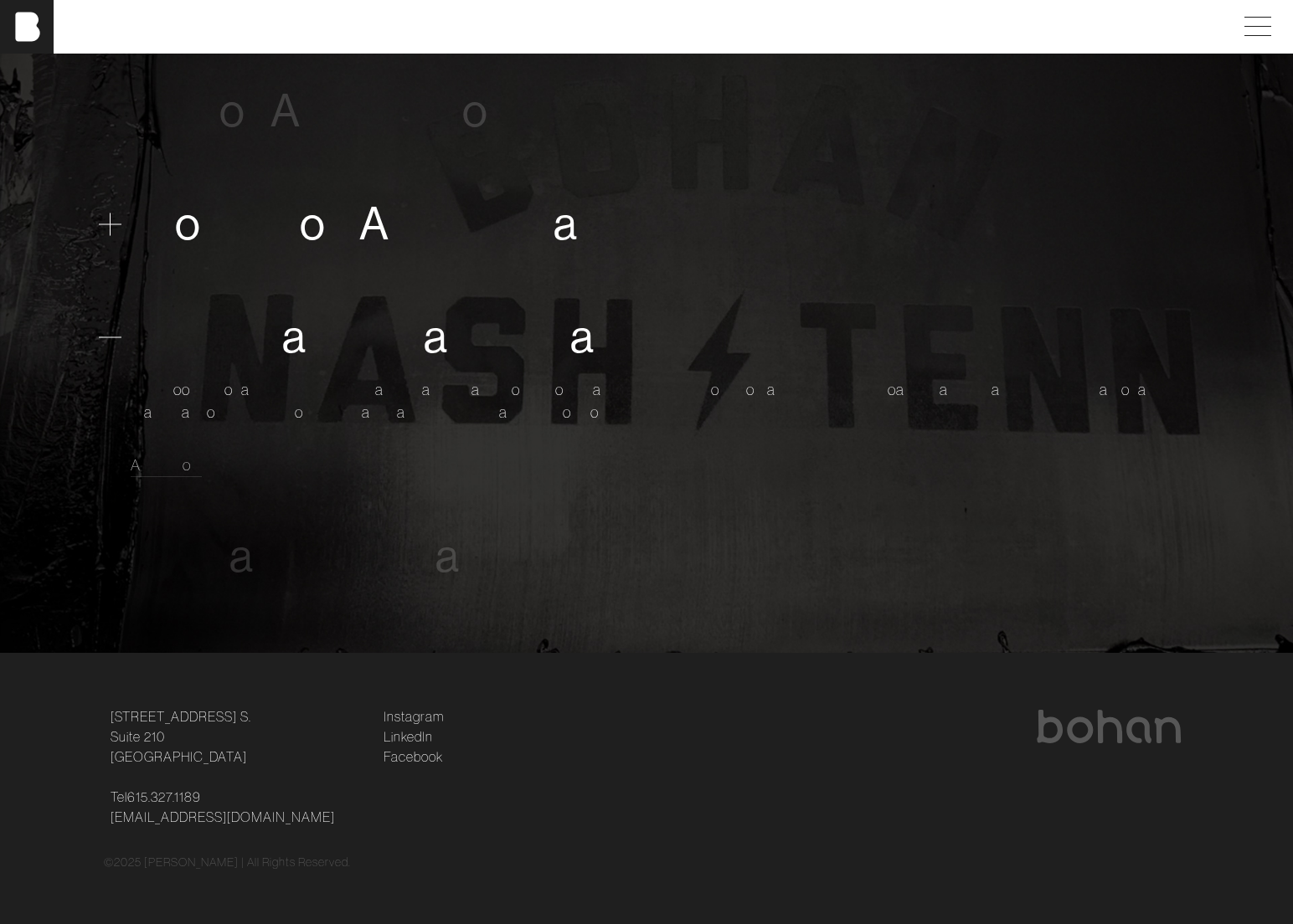
click at [377, 228] on span "A" at bounding box center [375, 224] width 31 height 51
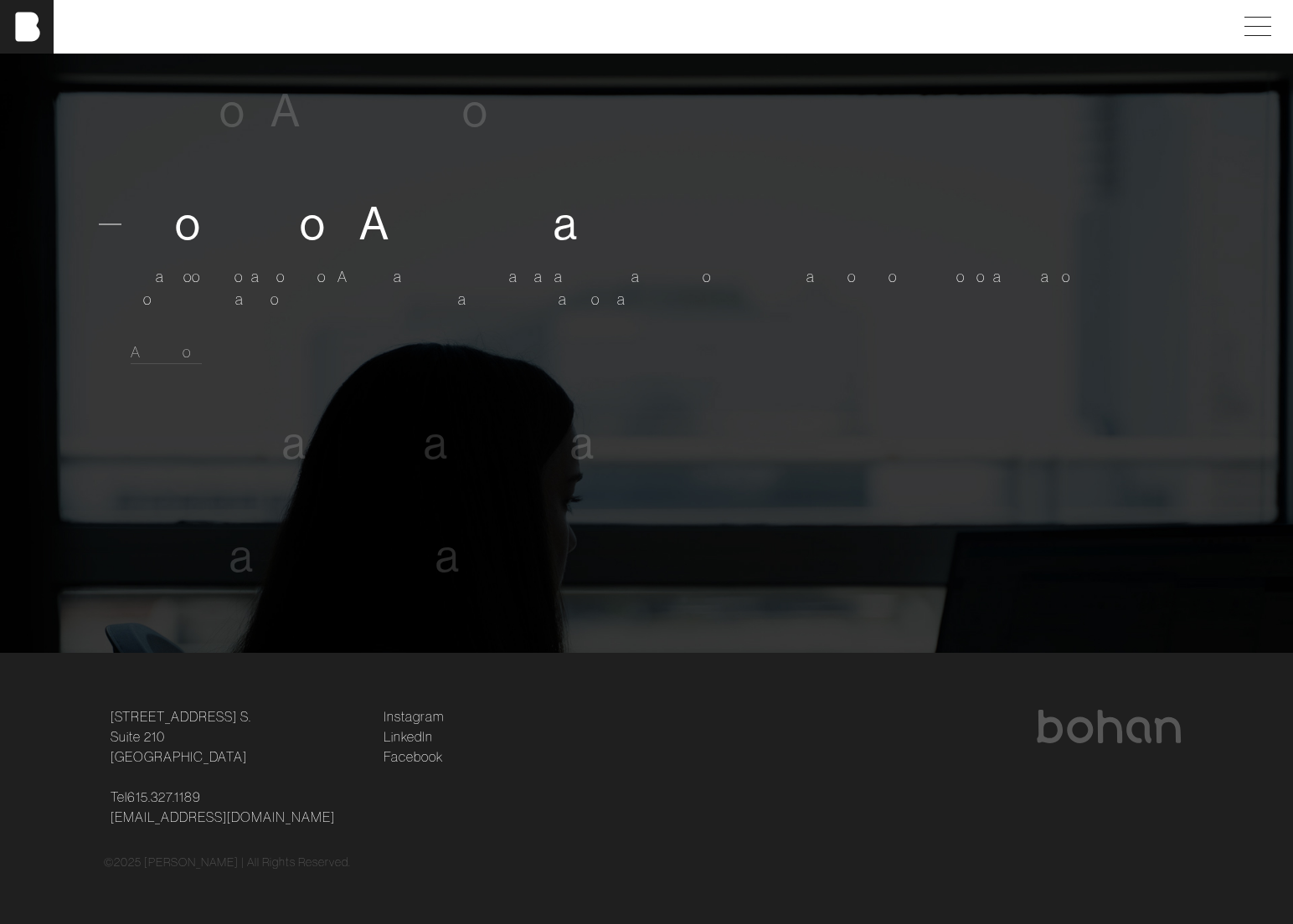
click at [377, 228] on span "A" at bounding box center [375, 224] width 31 height 51
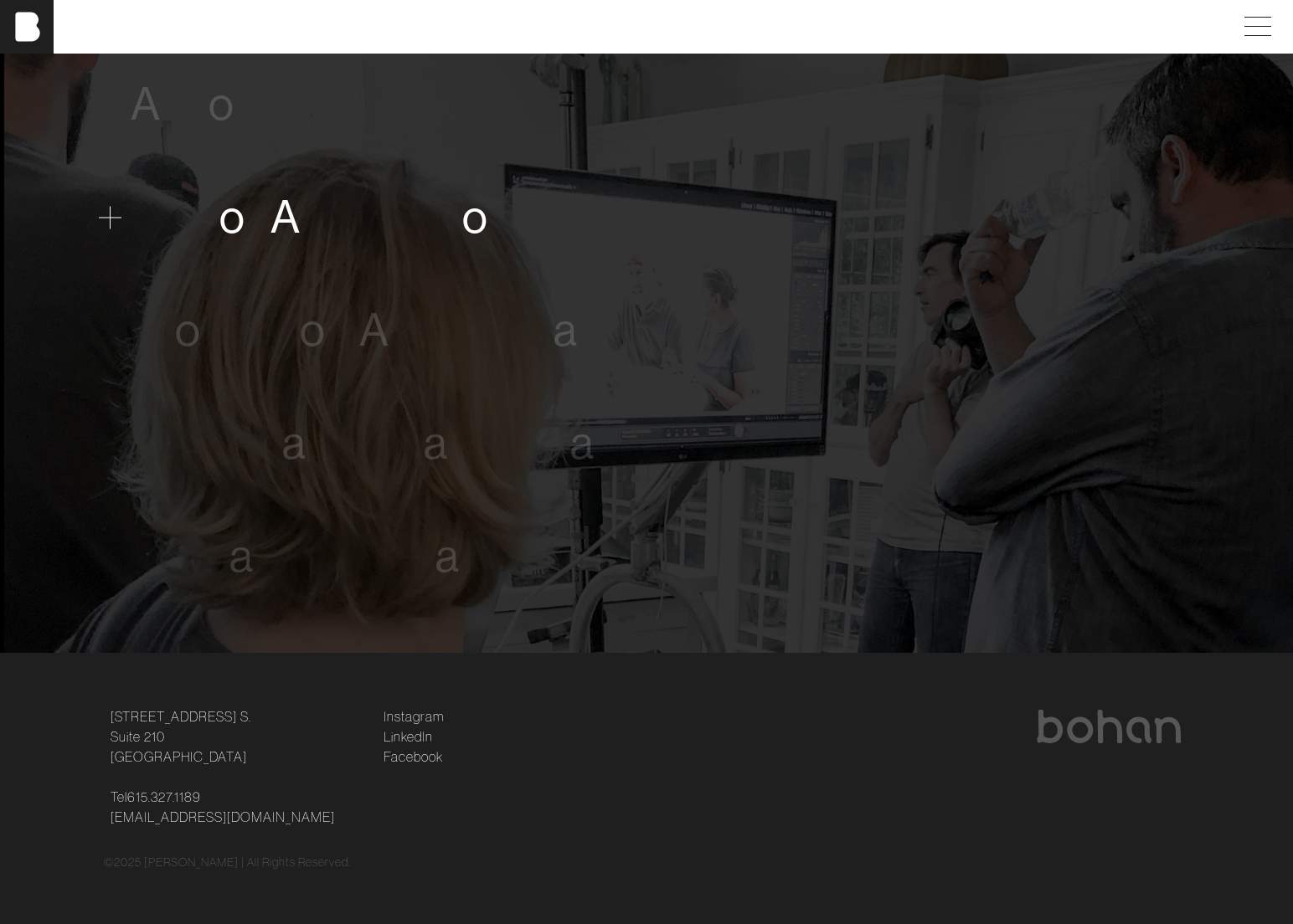
click at [373, 226] on span "i" at bounding box center [377, 217] width 9 height 51
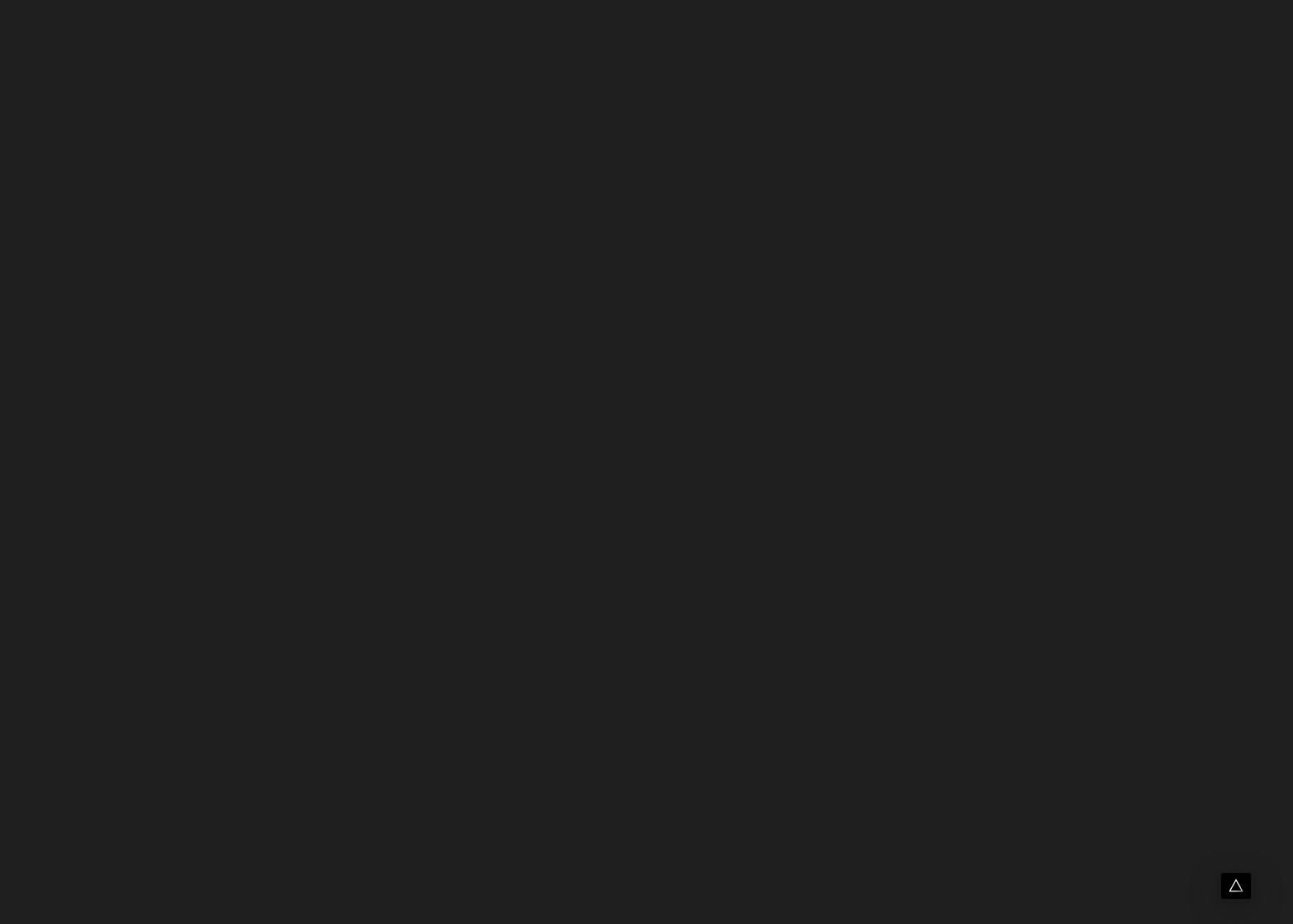
scroll to position [0, 0]
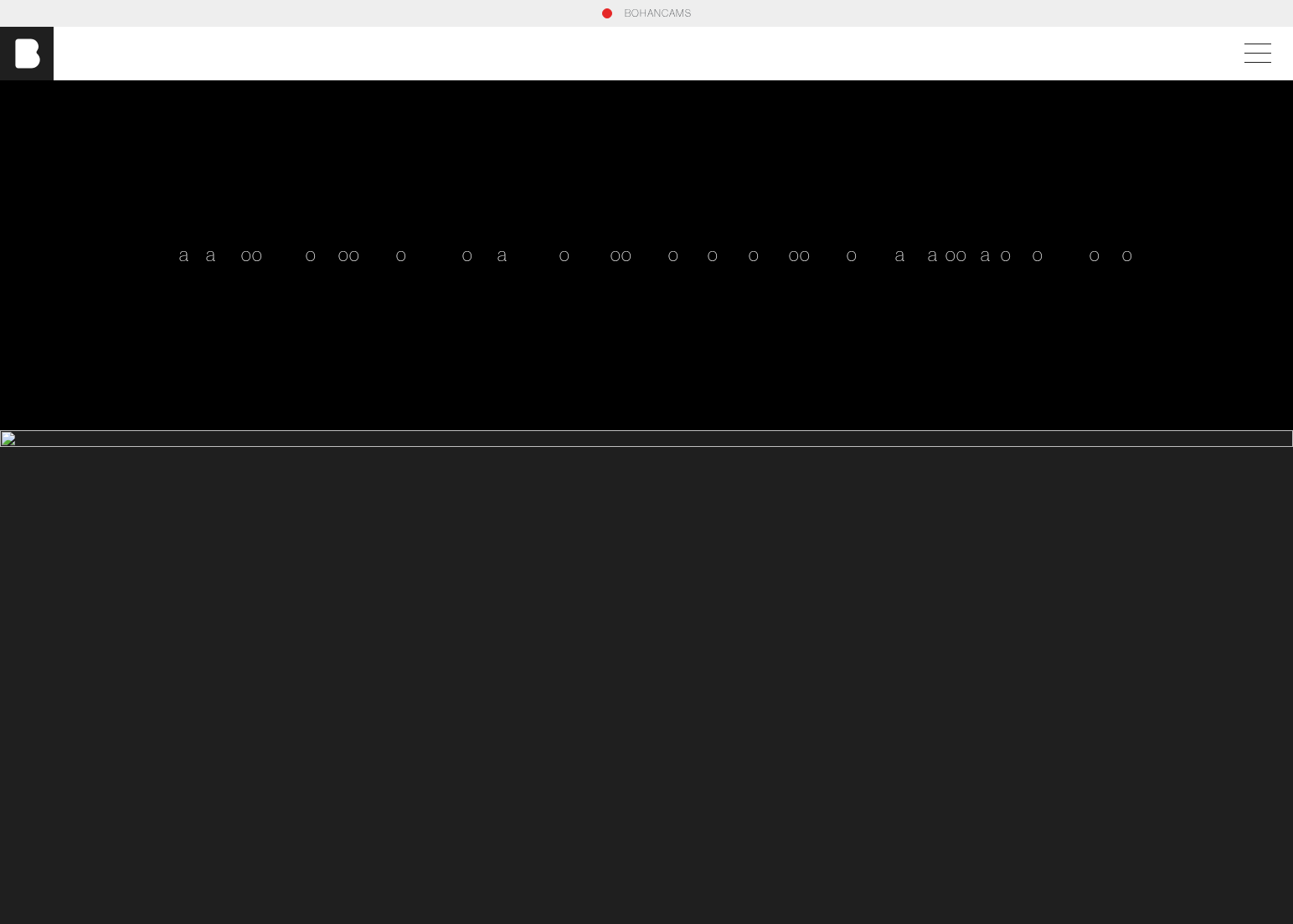
click at [1054, 251] on span "e" at bounding box center [1059, 255] width 10 height 24
click at [606, 14] on div "B O H A N C A M S" at bounding box center [646, 14] width 1085 height 15
click at [648, 14] on span "A" at bounding box center [651, 14] width 7 height 15
click at [701, 15] on div "B O H A N C A M S" at bounding box center [646, 14] width 1085 height 15
click at [605, 14] on div "B O H A N C A M S" at bounding box center [646, 14] width 1085 height 15
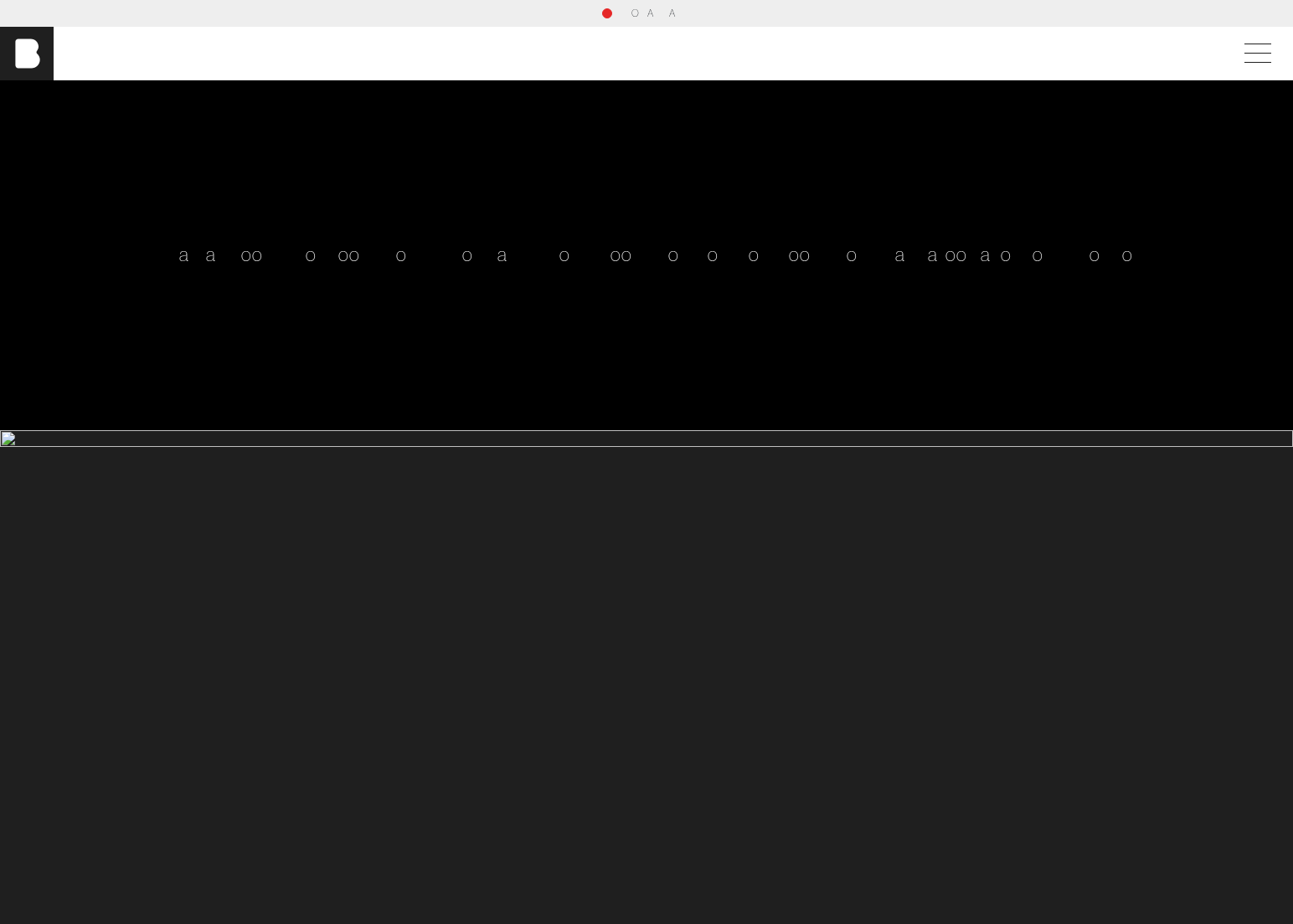
click at [649, 14] on span "A" at bounding box center [651, 14] width 7 height 15
click at [687, 14] on span "S" at bounding box center [688, 14] width 7 height 15
click at [630, 14] on span "B" at bounding box center [628, 14] width 7 height 15
click at [610, 13] on div "<p><a href="/cams">BOHAN CAMS</a></p>" at bounding box center [646, 14] width 1085 height 15
click at [655, 14] on span "N" at bounding box center [656, 13] width 8 height 13
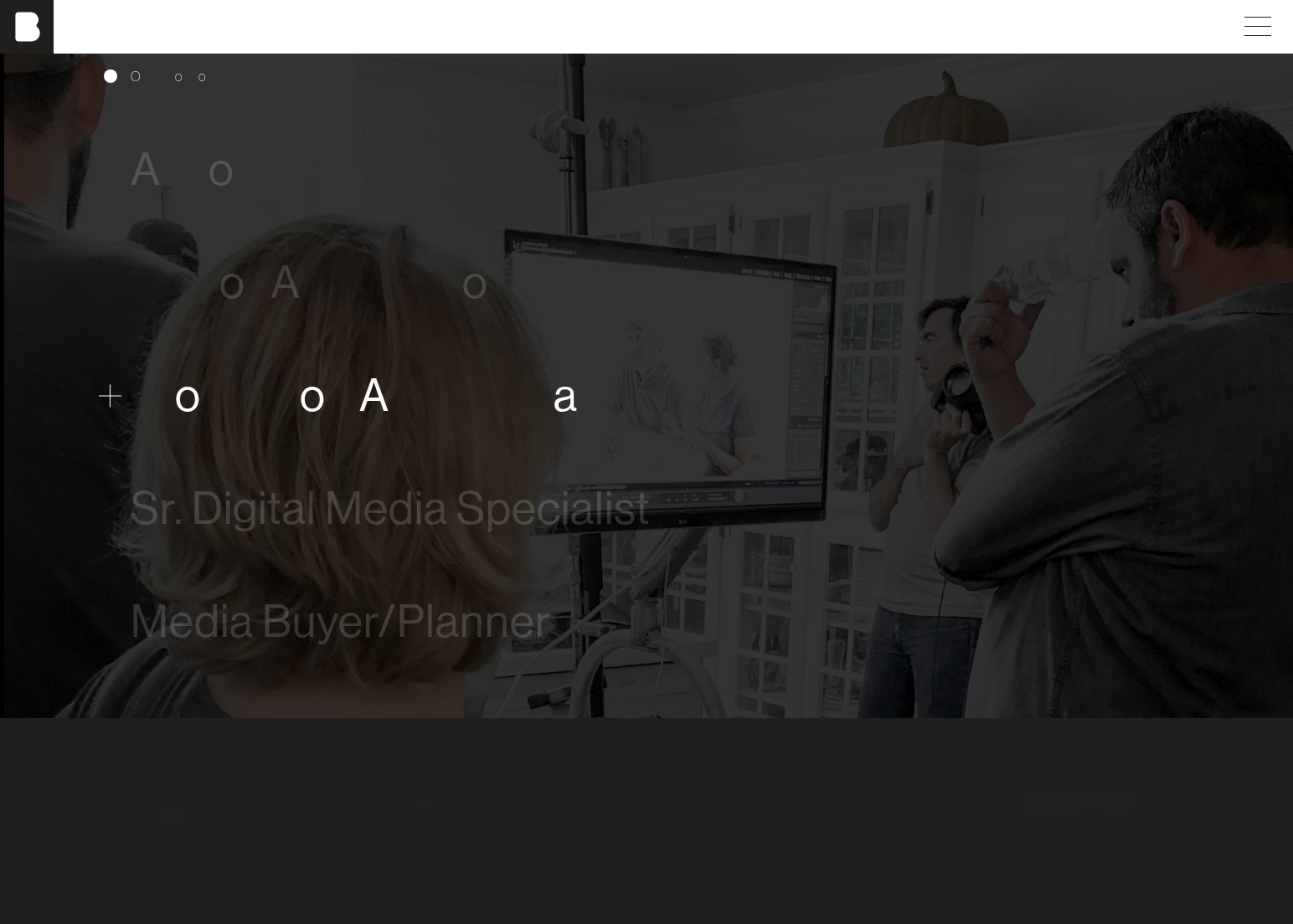
scroll to position [969, 0]
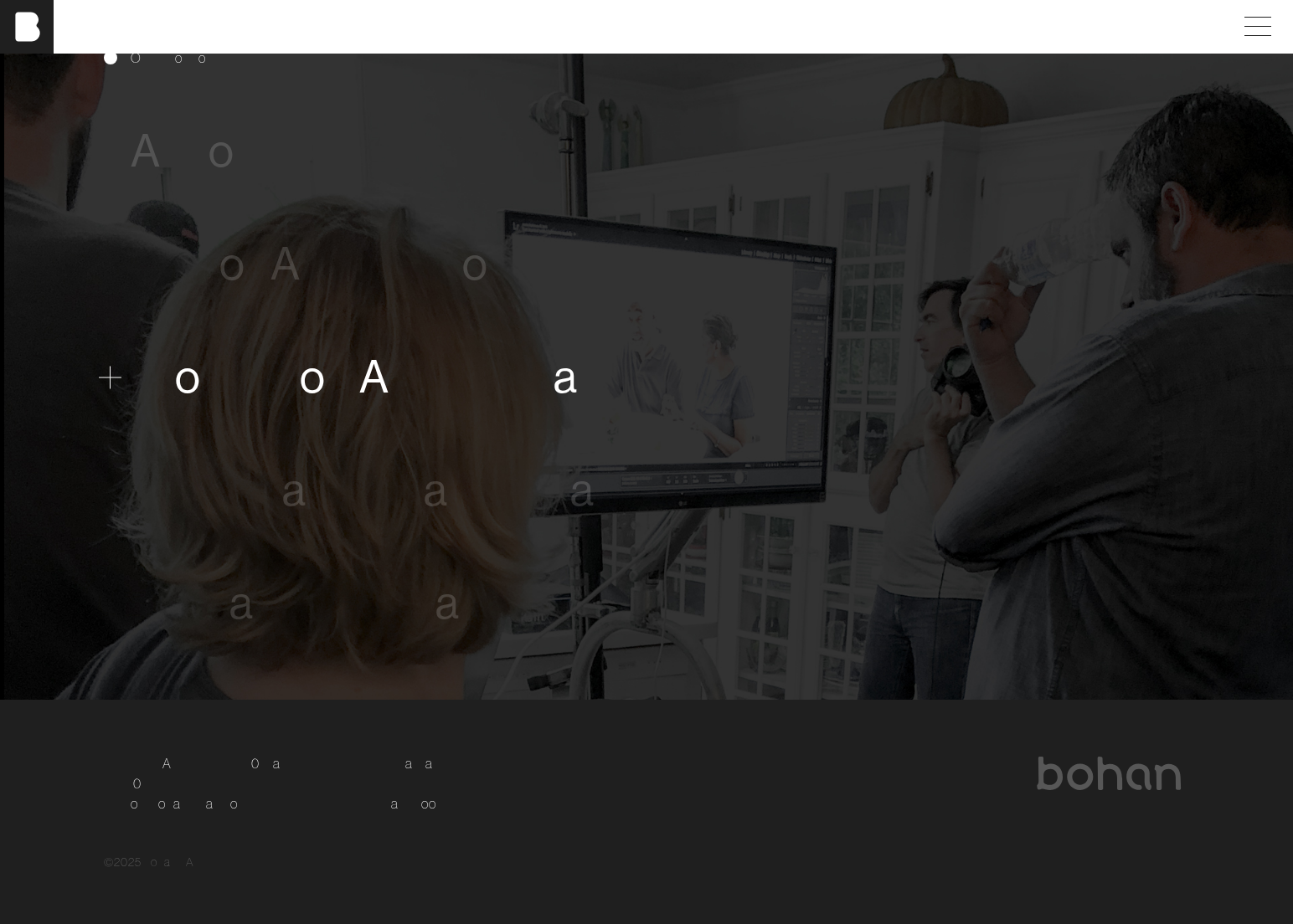
click at [373, 385] on span "A" at bounding box center [375, 377] width 31 height 51
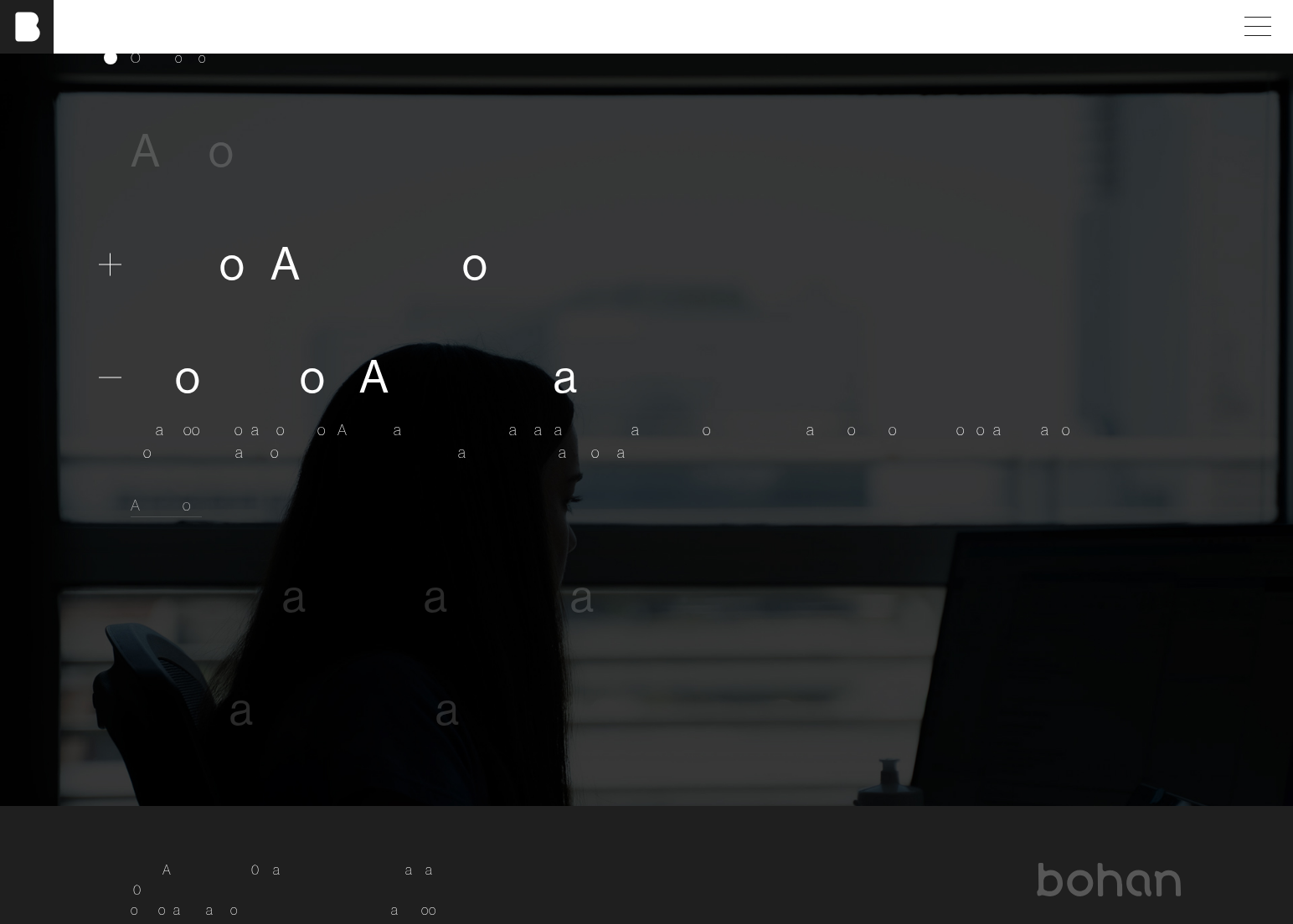
click at [291, 257] on span "A" at bounding box center [286, 264] width 31 height 51
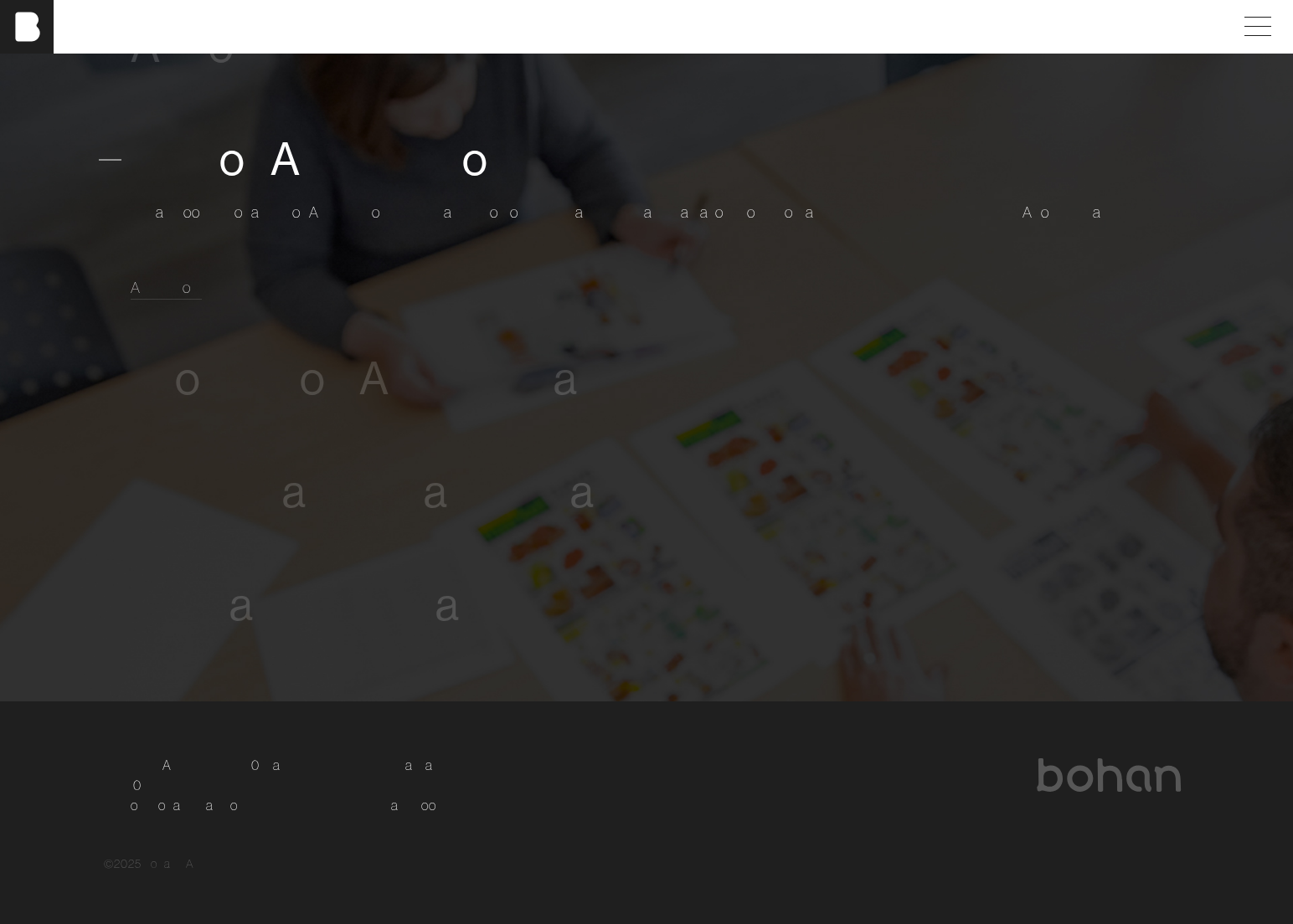
scroll to position [1076, 0]
click at [324, 520] on div "S r . D i g i t a l M e d i a S p e c i a l i s t" at bounding box center [646, 490] width 1031 height 68
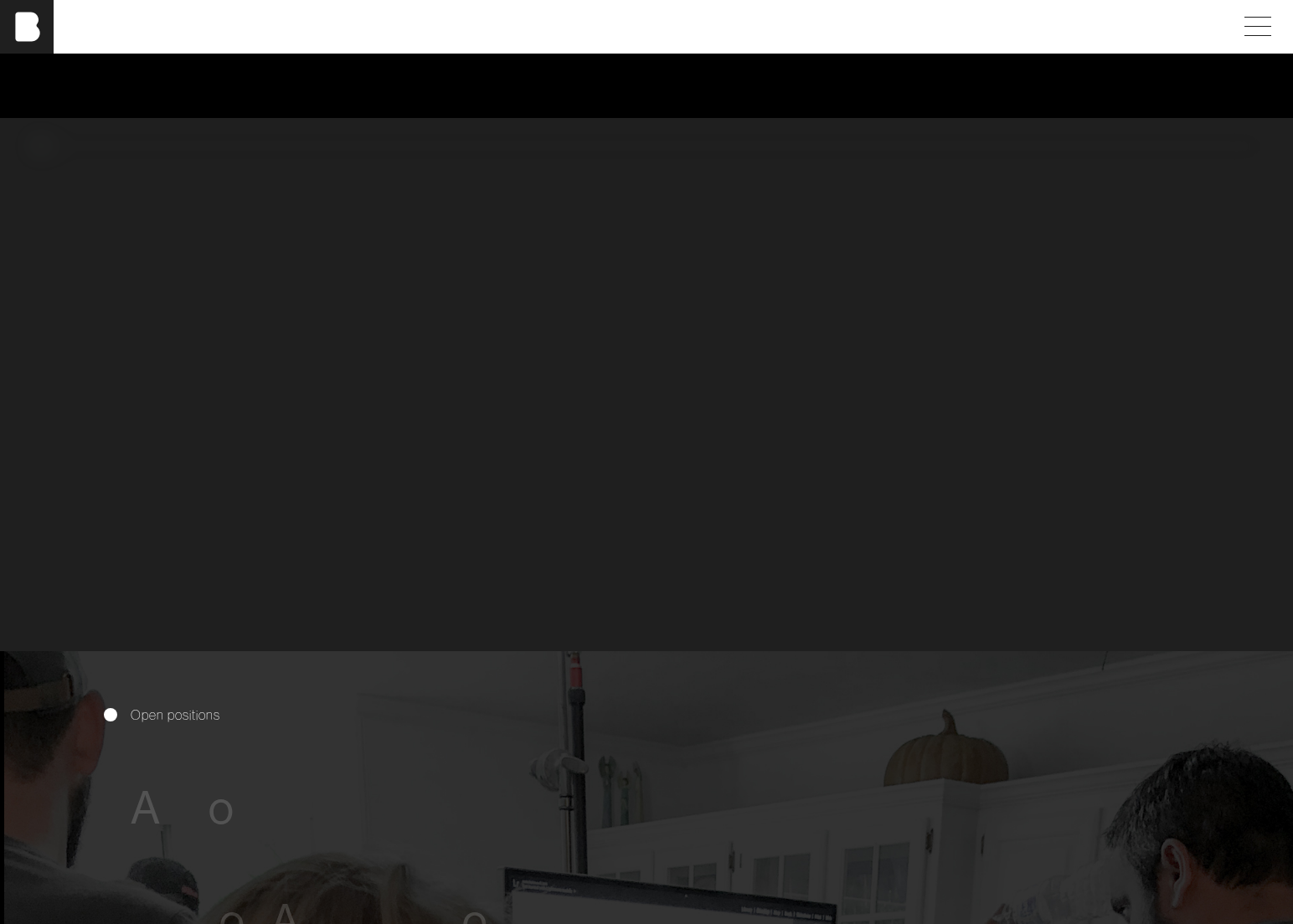
scroll to position [0, 0]
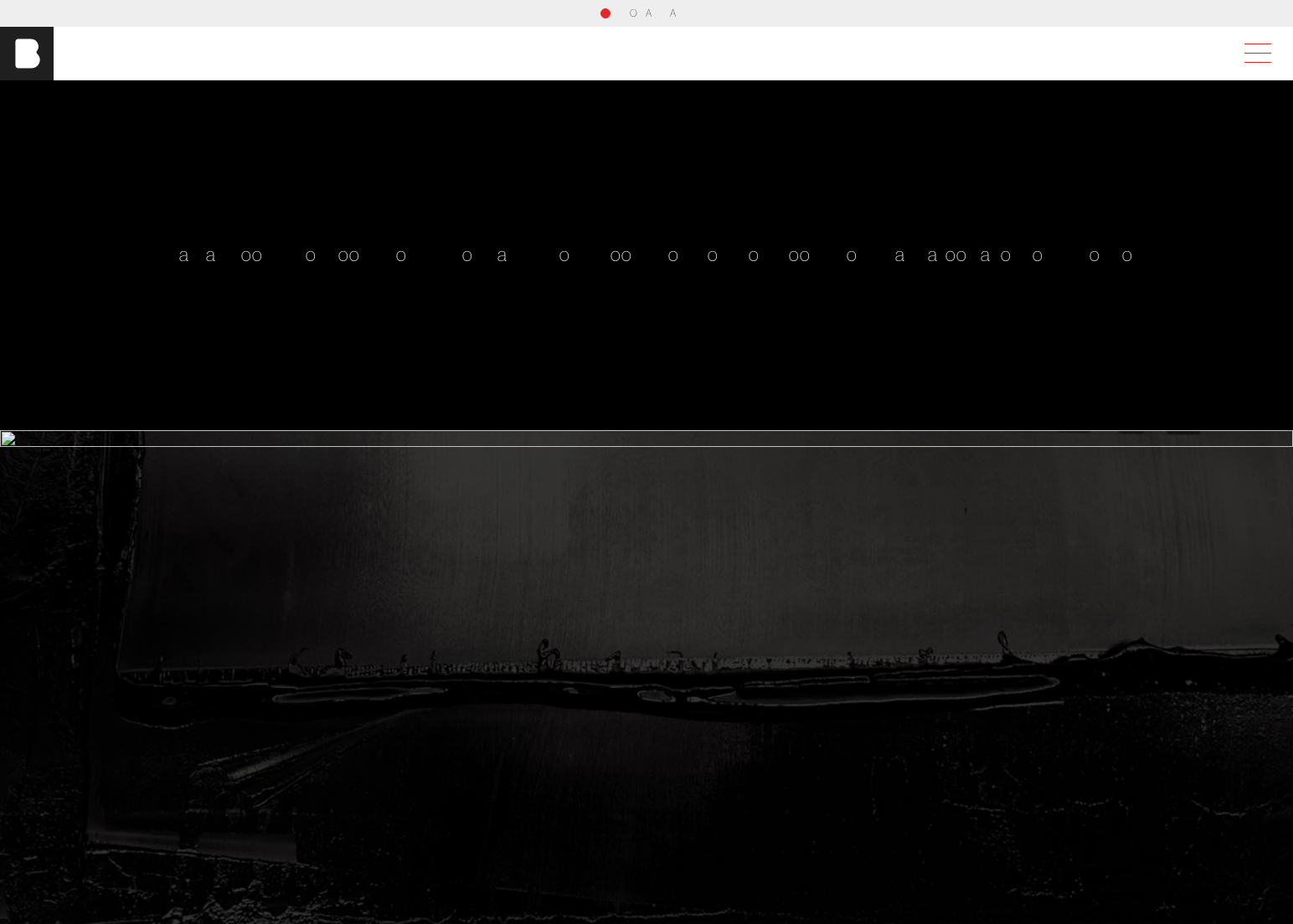
click at [1255, 56] on span at bounding box center [1254, 53] width 38 height 30
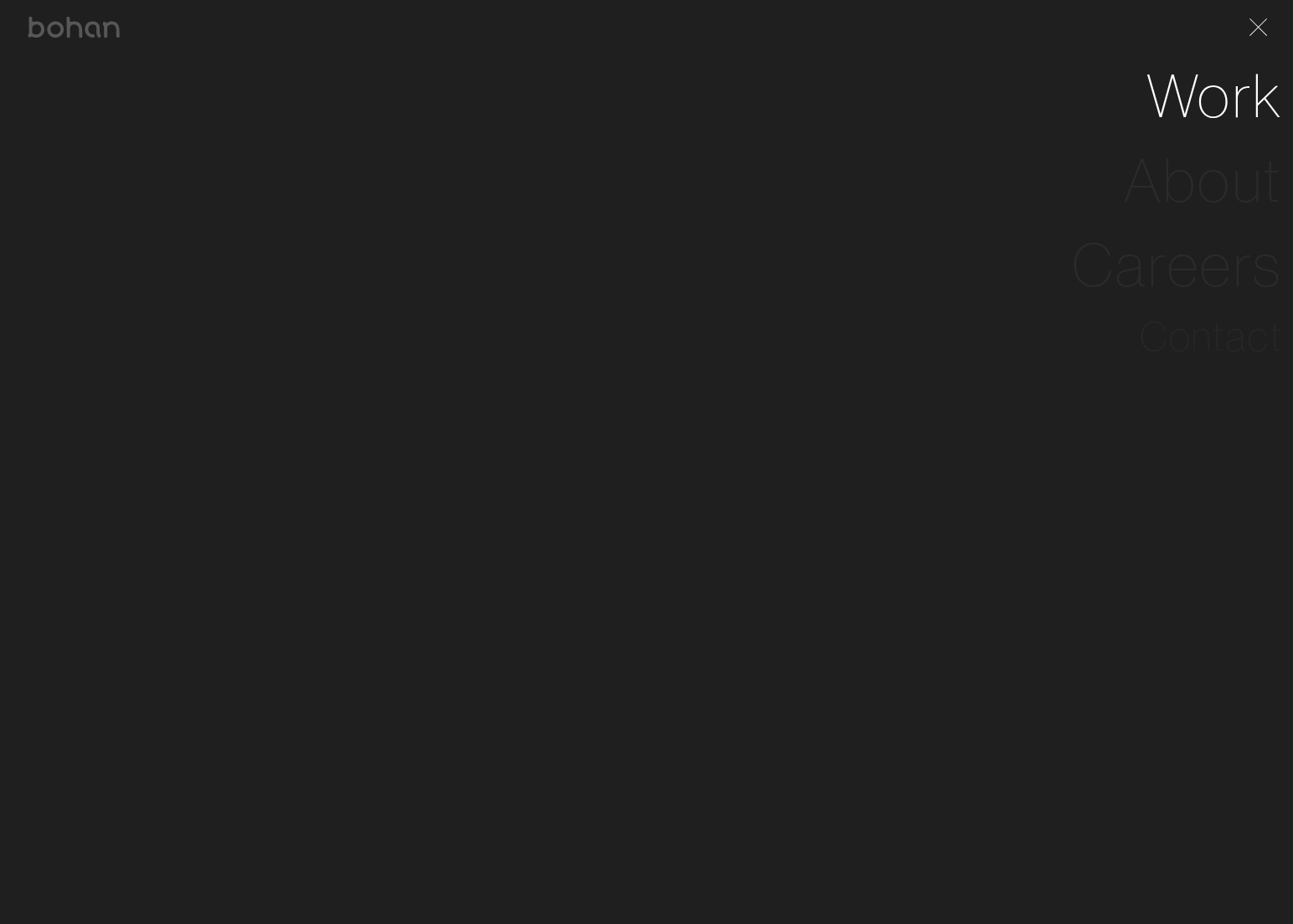
click at [1217, 91] on link "Work" at bounding box center [1214, 96] width 136 height 85
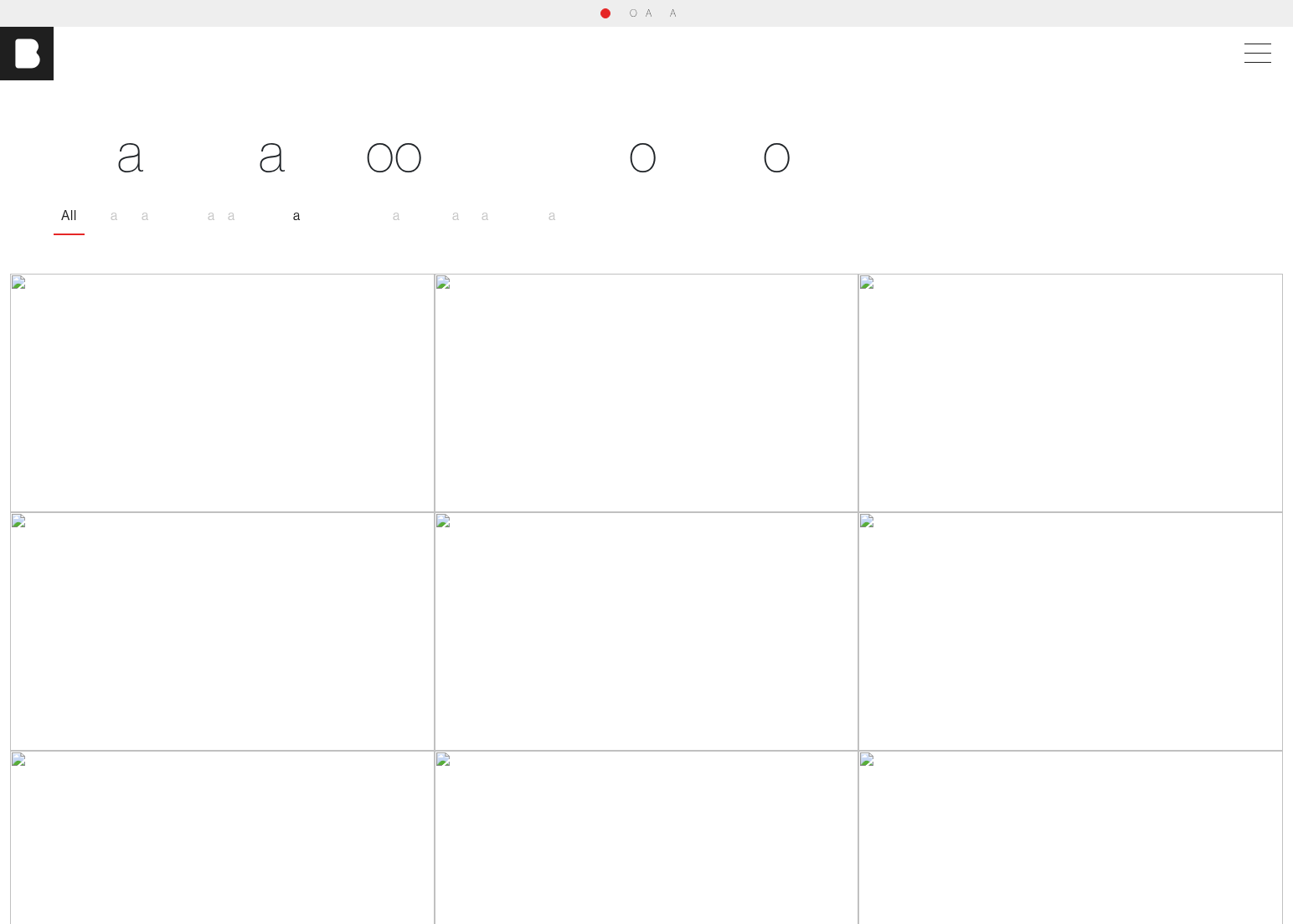
click at [279, 213] on span "R" at bounding box center [275, 215] width 9 height 16
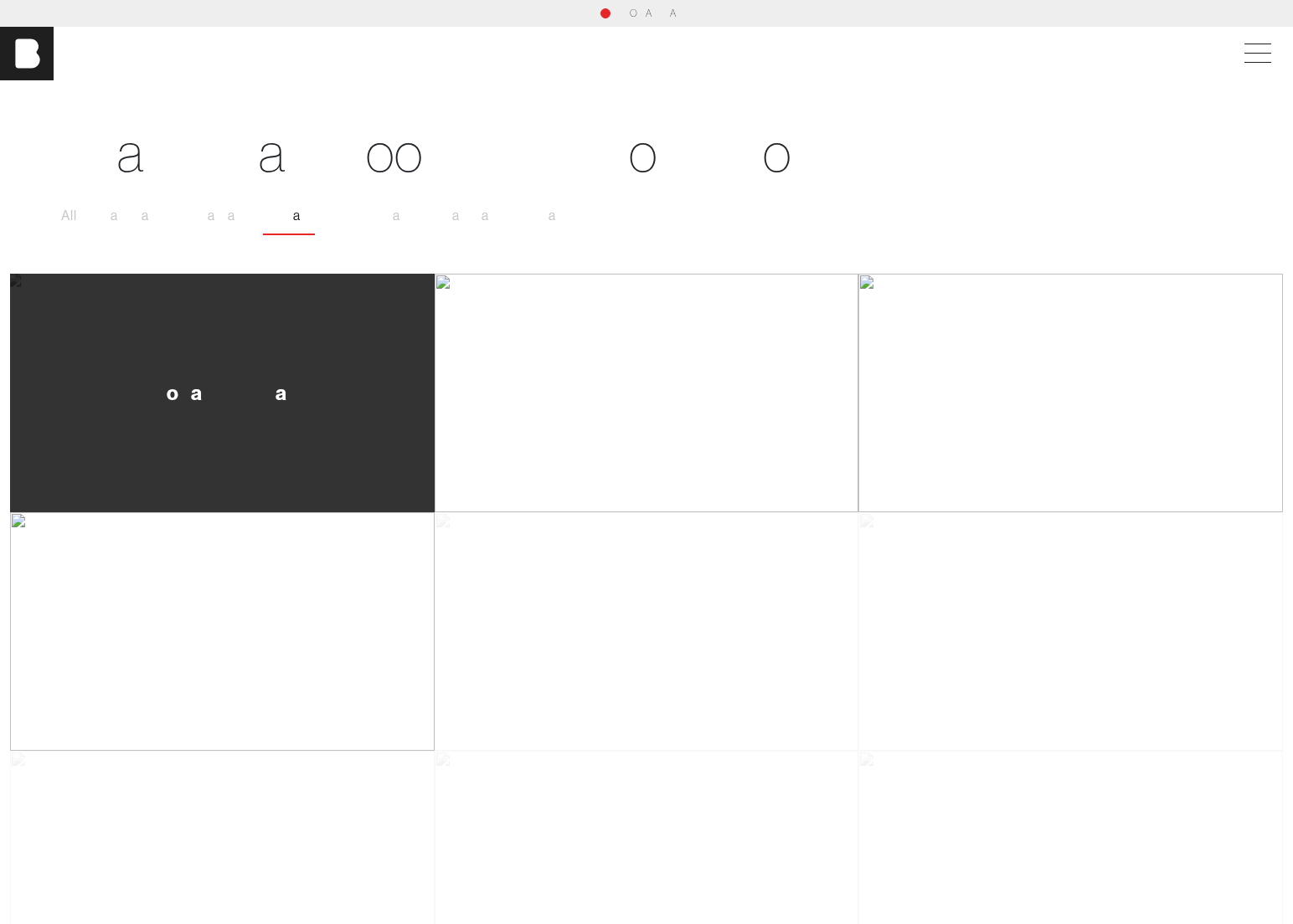
click at [277, 413] on div "D o l l a r G e n e r a l" at bounding box center [222, 393] width 425 height 239
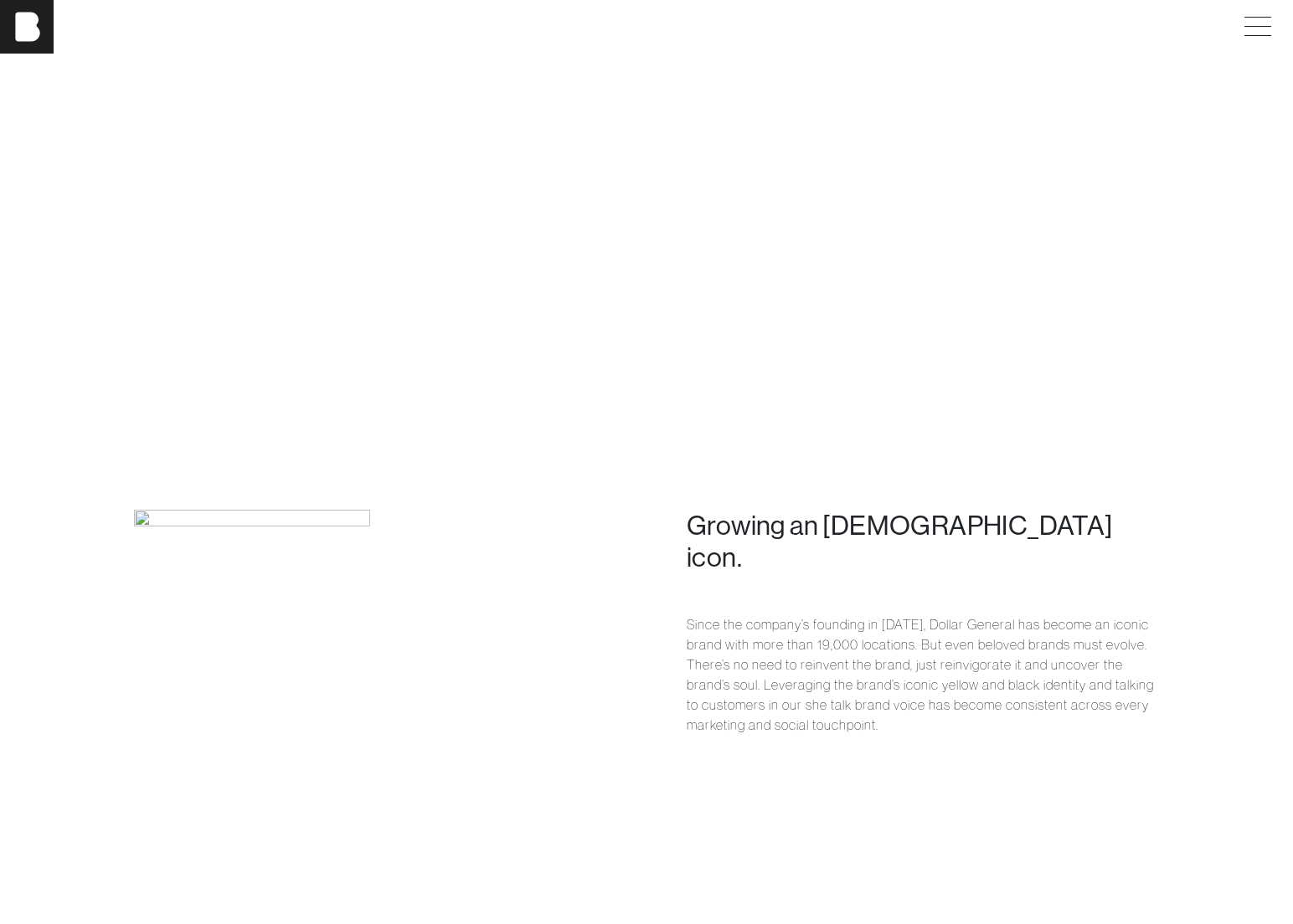
scroll to position [951, 0]
